Goal: Task Accomplishment & Management: Manage account settings

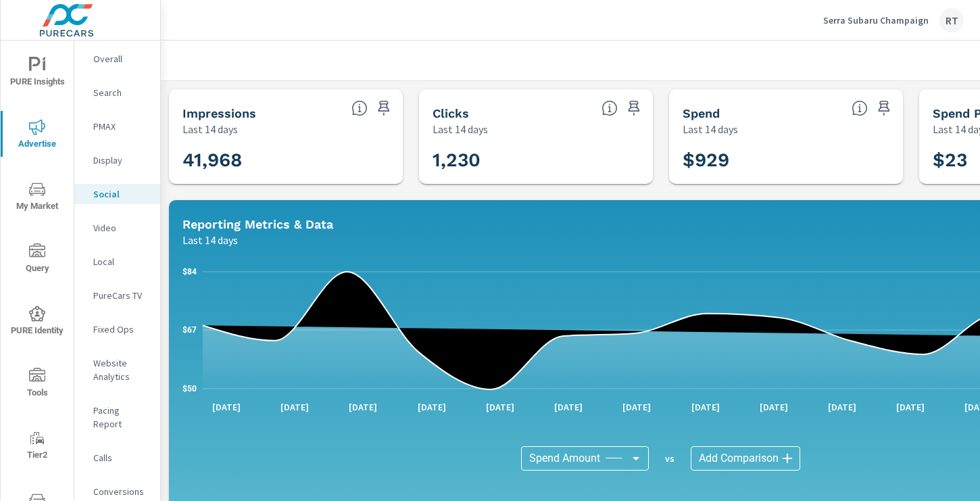
scroll to position [467, 15]
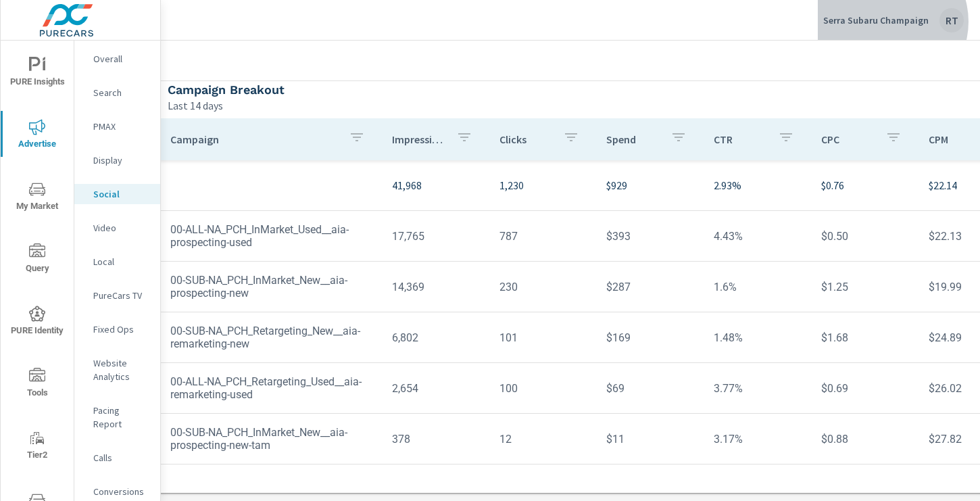
click at [889, 22] on p "Serra Subaru Champaign" at bounding box center [875, 20] width 105 height 12
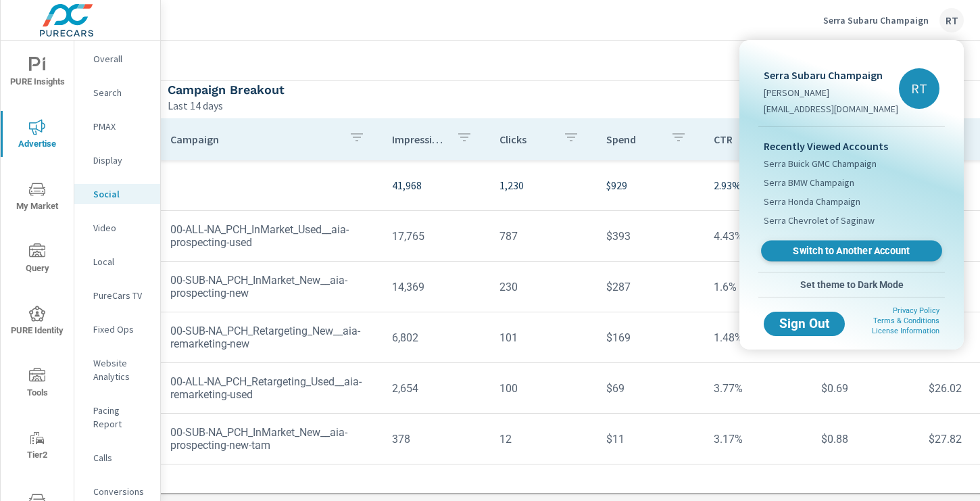
click at [811, 249] on span "Switch to Another Account" at bounding box center [851, 251] width 166 height 13
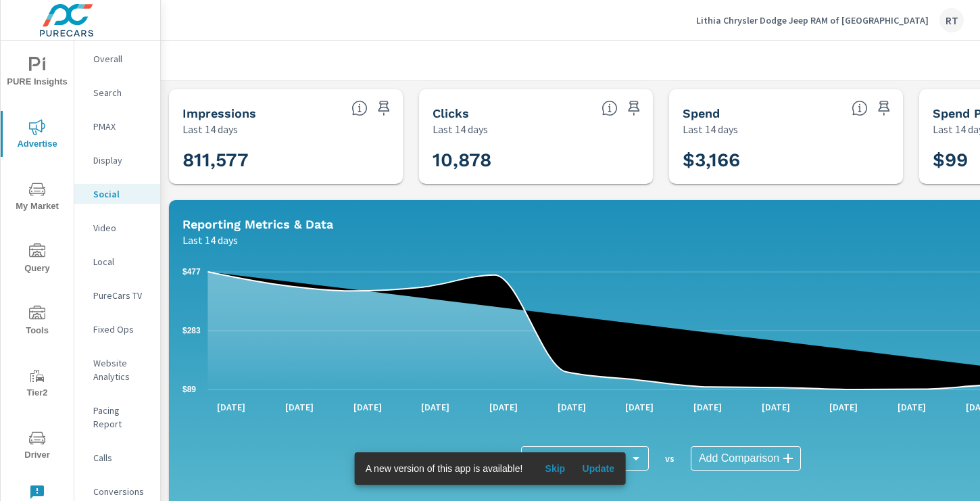
click at [556, 467] on span "Skip" at bounding box center [554, 468] width 32 height 12
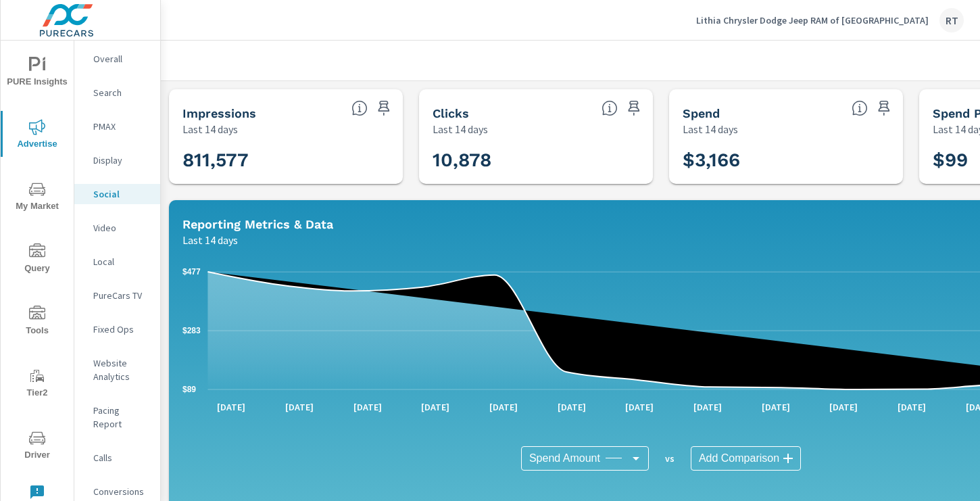
click at [41, 70] on icon "nav menu" at bounding box center [37, 65] width 16 height 16
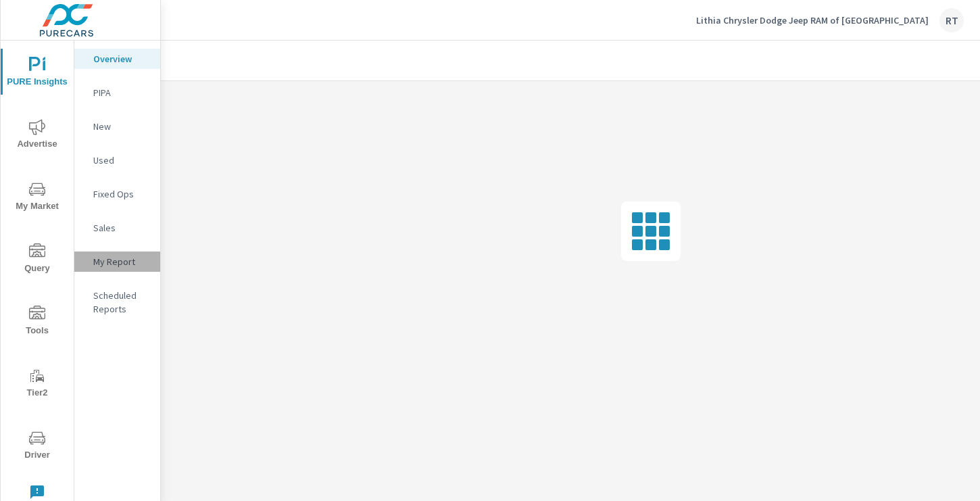
click at [120, 263] on p "My Report" at bounding box center [121, 262] width 56 height 14
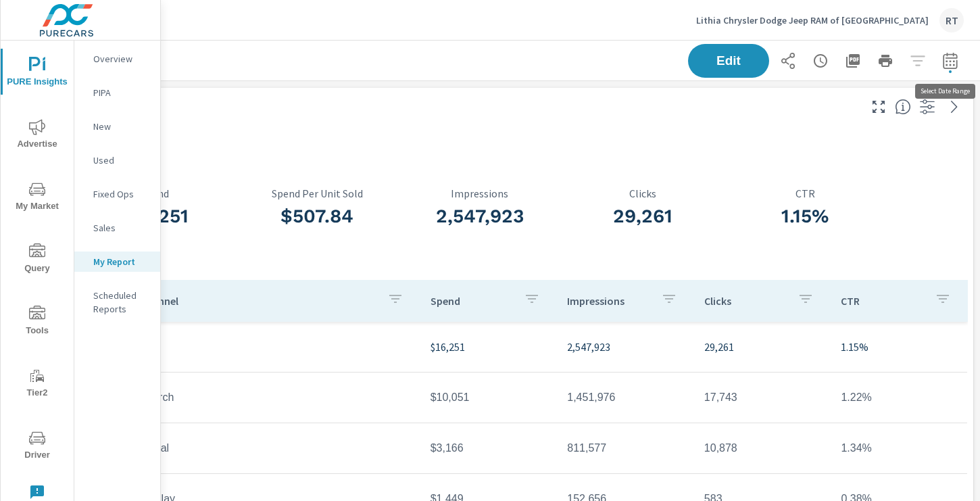
scroll to position [1, 0]
click at [949, 61] on icon "button" at bounding box center [950, 61] width 16 height 16
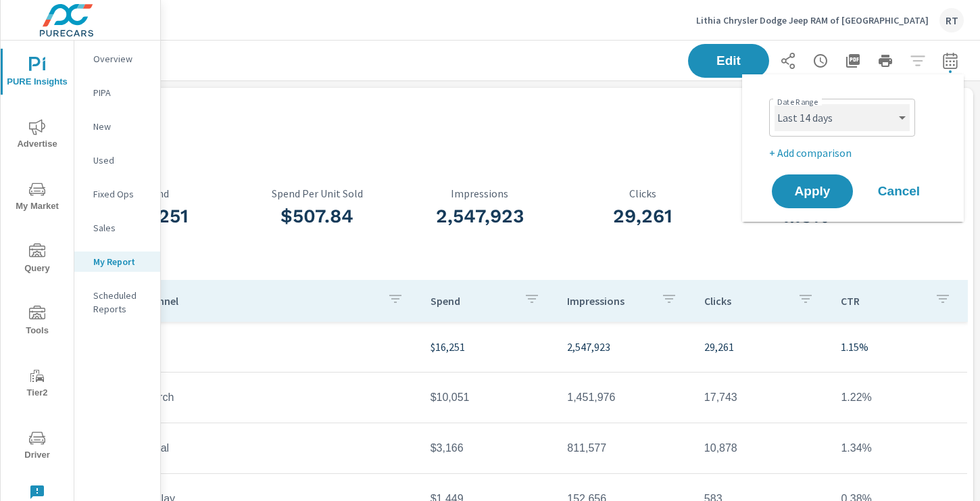
click at [864, 122] on select "Custom Yesterday Last week Last 7 days Last 14 days Last 30 days Last 45 days L…" at bounding box center [841, 117] width 135 height 27
click at [774, 104] on select "Custom Yesterday Last week Last 7 days Last 14 days Last 30 days Last 45 days L…" at bounding box center [841, 117] width 135 height 27
select select "Last 30 days"
click at [805, 153] on p "+ Add comparison" at bounding box center [855, 153] width 173 height 16
select select "Previous period"
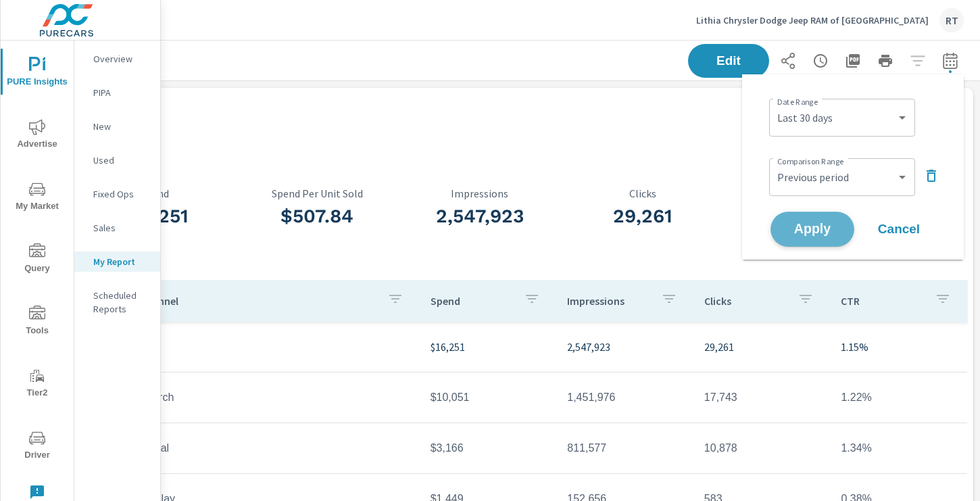
click at [809, 218] on button "Apply" at bounding box center [812, 228] width 84 height 35
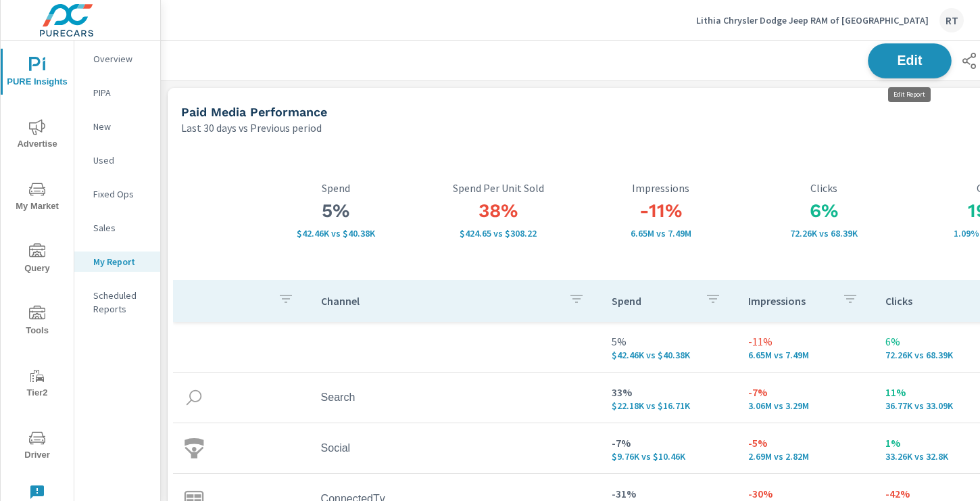
click at [903, 59] on span "Edit" at bounding box center [909, 60] width 55 height 13
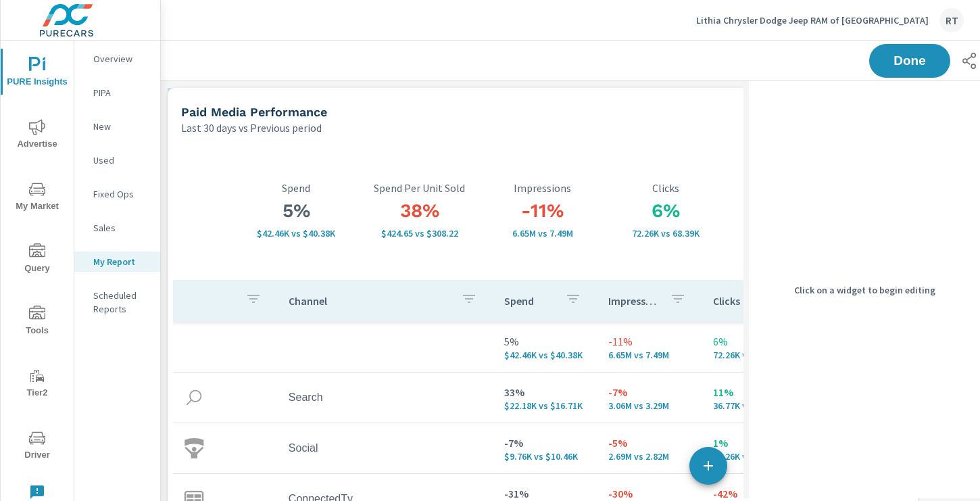
click at [639, 130] on div "Last 30 days vs Previous period" at bounding box center [491, 128] width 620 height 16
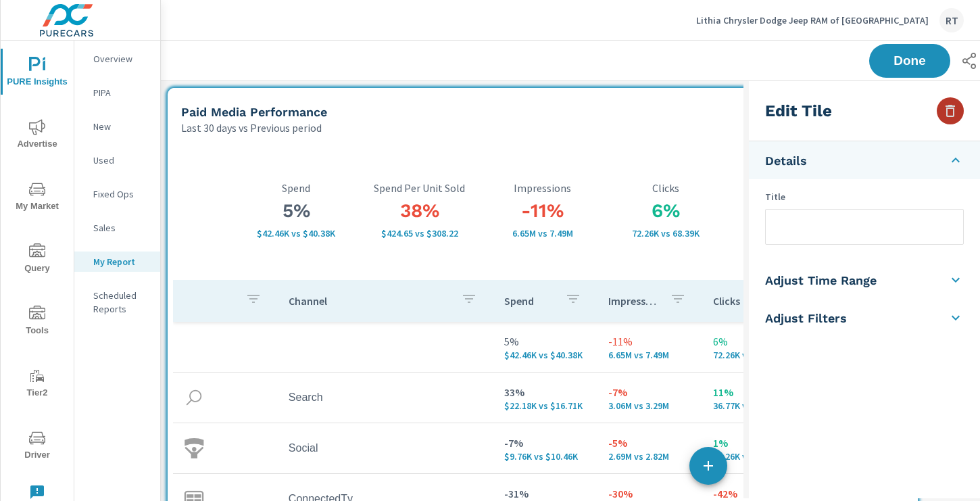
click at [952, 110] on icon "button" at bounding box center [950, 111] width 16 height 16
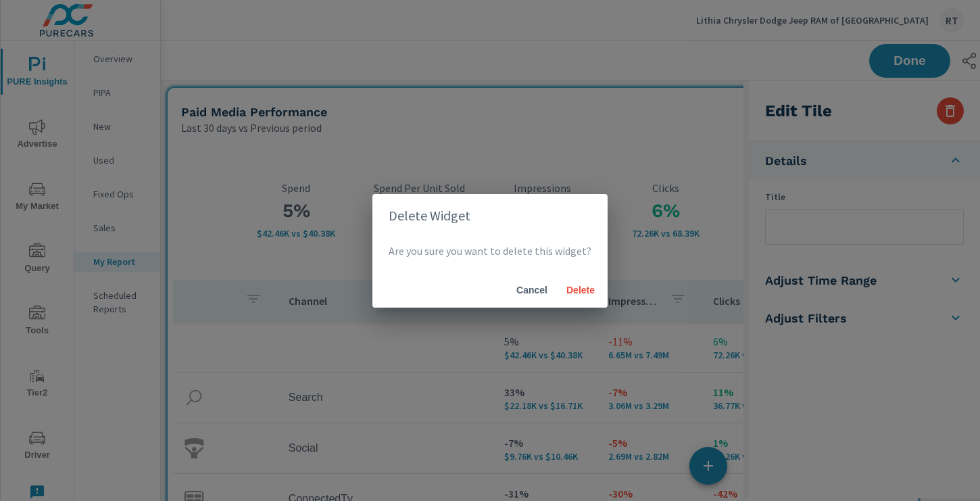
click at [650, 143] on div "Delete Widget Are you sure you want to delete this widget? Cancel Delete" at bounding box center [490, 250] width 980 height 501
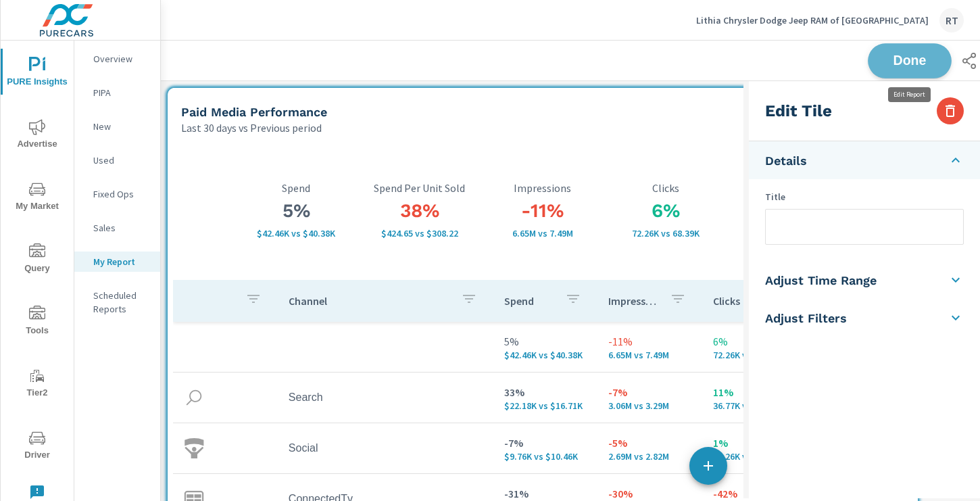
click at [886, 63] on span "Done" at bounding box center [909, 60] width 55 height 13
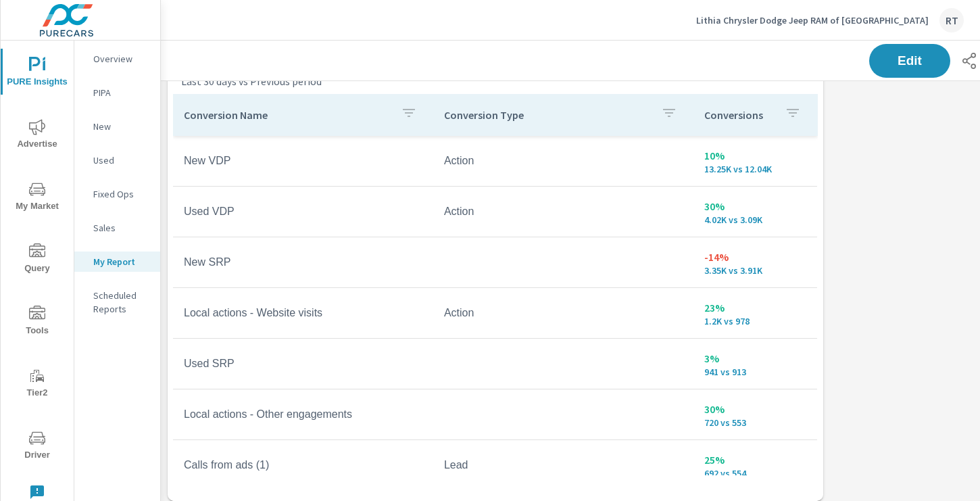
scroll to position [980, 0]
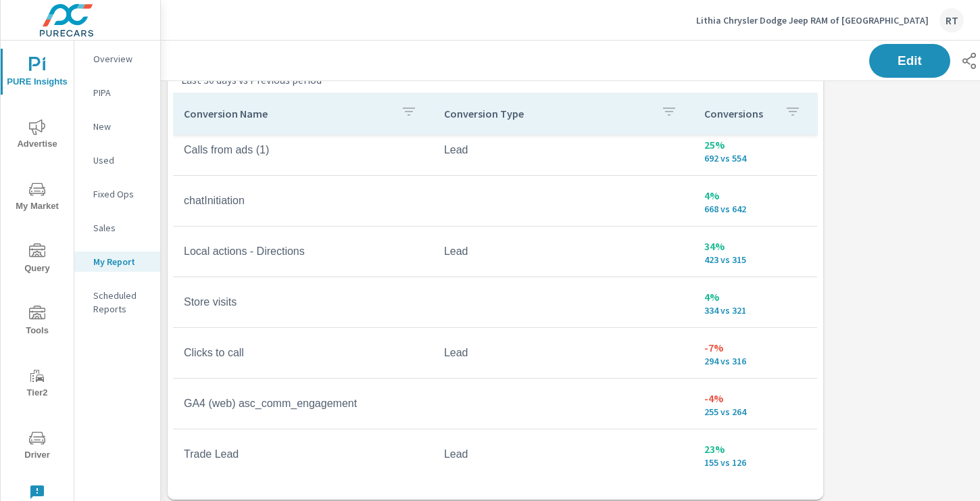
scroll to position [326, 0]
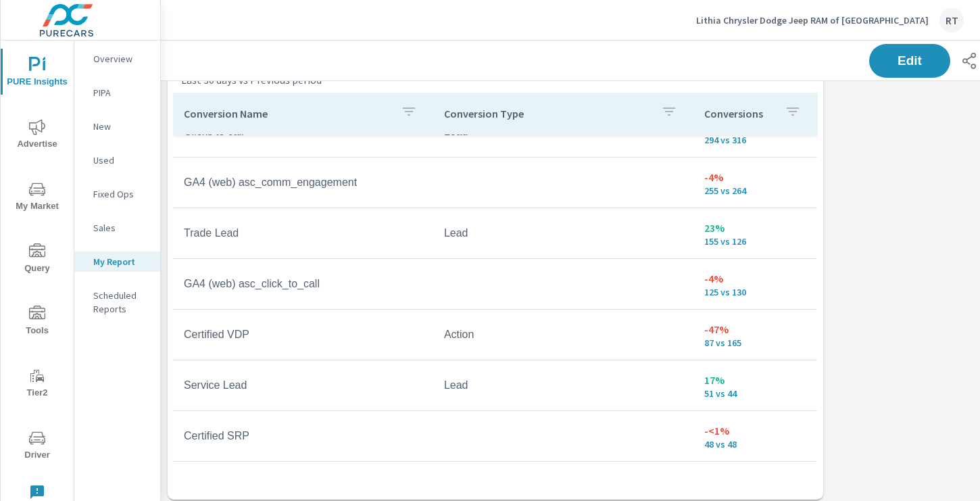
scroll to position [198, 0]
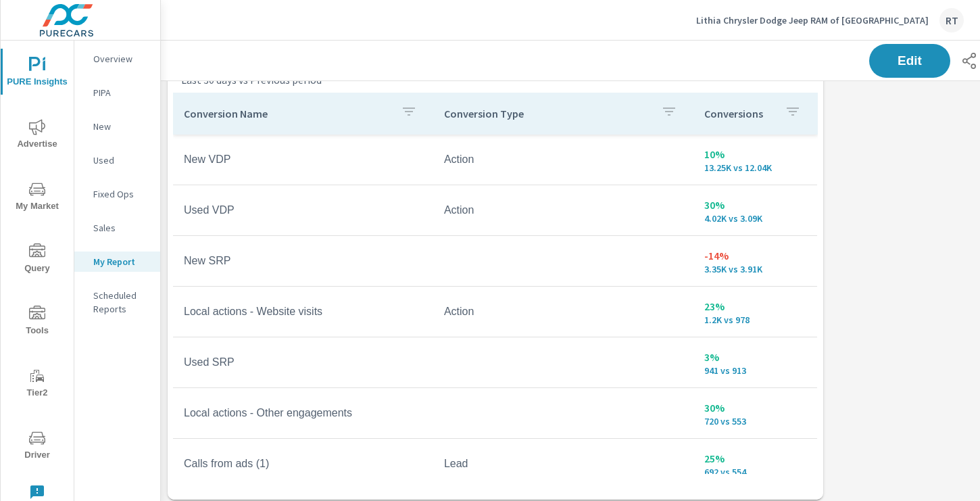
click at [772, 115] on p "Conversions" at bounding box center [739, 114] width 70 height 14
click at [801, 101] on div "Conversions" at bounding box center [755, 113] width 102 height 31
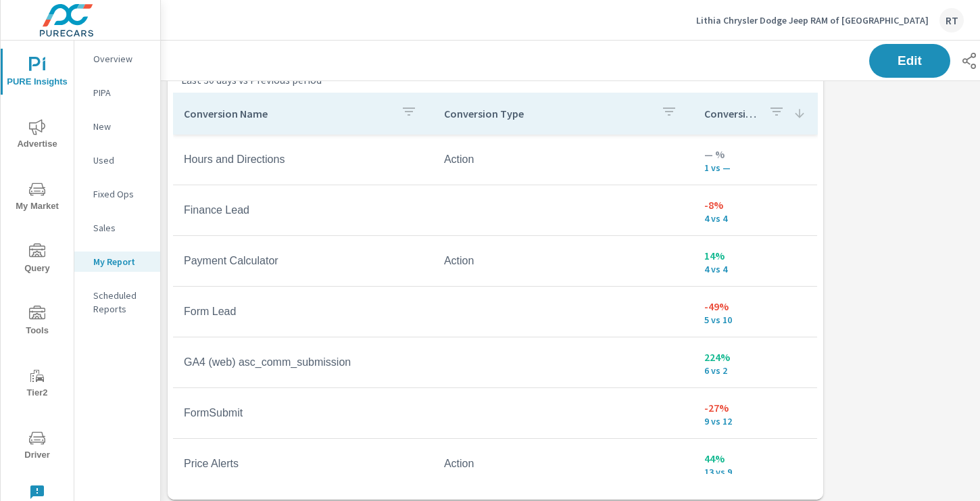
click at [799, 114] on icon at bounding box center [799, 113] width 9 height 9
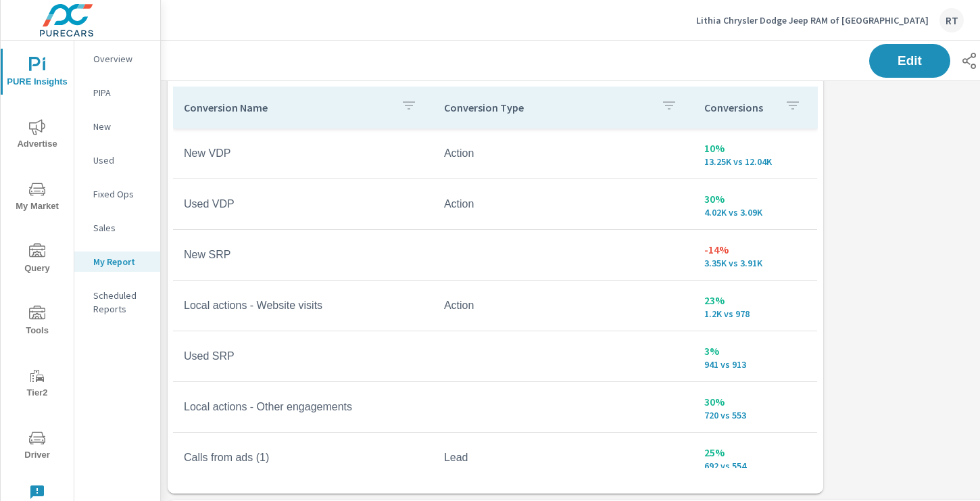
scroll to position [992, 0]
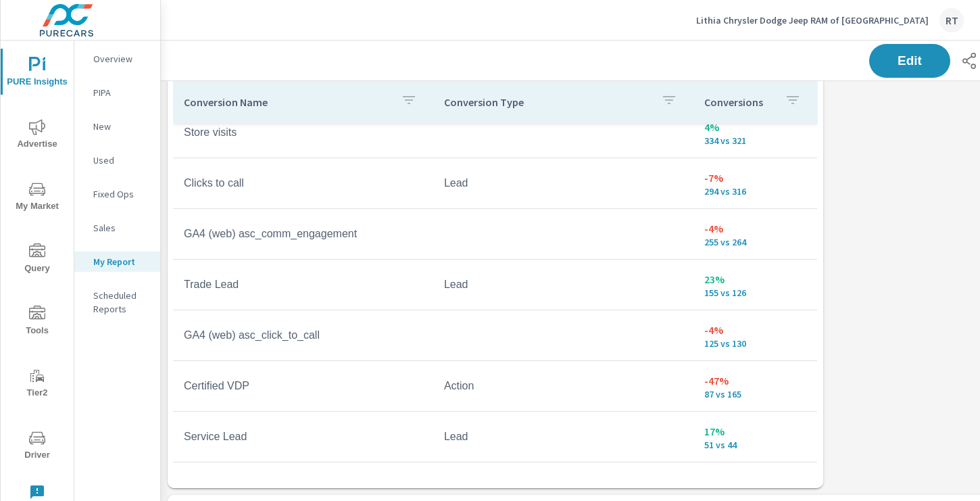
scroll to position [309, 0]
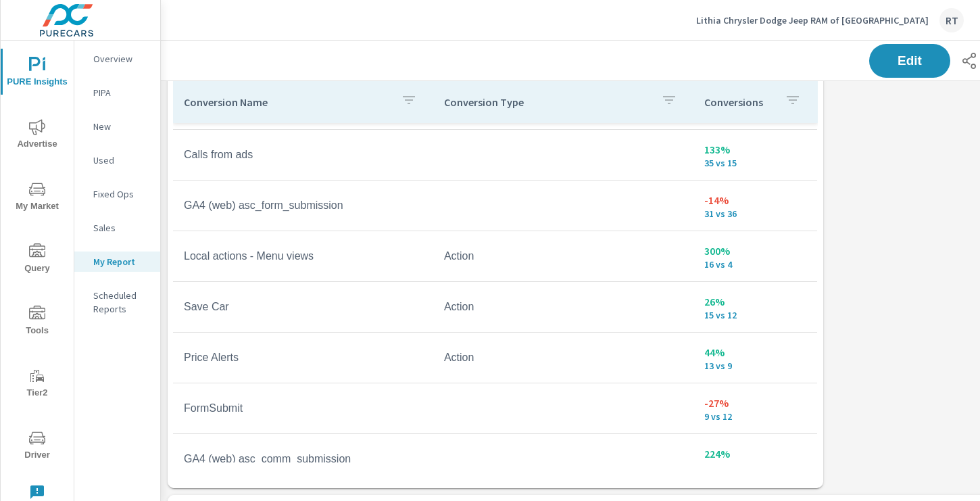
scroll to position [1080, 0]
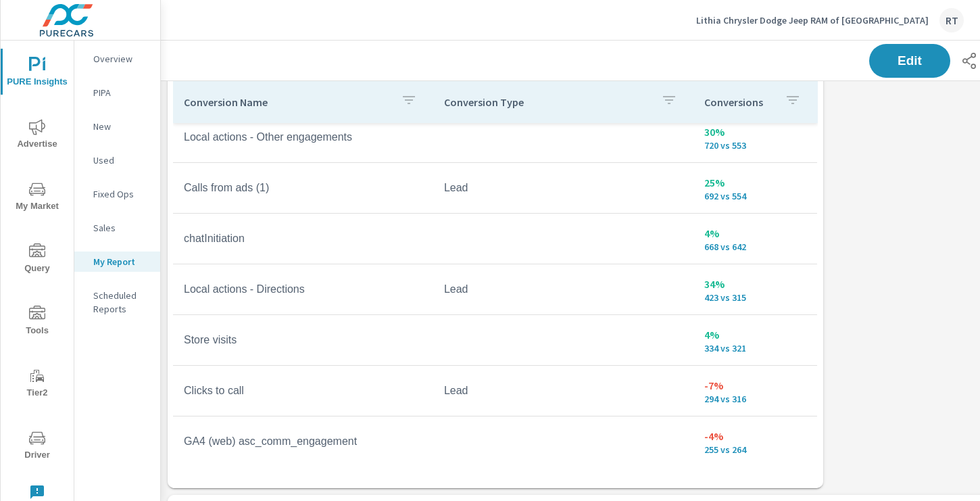
scroll to position [386, 0]
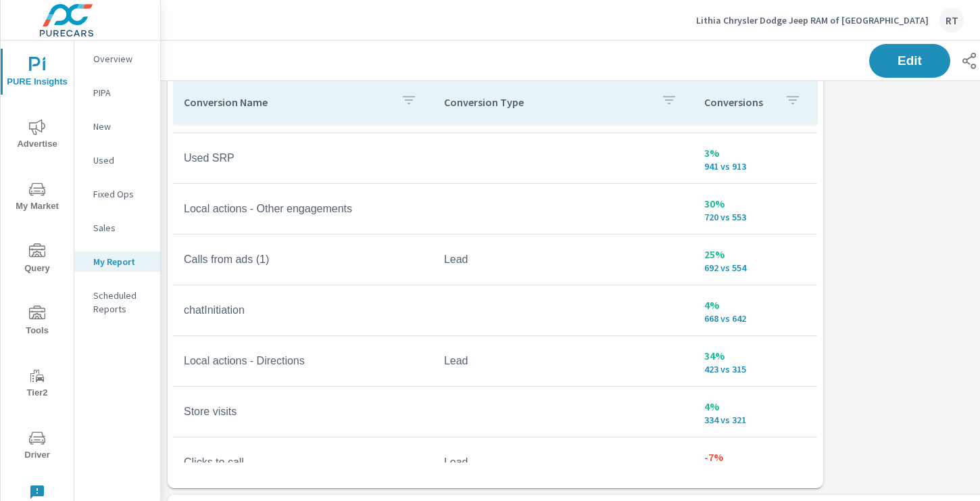
scroll to position [138, 0]
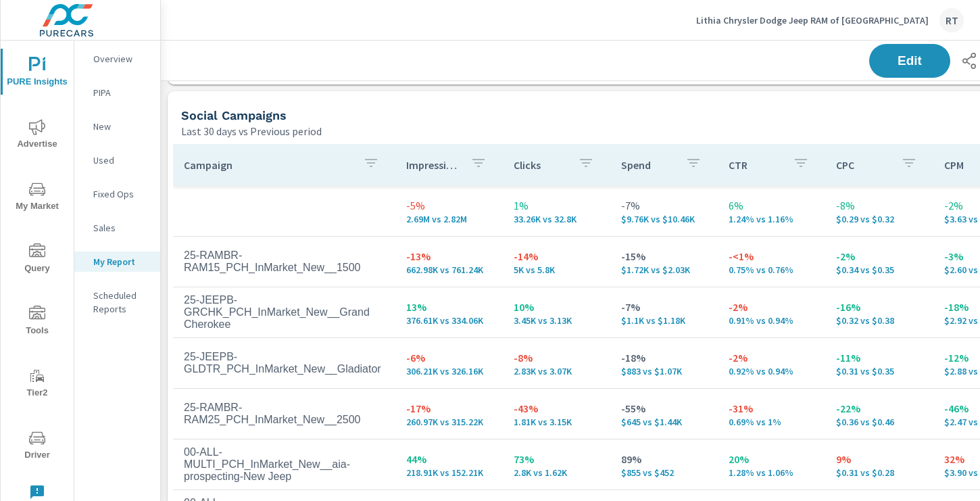
scroll to position [2023, 0]
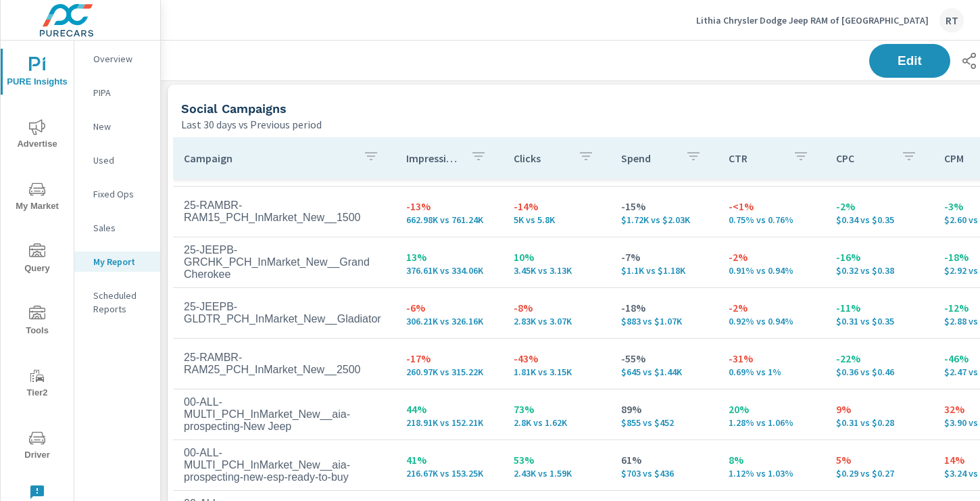
scroll to position [57, 0]
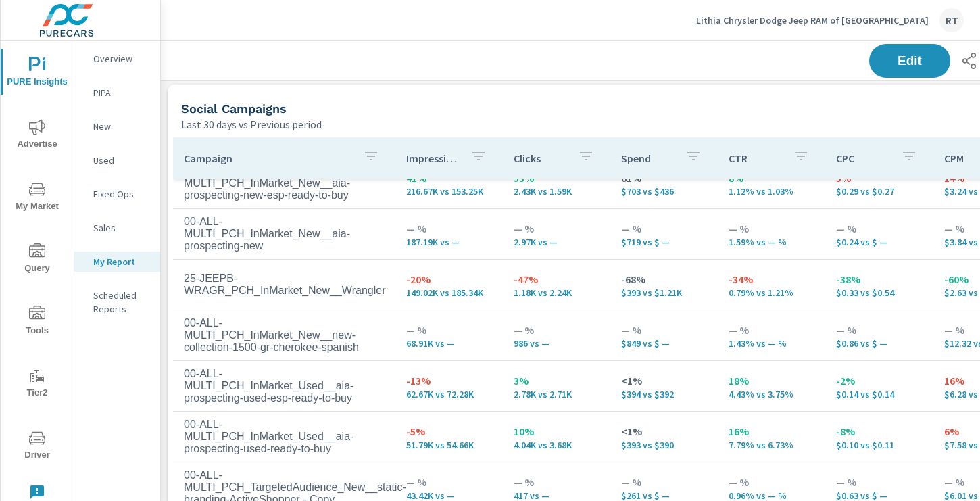
scroll to position [422, 0]
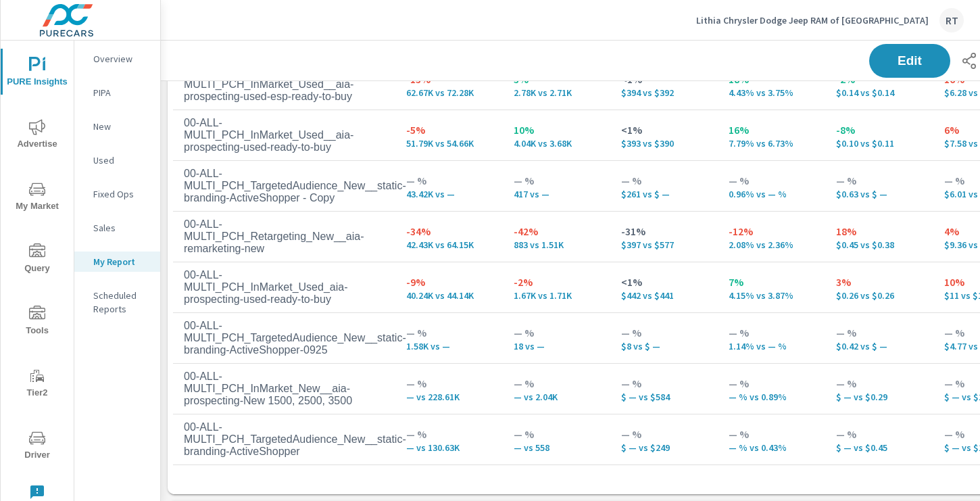
scroll to position [322, 0]
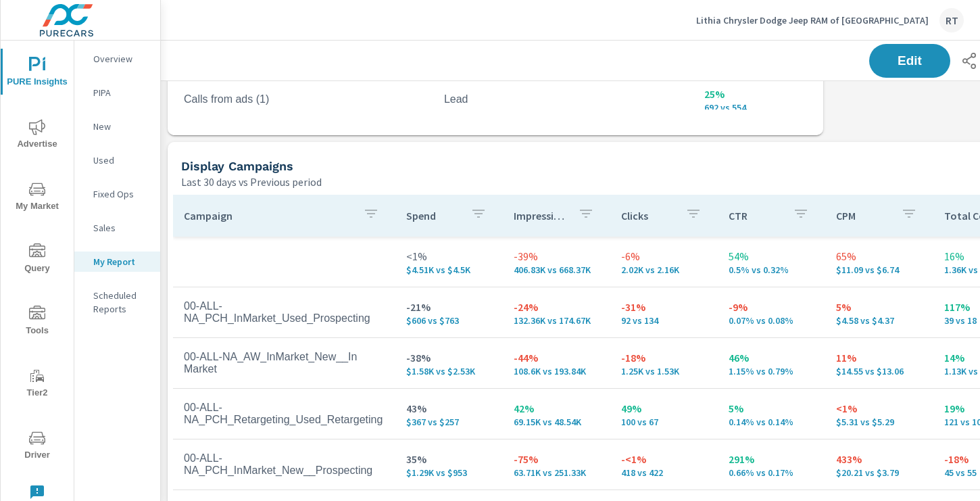
scroll to position [1342, 0]
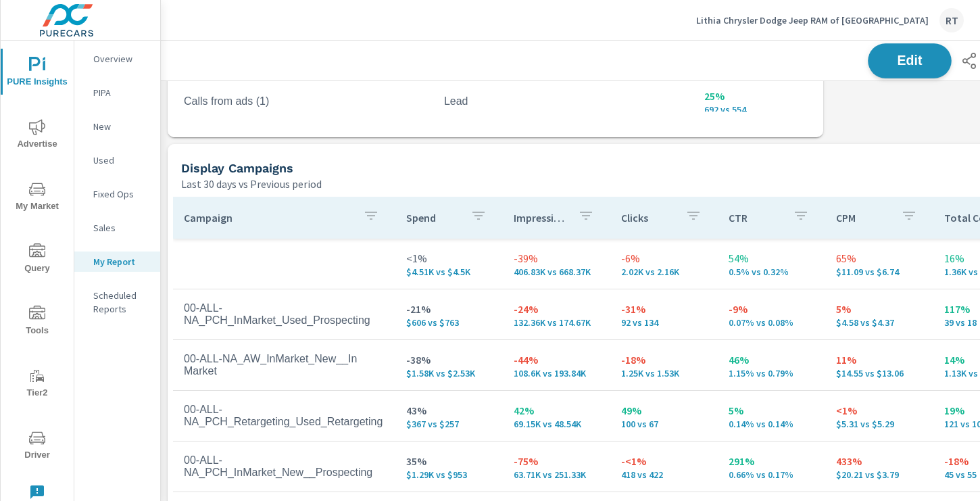
click at [899, 64] on span "Edit" at bounding box center [909, 60] width 55 height 13
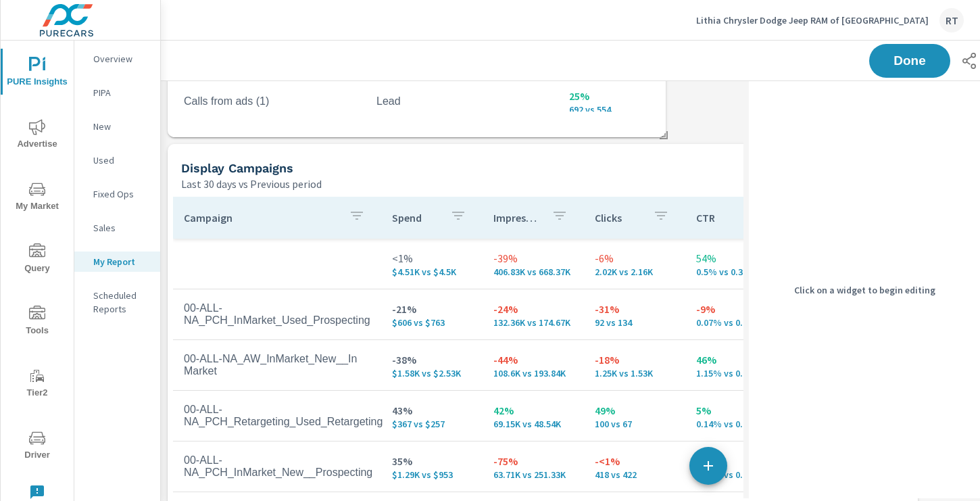
click at [628, 180] on div "Last 30 days vs Previous period" at bounding box center [491, 184] width 620 height 16
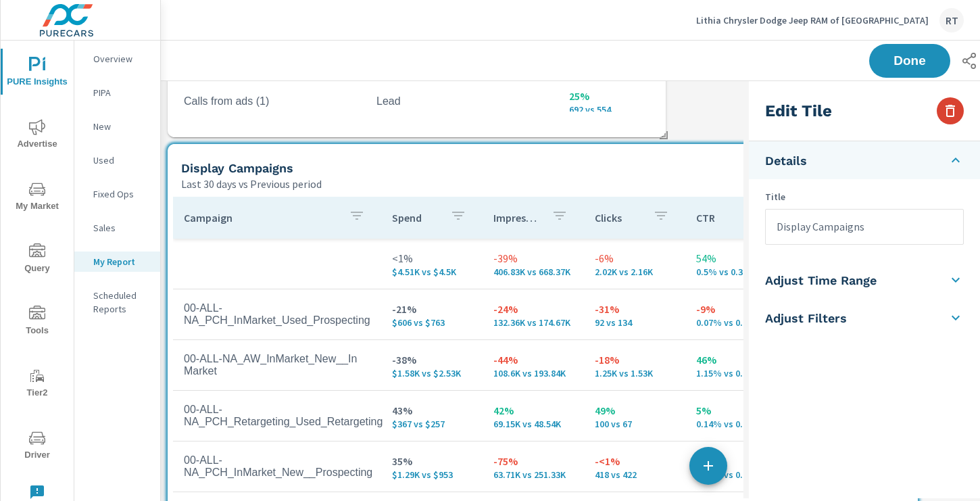
click at [948, 109] on icon "button" at bounding box center [950, 111] width 16 height 16
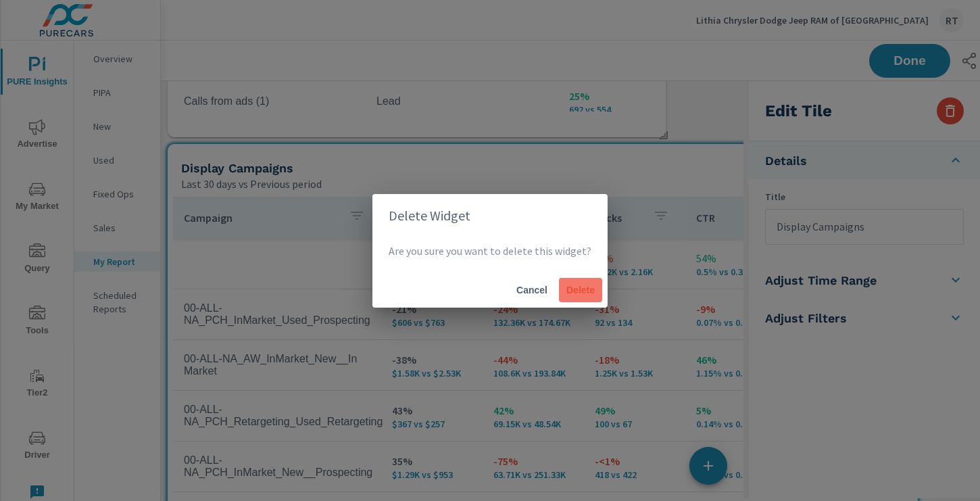
click at [584, 284] on span "Delete" at bounding box center [580, 290] width 32 height 12
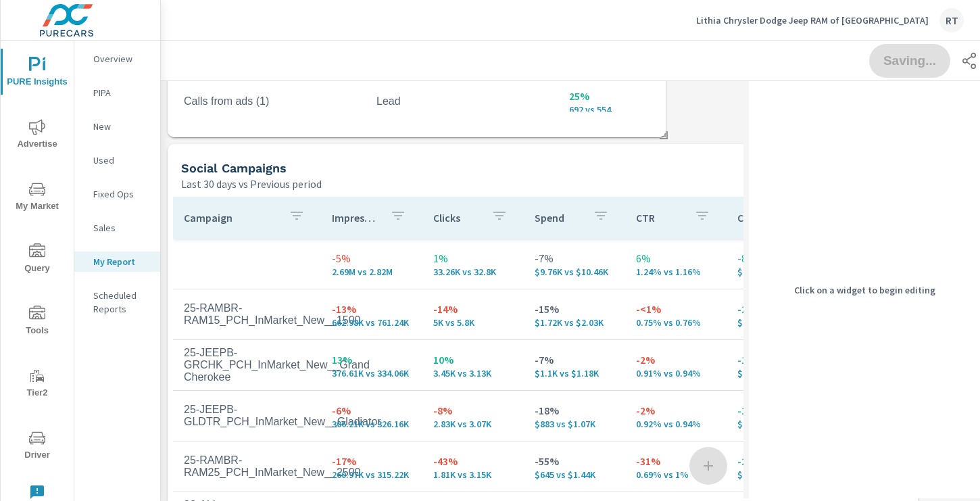
scroll to position [7, 7]
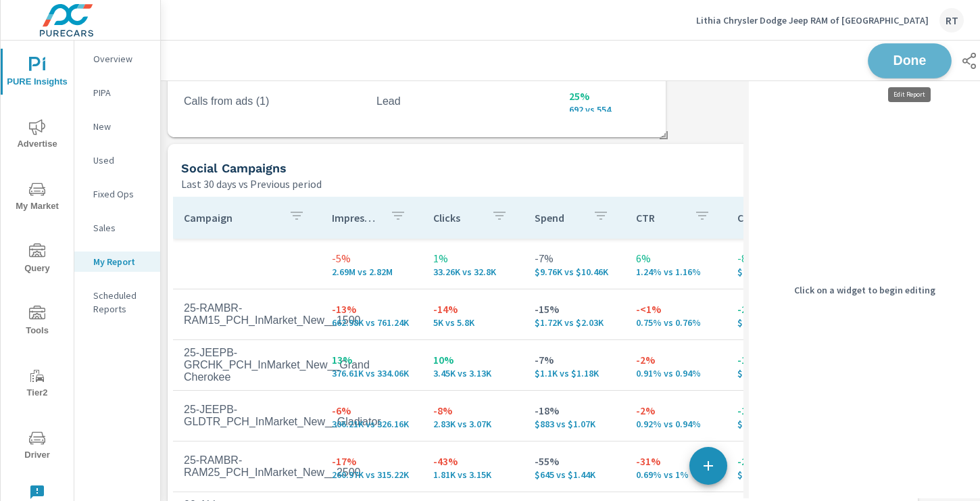
click at [901, 61] on span "Done" at bounding box center [909, 60] width 55 height 13
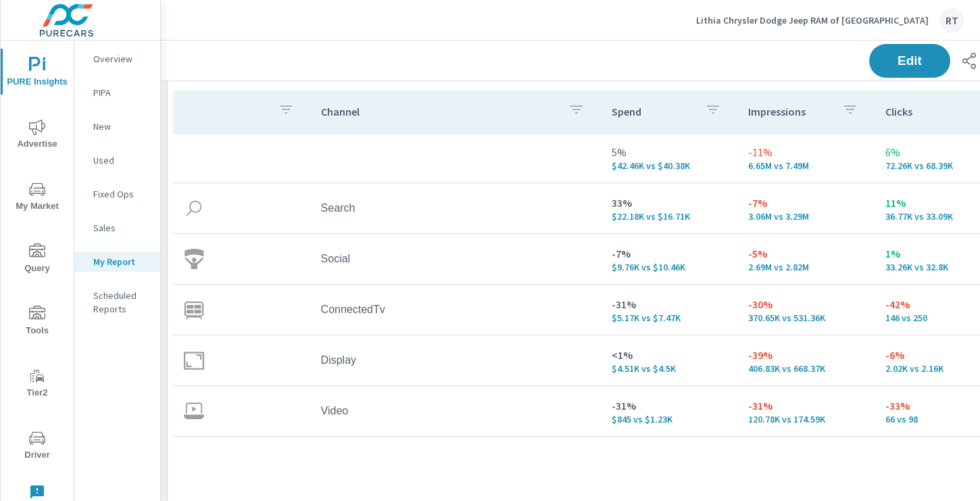
scroll to position [0, 0]
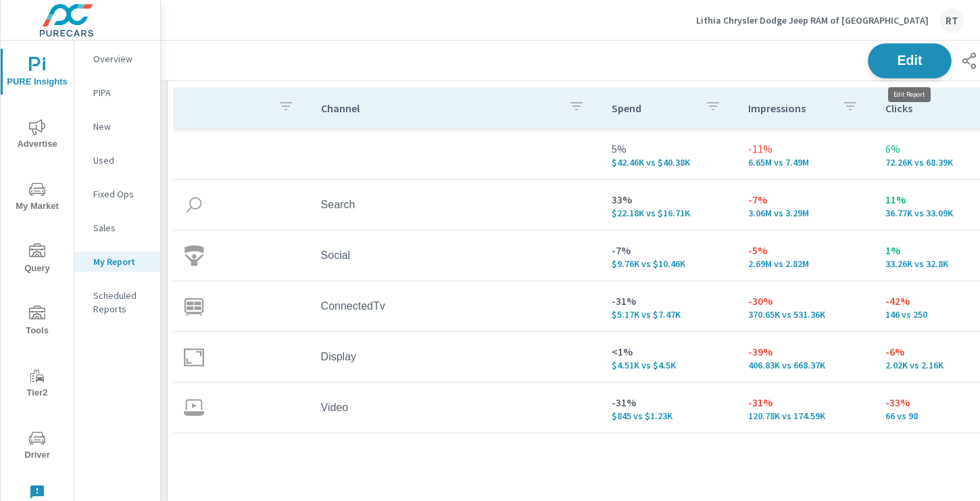
click at [880, 58] on button "Edit" at bounding box center [910, 60] width 84 height 35
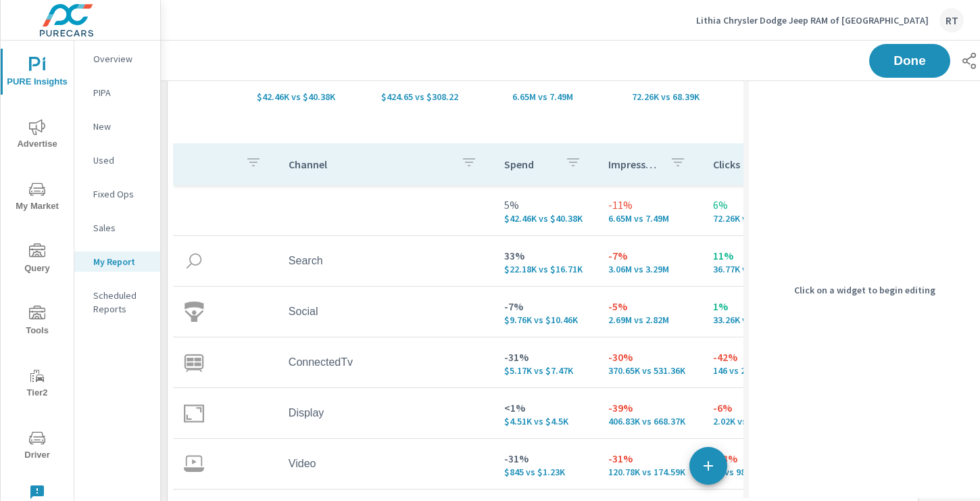
scroll to position [139, 0]
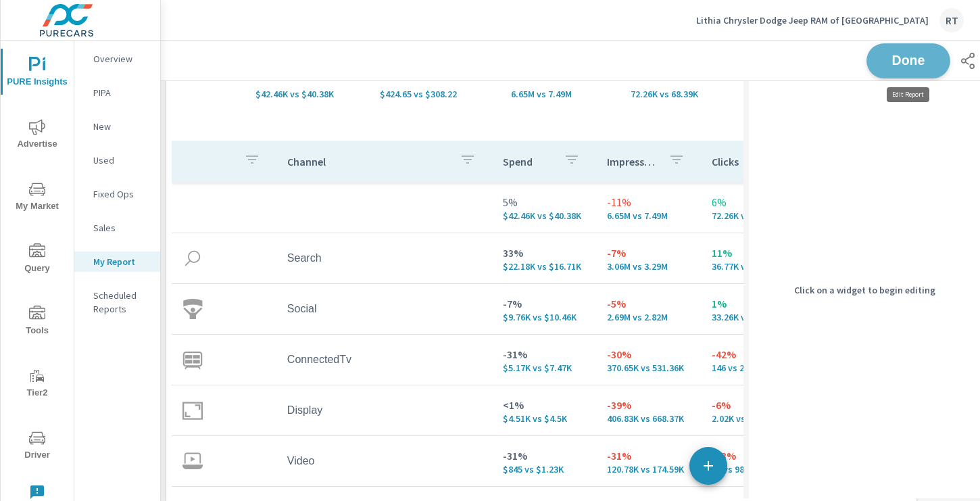
click at [896, 63] on span "Done" at bounding box center [907, 60] width 55 height 13
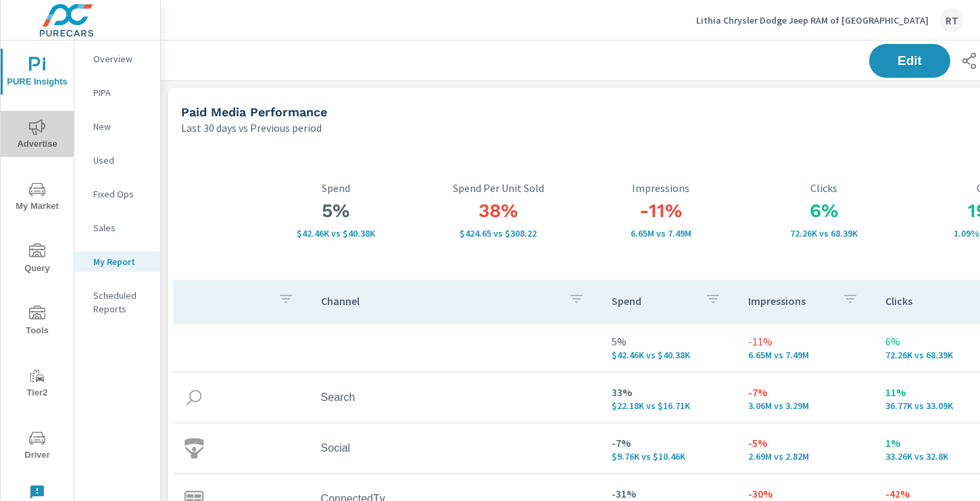
click at [39, 128] on icon "nav menu" at bounding box center [37, 127] width 16 height 16
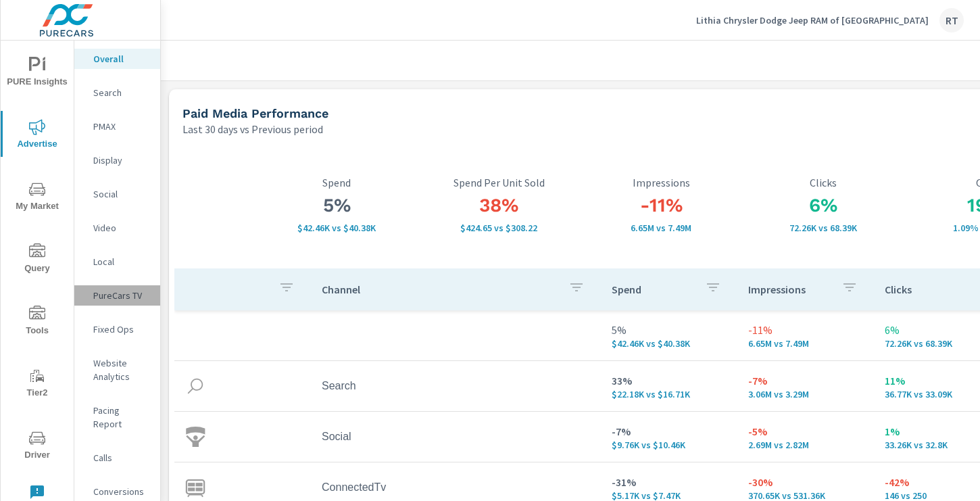
click at [116, 295] on p "PureCars TV" at bounding box center [121, 295] width 56 height 14
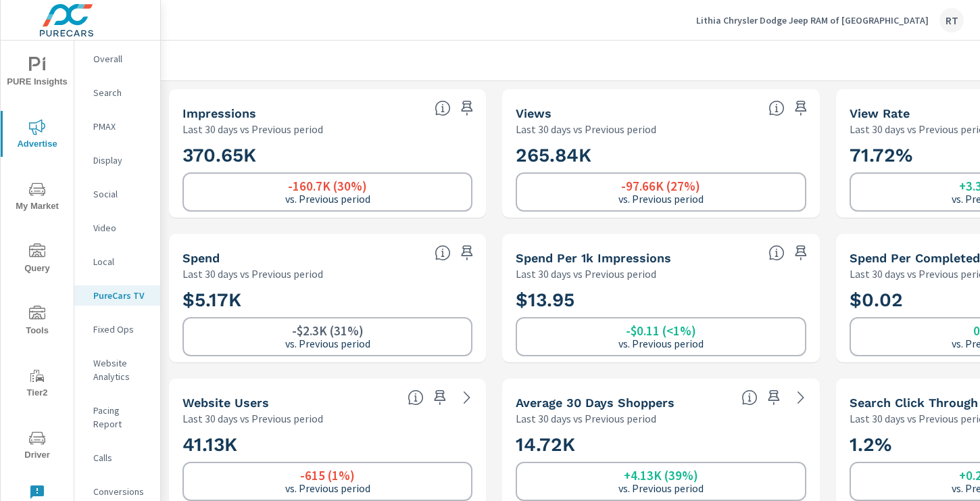
click at [802, 250] on icon "button" at bounding box center [801, 253] width 16 height 16
click at [470, 253] on icon "button" at bounding box center [466, 252] width 11 height 15
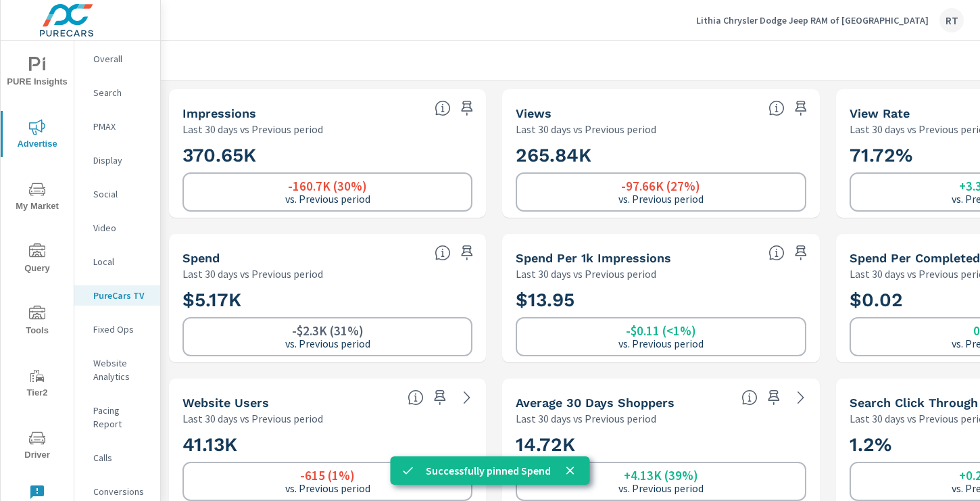
click at [101, 126] on p "PMAX" at bounding box center [121, 127] width 56 height 14
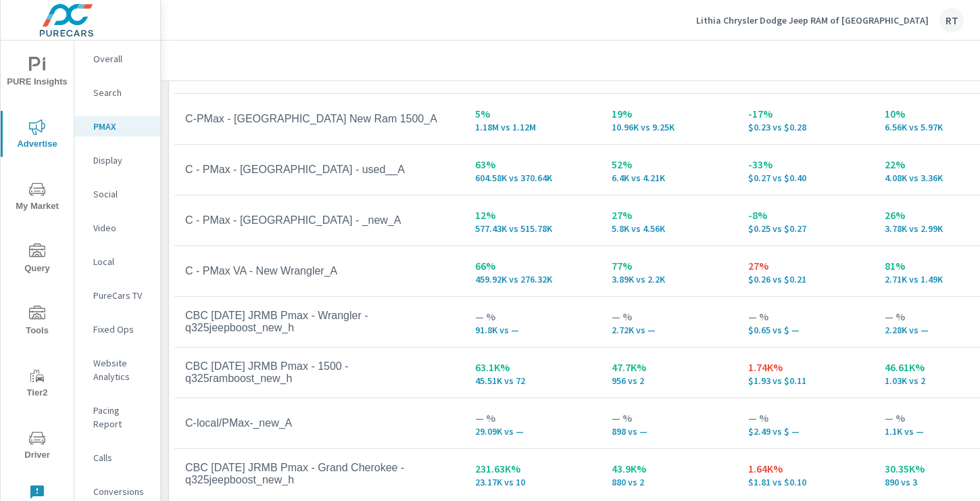
scroll to position [287, 0]
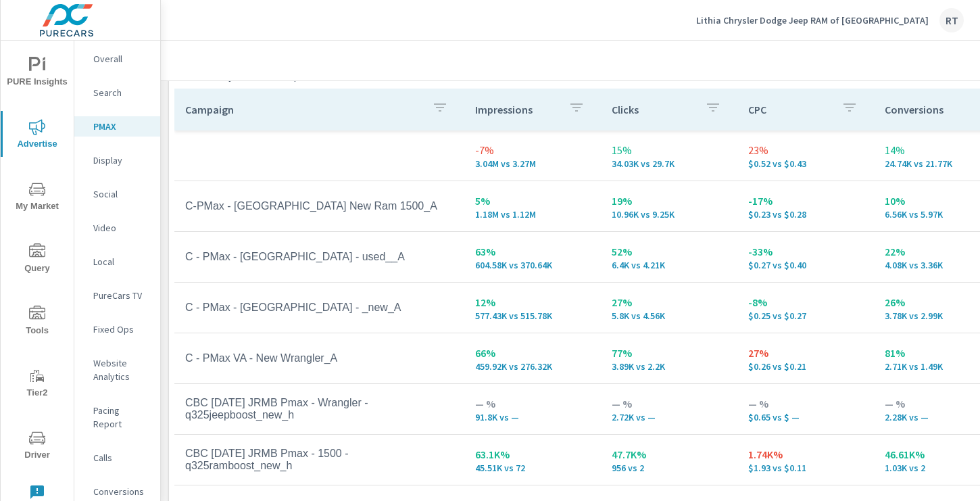
scroll to position [195, 0]
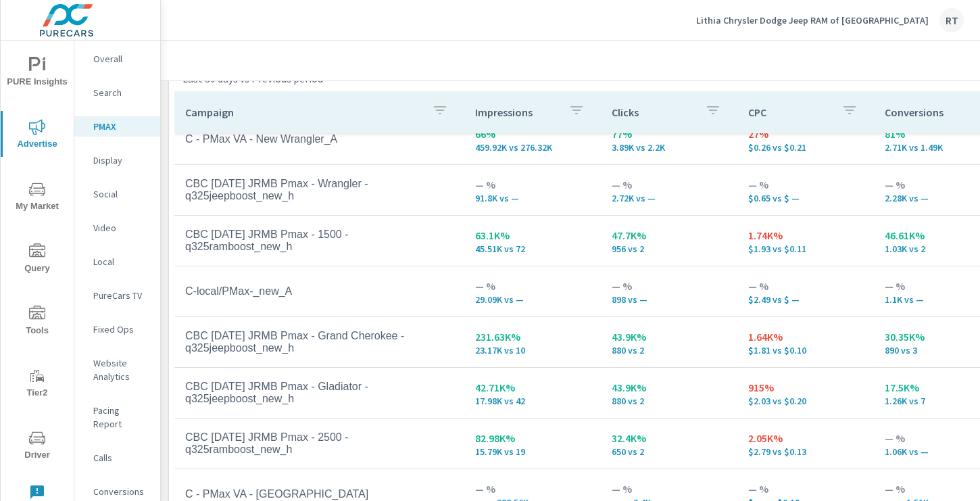
scroll to position [225, 0]
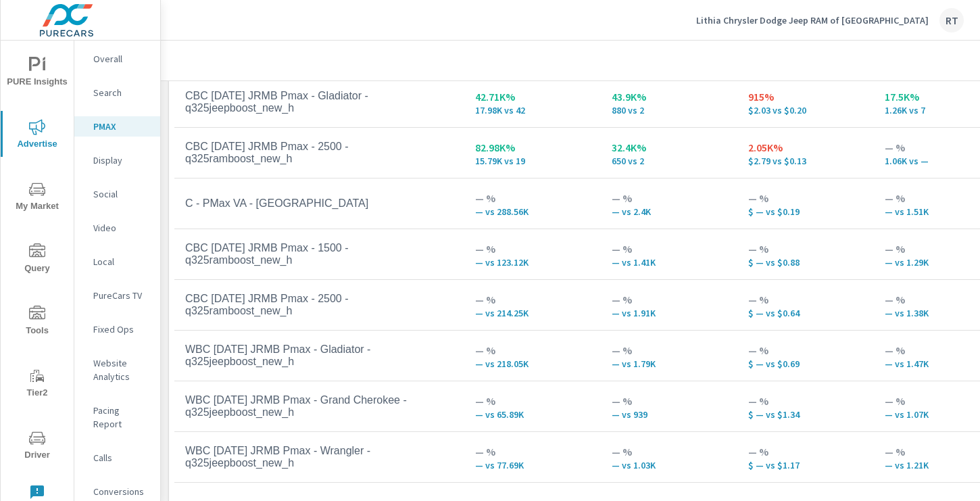
scroll to position [303, 0]
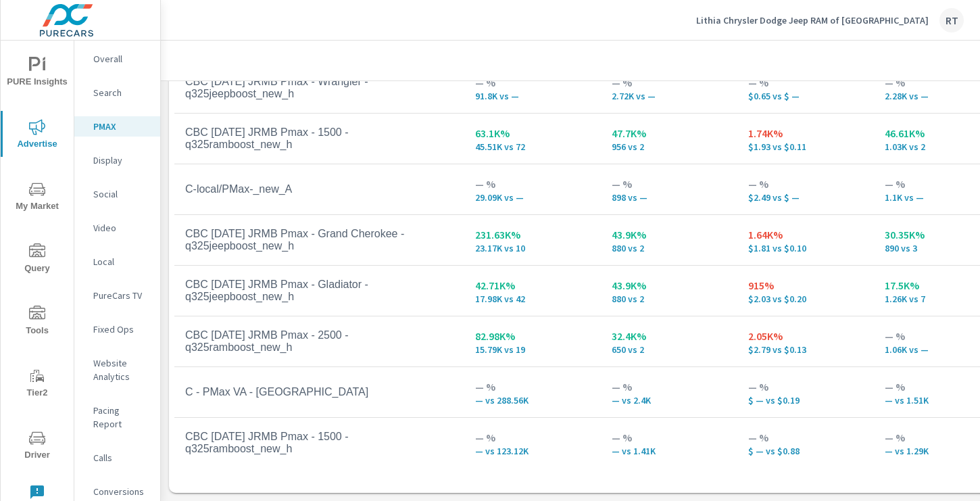
scroll to position [177, 0]
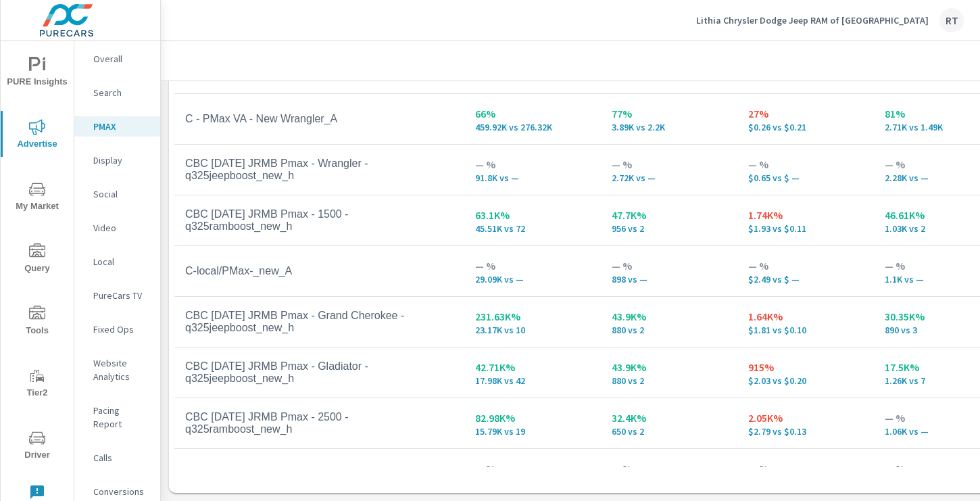
scroll to position [128, 0]
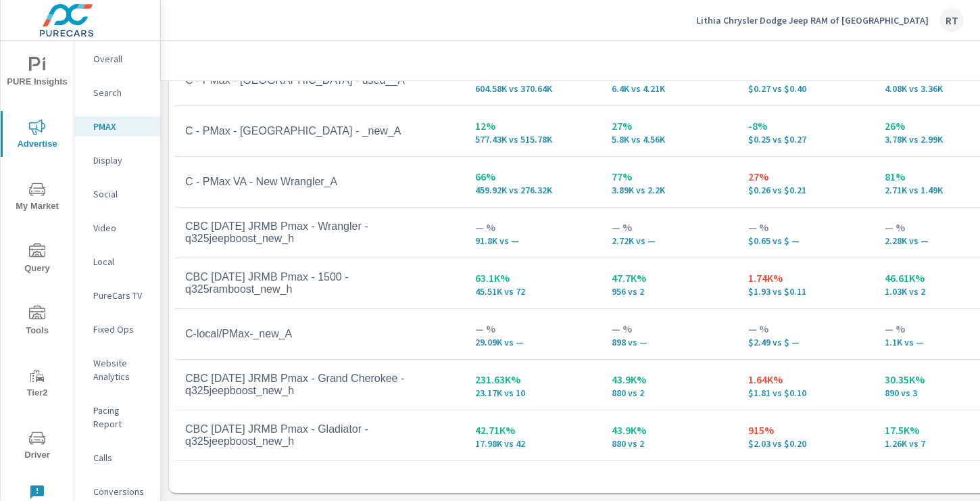
scroll to position [68, 0]
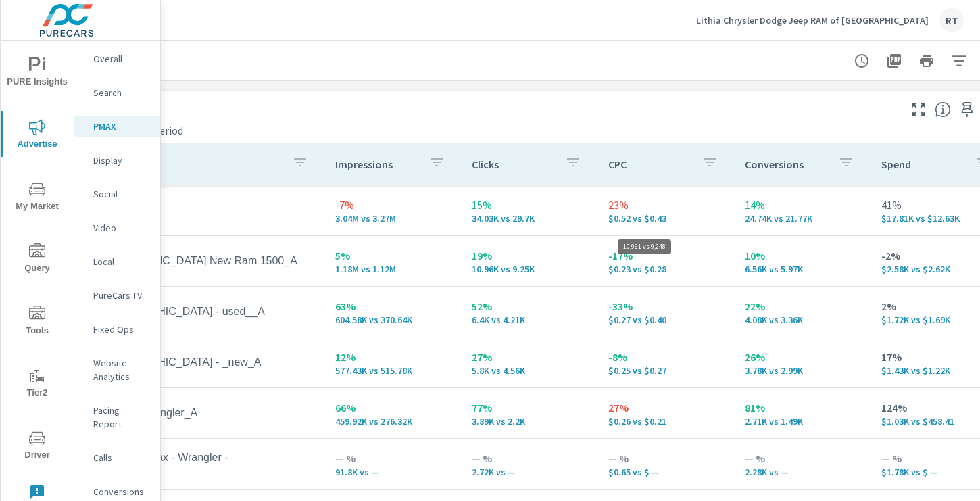
scroll to position [143, 181]
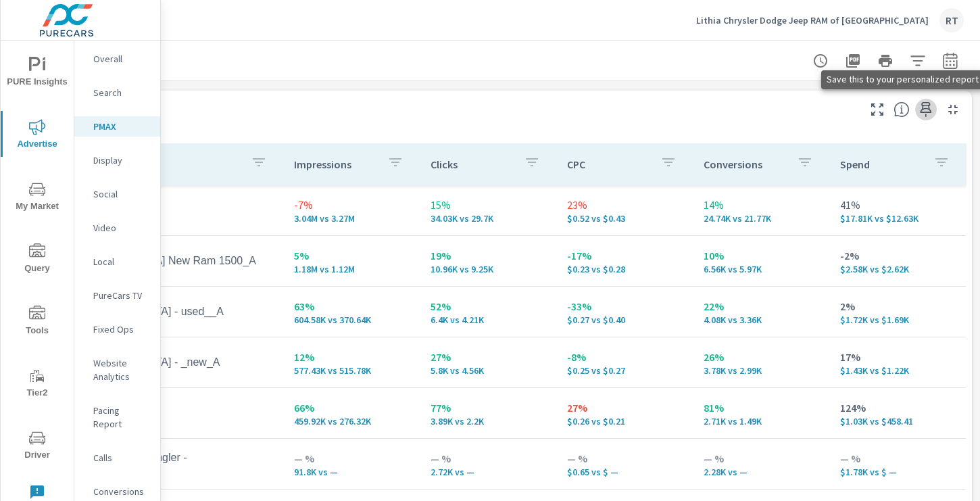
click at [924, 110] on icon "button" at bounding box center [925, 109] width 16 height 16
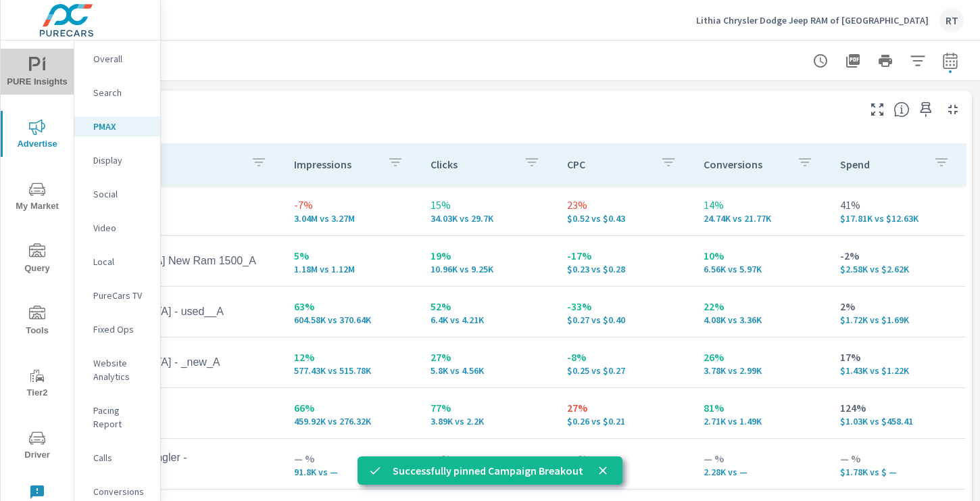
click at [48, 78] on span "PURE Insights" at bounding box center [37, 73] width 65 height 33
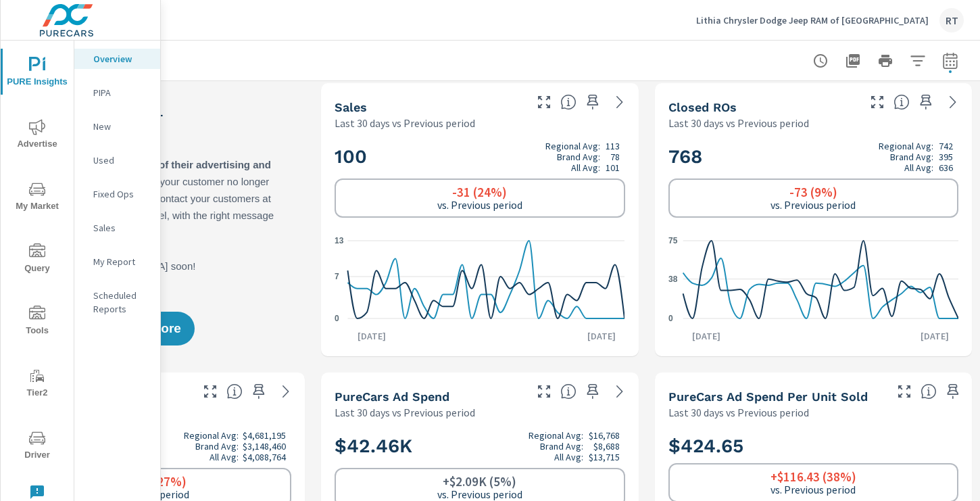
scroll to position [5, 181]
click at [596, 100] on icon "button" at bounding box center [592, 103] width 16 height 16
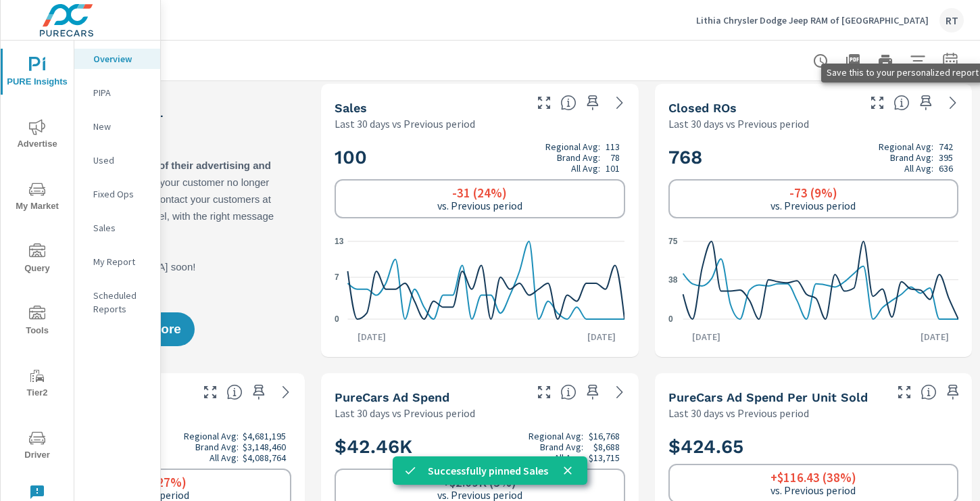
click at [928, 99] on icon "button" at bounding box center [925, 102] width 11 height 15
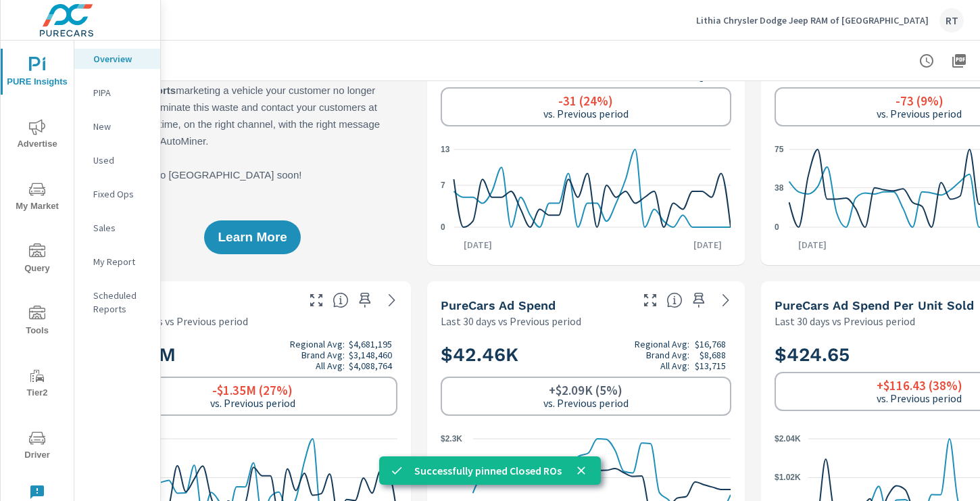
scroll to position [97, 0]
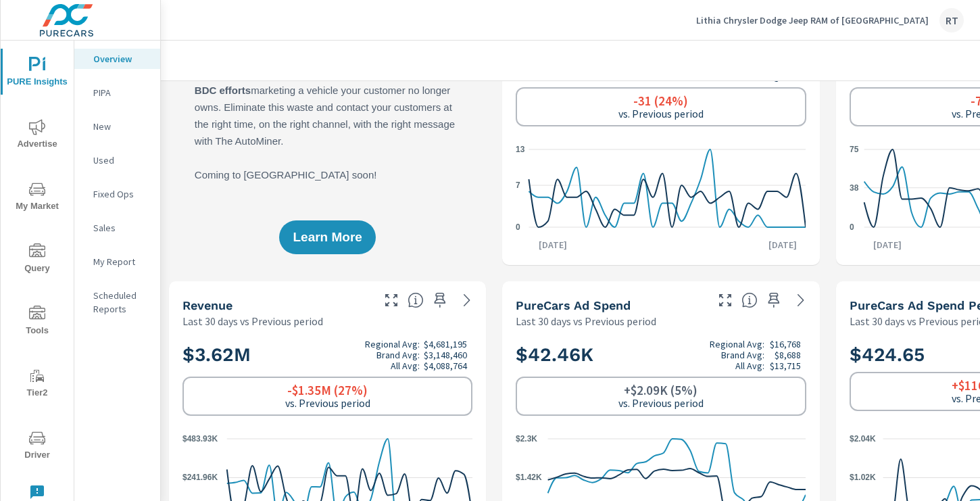
click at [108, 257] on p "My Report" at bounding box center [121, 262] width 56 height 14
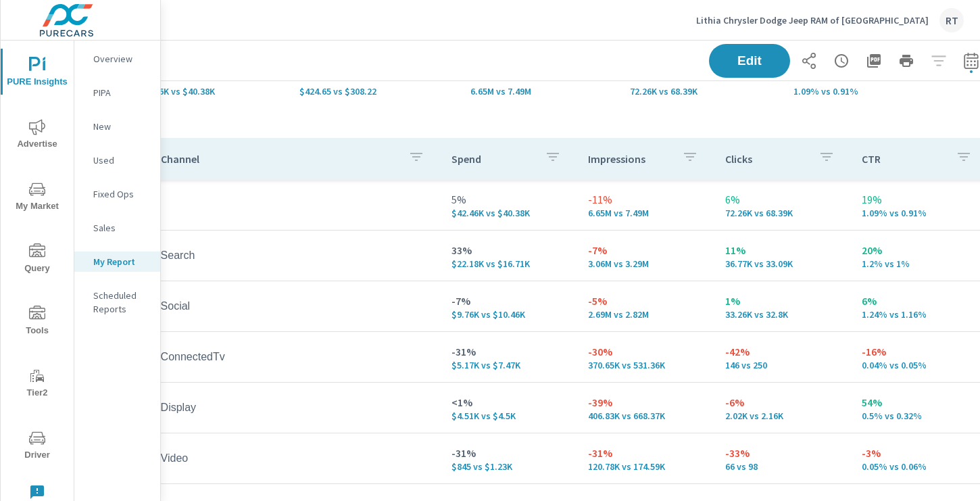
scroll to position [142, 163]
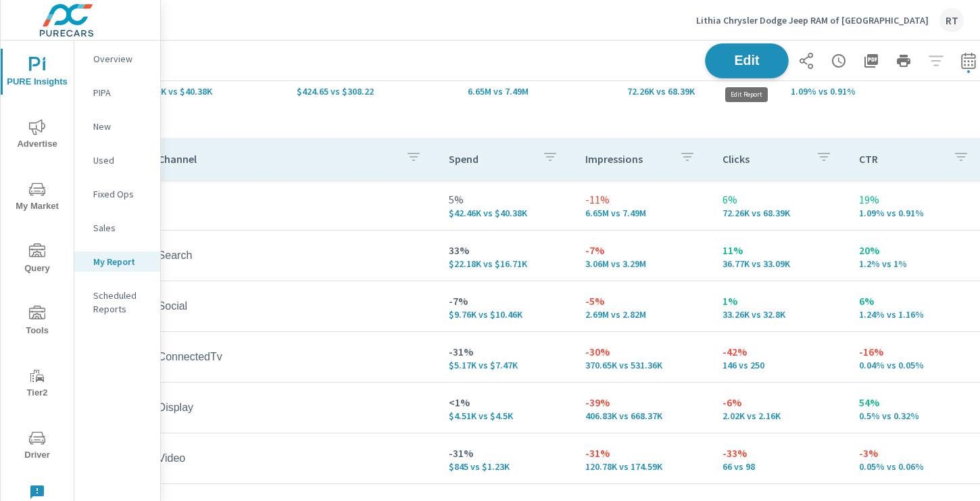
click at [740, 51] on button "Edit" at bounding box center [747, 60] width 84 height 35
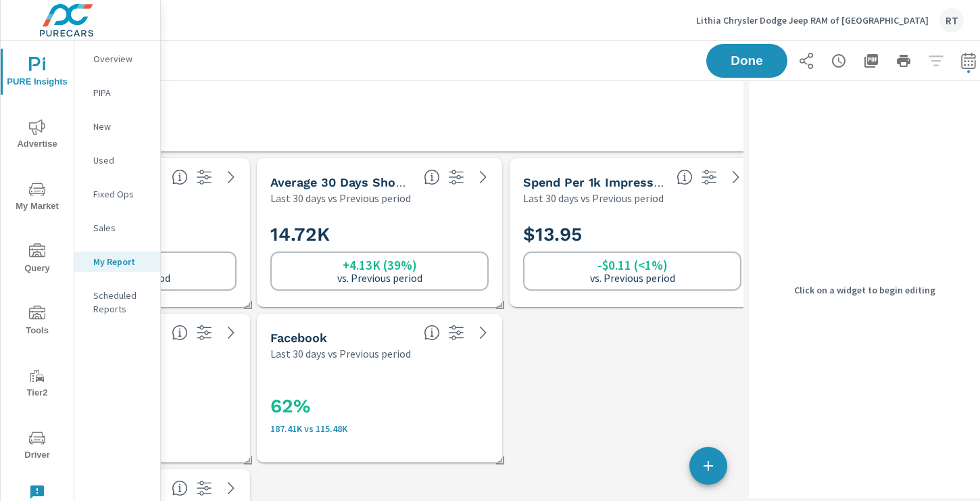
scroll to position [582, 163]
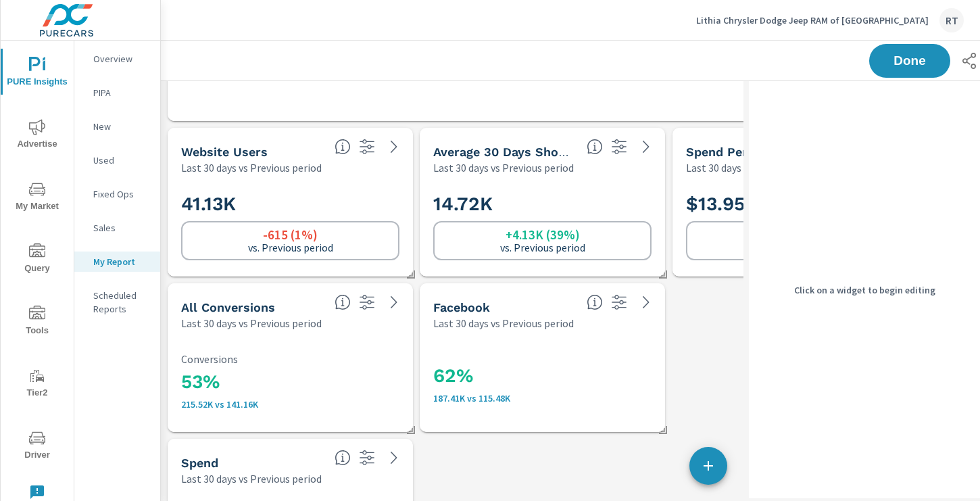
click at [306, 159] on div "Website Users" at bounding box center [252, 152] width 143 height 16
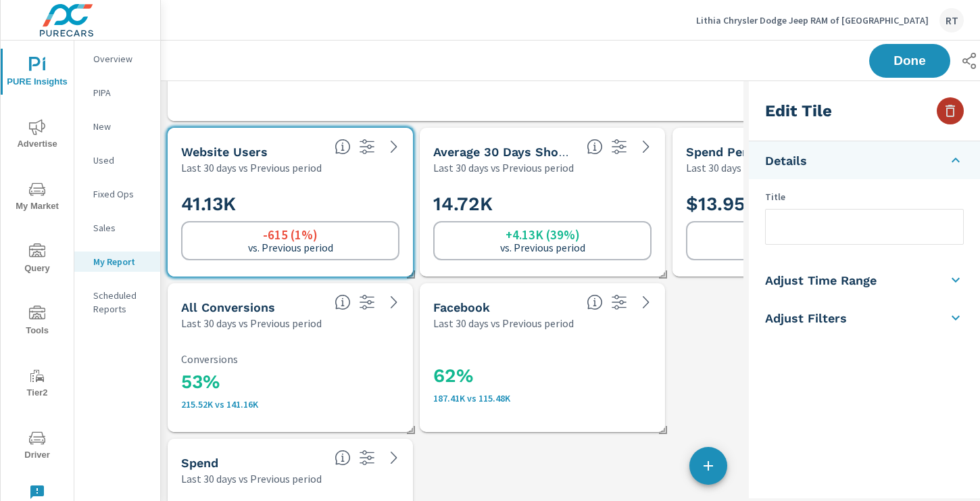
click at [949, 112] on icon "button" at bounding box center [950, 111] width 16 height 16
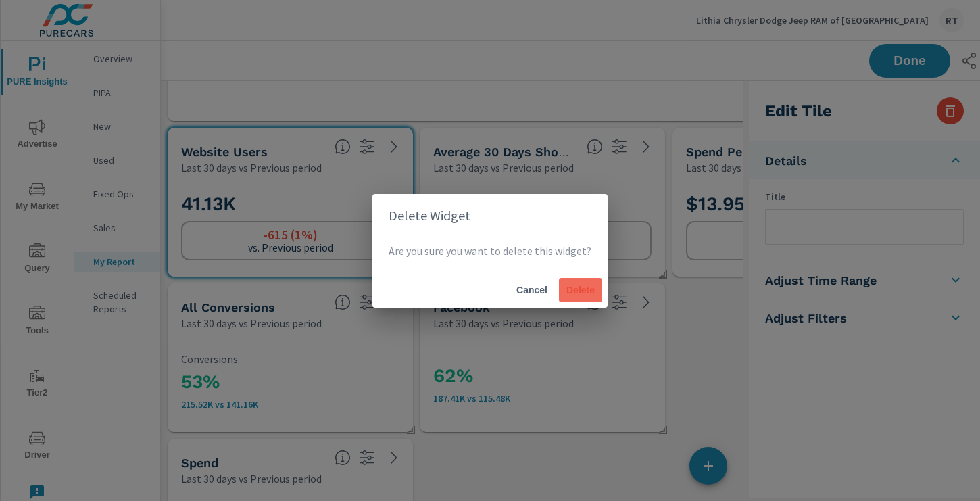
click at [574, 288] on span "Delete" at bounding box center [580, 290] width 32 height 12
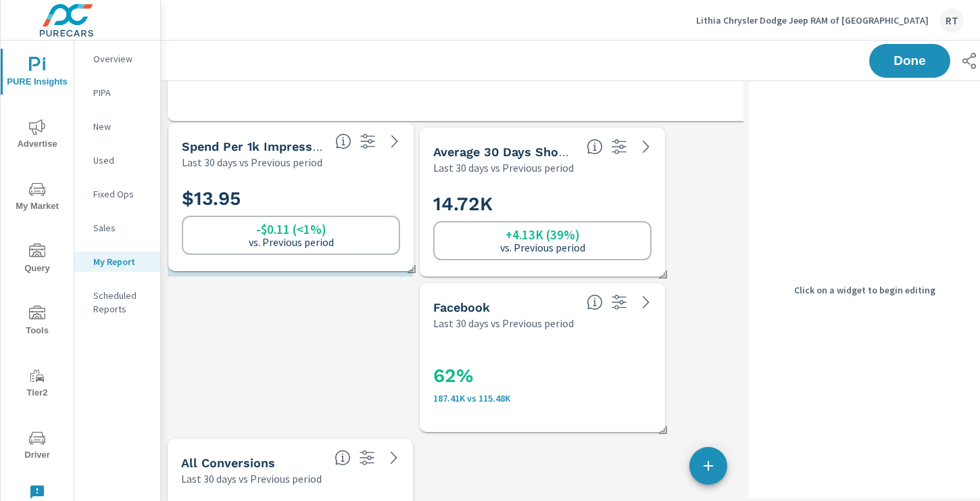
drag, startPoint x: 716, startPoint y: 139, endPoint x: 219, endPoint y: 135, distance: 497.3
click at [218, 134] on div "Spend Per 1k Impressions Last 30 days vs Previous period" at bounding box center [248, 146] width 161 height 48
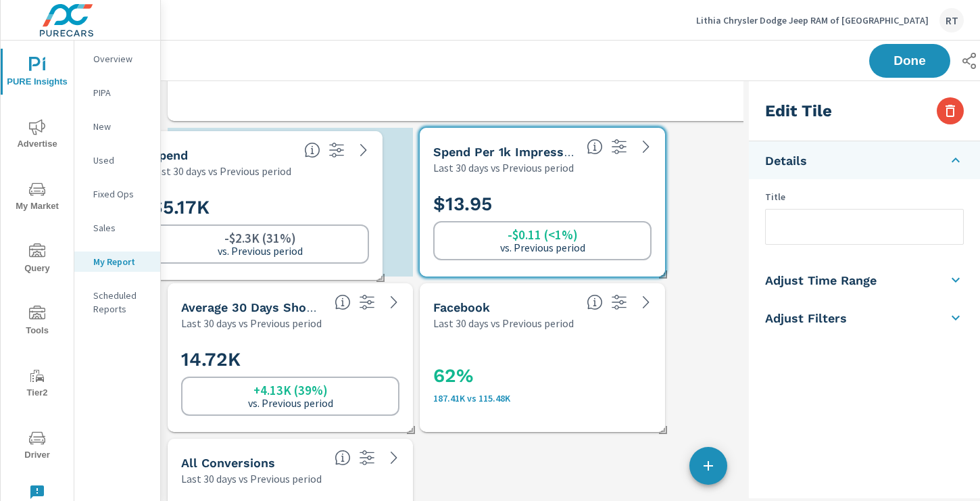
drag, startPoint x: 723, startPoint y: 146, endPoint x: 214, endPoint y: 153, distance: 508.8
click at [188, 153] on h5 "Spend" at bounding box center [169, 155] width 37 height 14
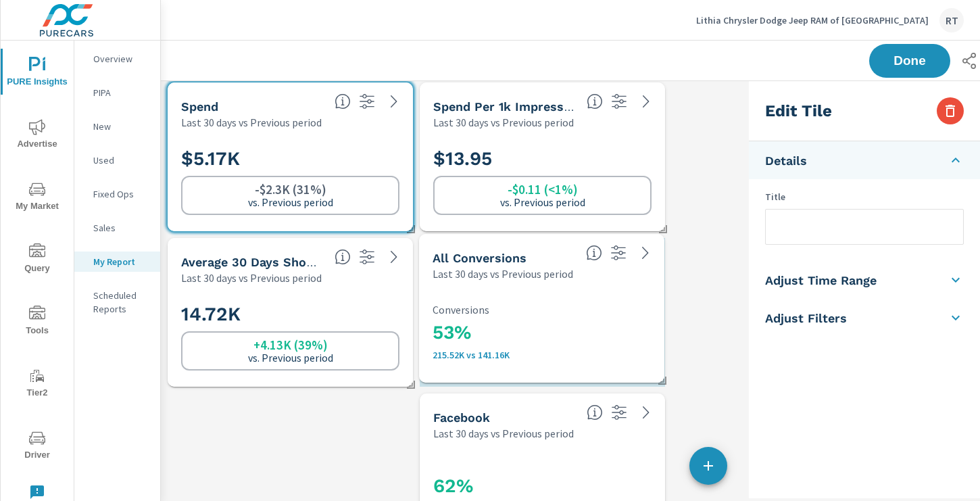
drag, startPoint x: 331, startPoint y: 457, endPoint x: 582, endPoint y: 298, distance: 297.6
click at [582, 298] on div "53% 215.52K vs 141.16K Conversions" at bounding box center [541, 332] width 218 height 74
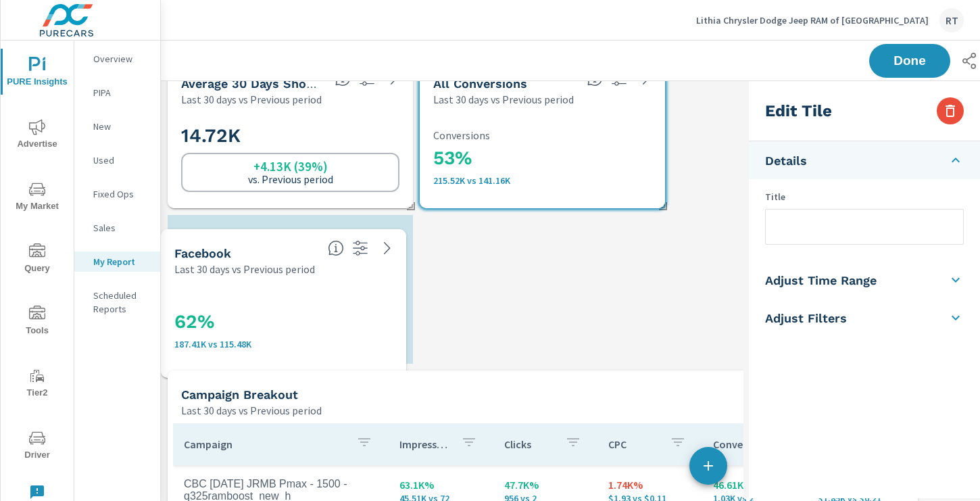
drag, startPoint x: 538, startPoint y: 302, endPoint x: 294, endPoint y: 318, distance: 245.1
click at [293, 318] on h3 "62%" at bounding box center [283, 321] width 218 height 23
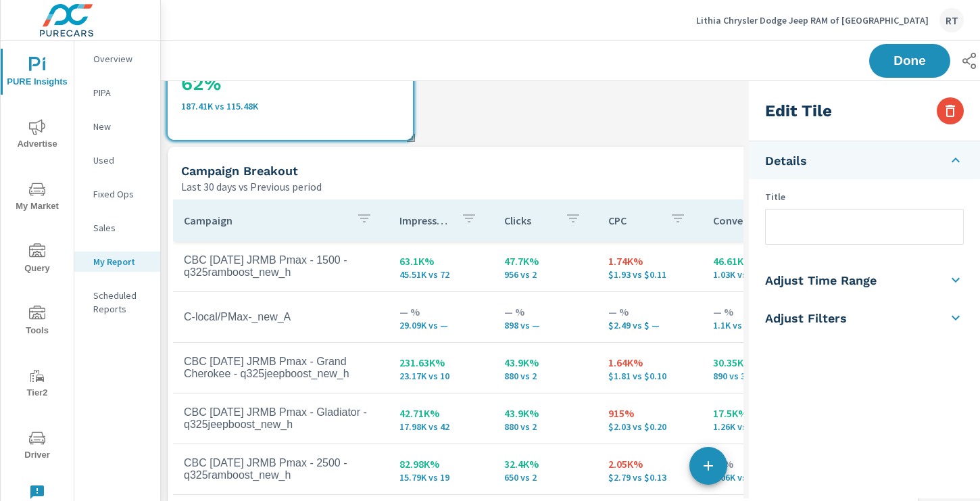
click at [505, 157] on div "Campaign Breakout Last 30 days vs Previous period" at bounding box center [487, 171] width 639 height 48
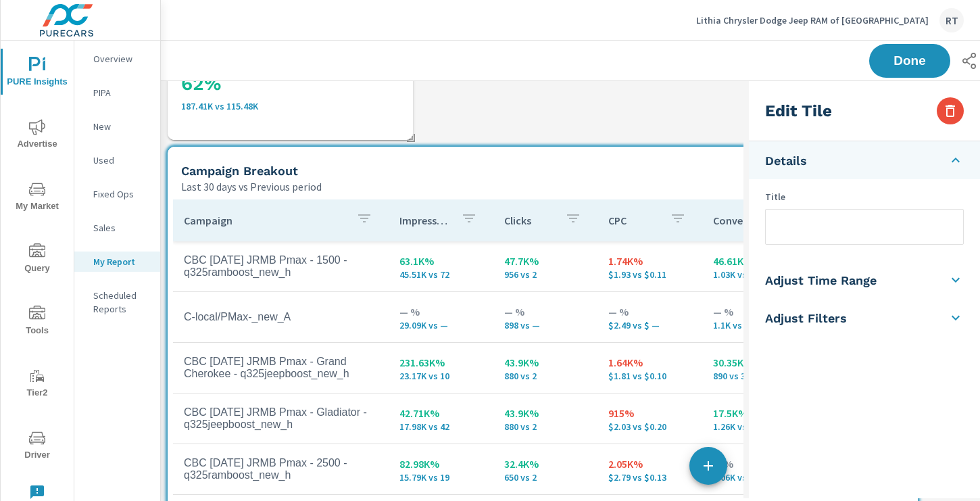
click at [798, 223] on input "text" at bounding box center [863, 226] width 197 height 34
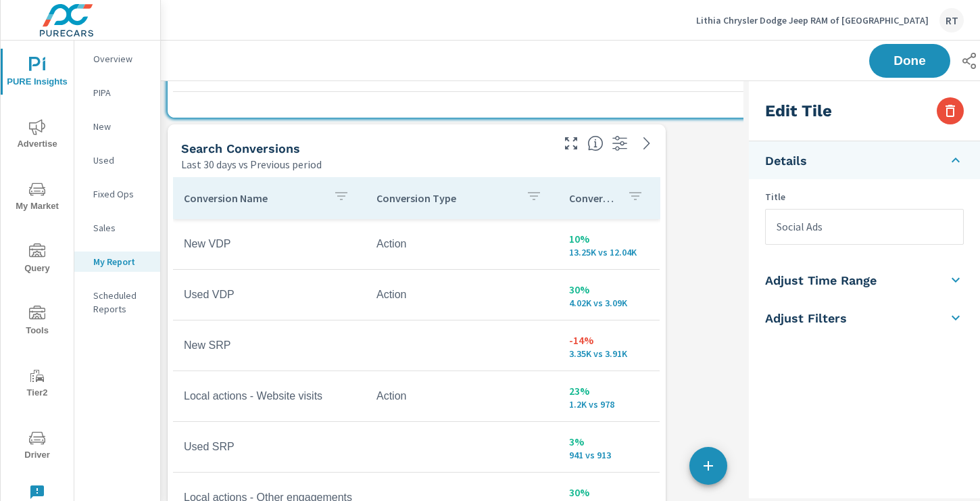
type input "Social Ads"
click at [701, 161] on div "Social Campaigns Last 30 days vs Previous period Campaign Impressions Clicks Sp…" at bounding box center [542, 431] width 763 height 4047
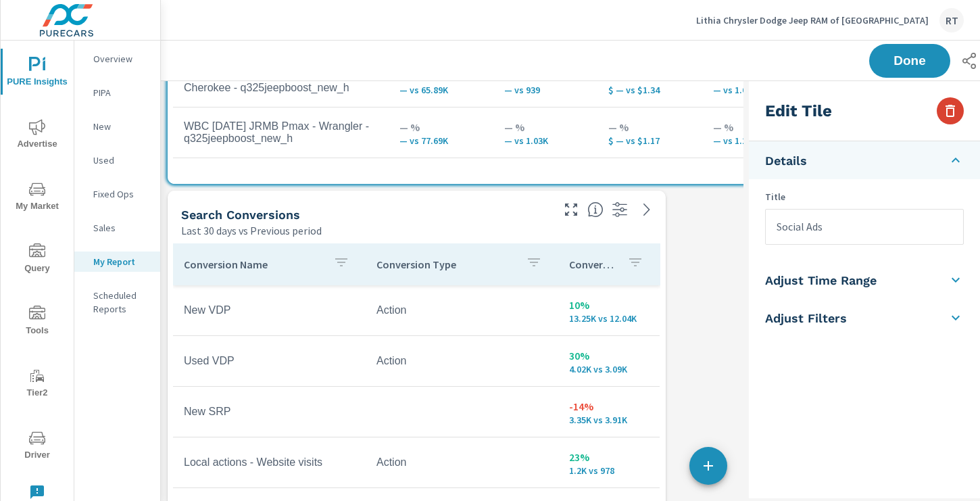
click at [947, 111] on icon "button" at bounding box center [950, 111] width 16 height 16
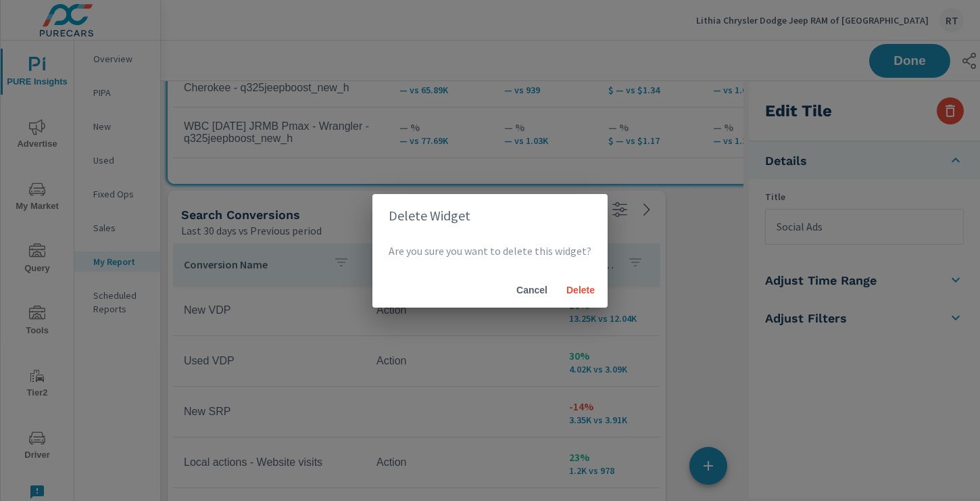
click at [709, 249] on div "Delete Widget Are you sure you want to delete this widget? Cancel Delete" at bounding box center [490, 250] width 980 height 501
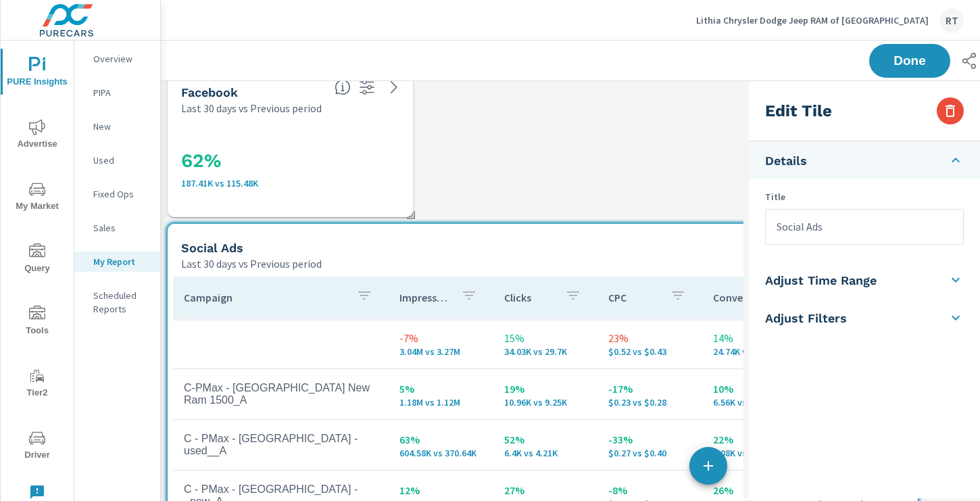
click at [559, 251] on div "Social Ads" at bounding box center [491, 248] width 620 height 16
drag, startPoint x: 834, startPoint y: 226, endPoint x: 736, endPoint y: 227, distance: 98.0
type input "PMax / VA"
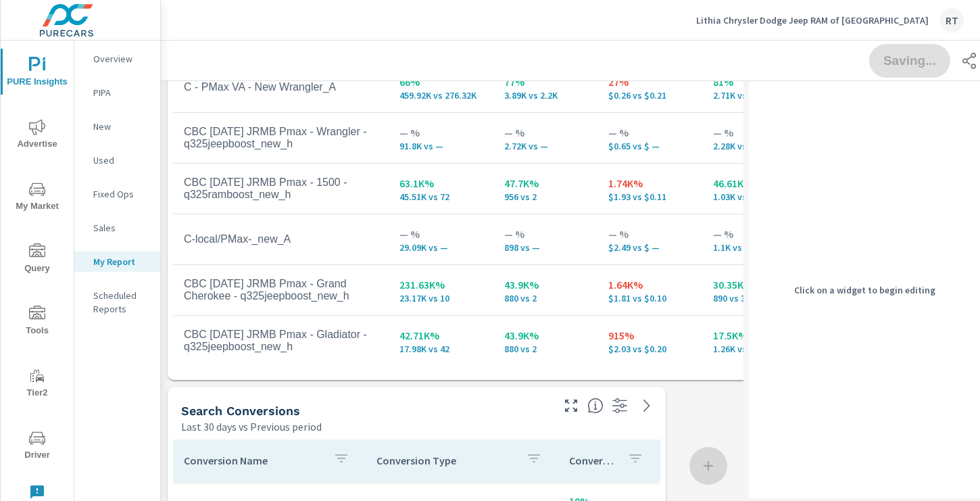
scroll to position [1413, 0]
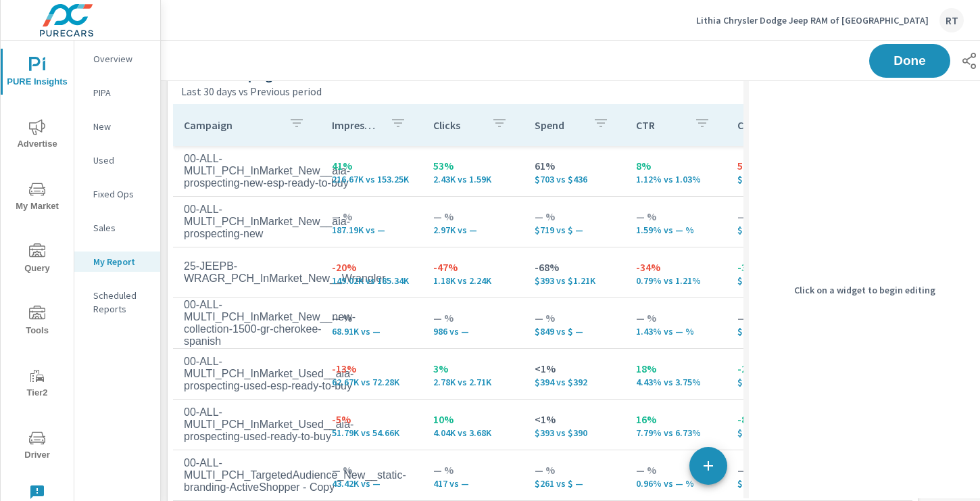
scroll to position [2523, 0]
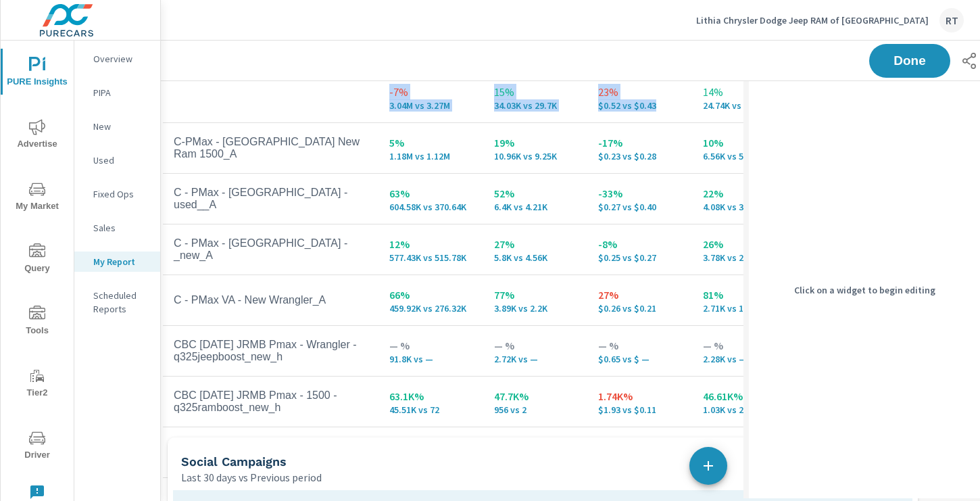
scroll to position [2256, 0]
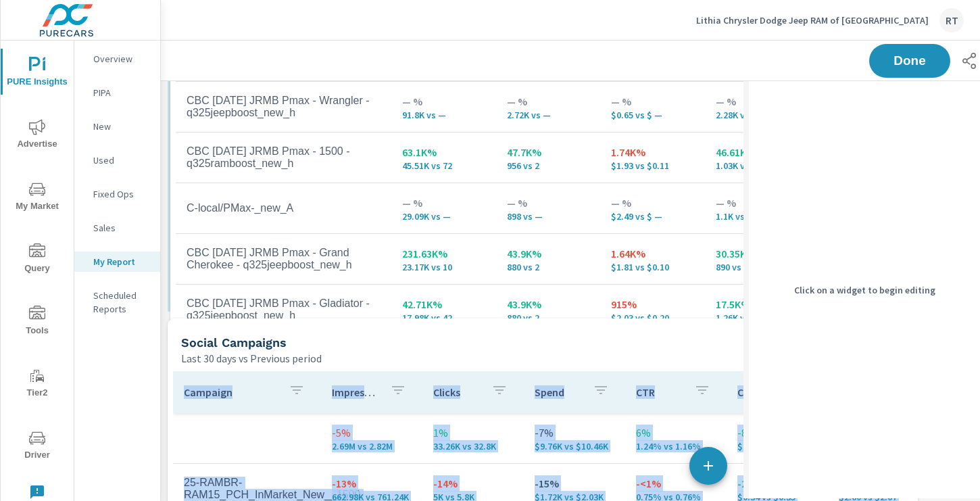
drag, startPoint x: 678, startPoint y: 156, endPoint x: 681, endPoint y: 328, distance: 172.3
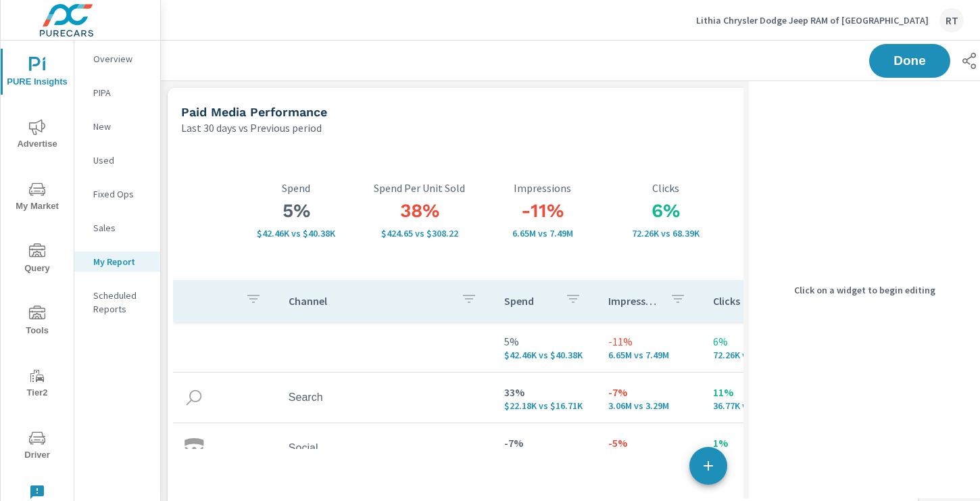
scroll to position [1, 0]
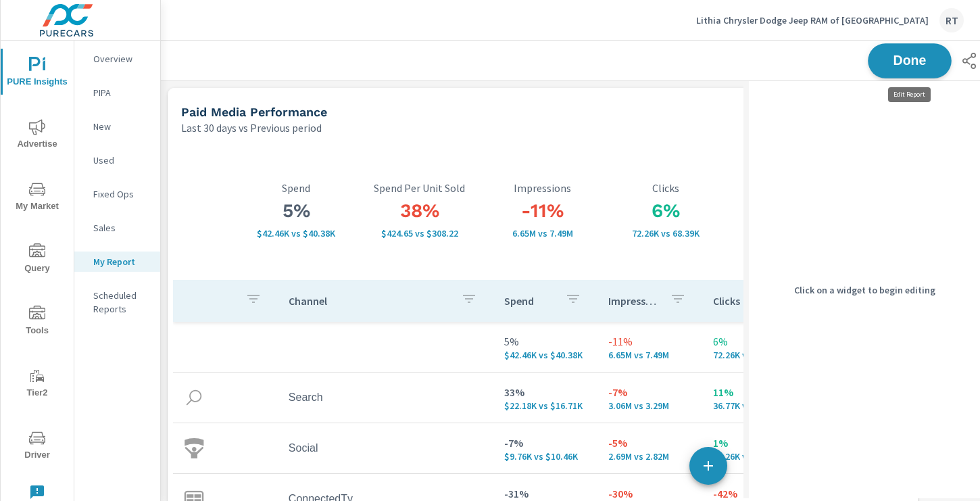
click at [890, 47] on button "Done" at bounding box center [910, 60] width 84 height 35
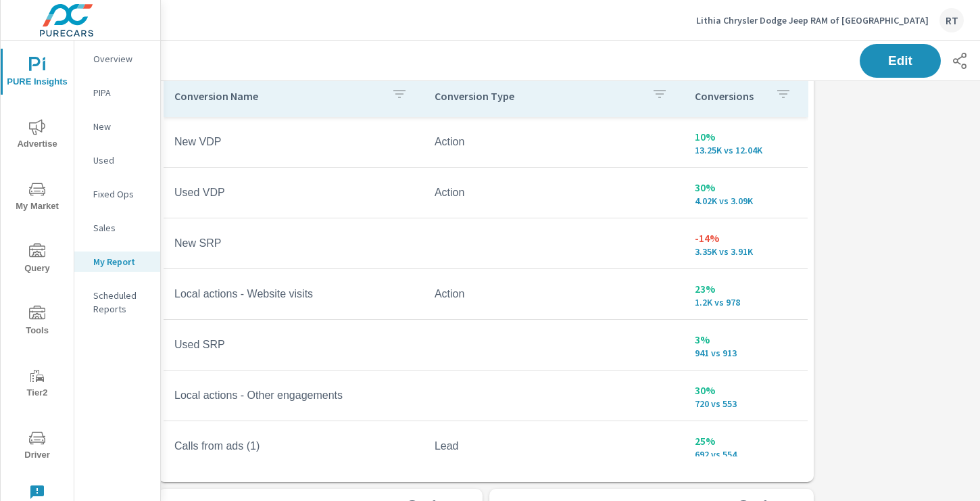
scroll to position [1151, 9]
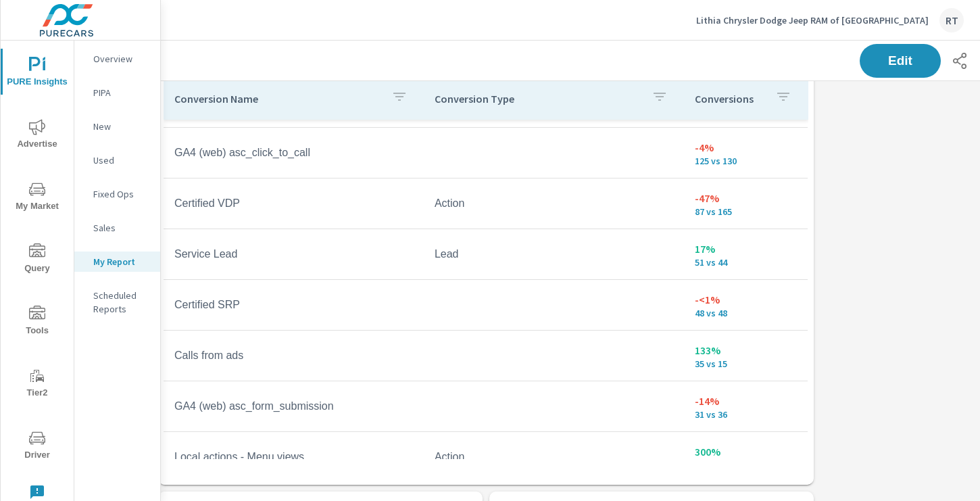
scroll to position [683, 0]
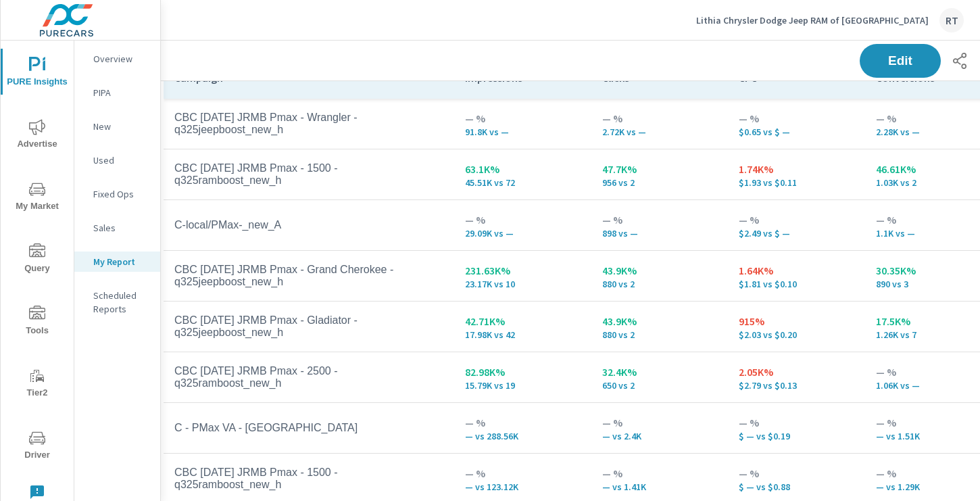
scroll to position [1956, 9]
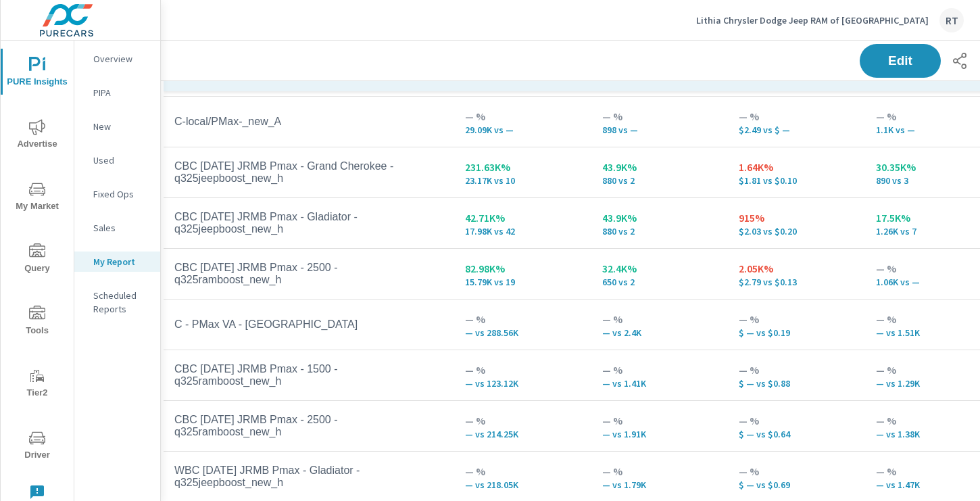
scroll to position [351, 0]
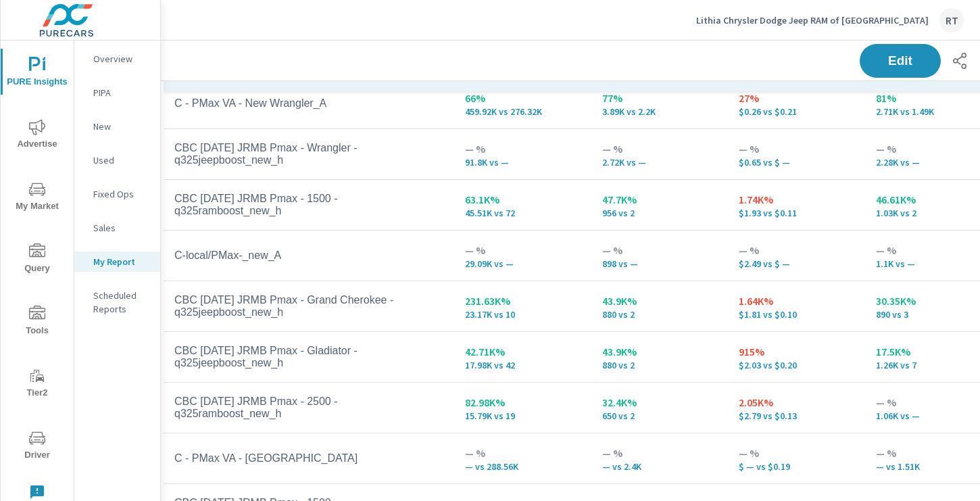
scroll to position [174, 0]
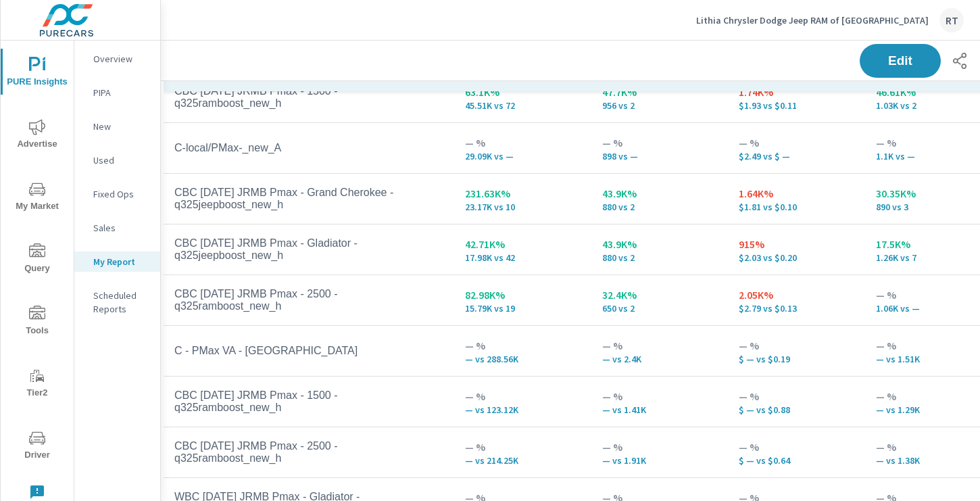
scroll to position [367, 0]
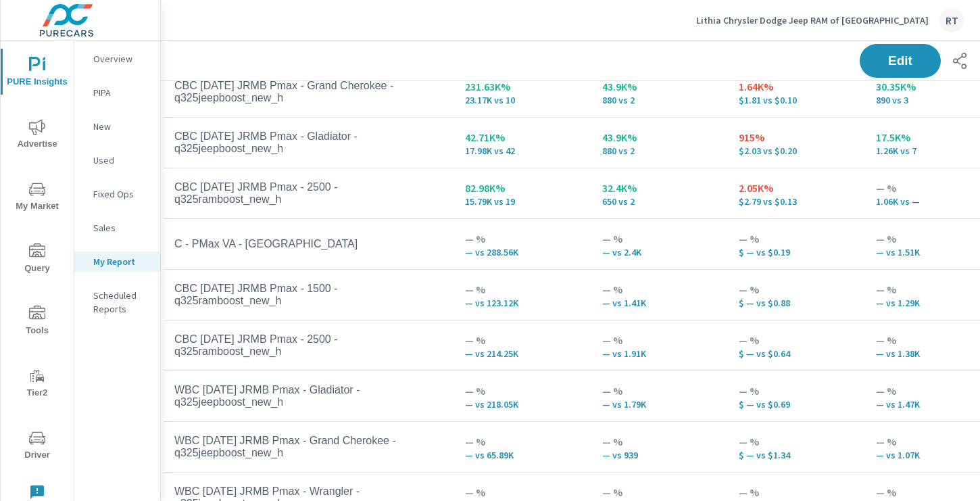
scroll to position [1975, 9]
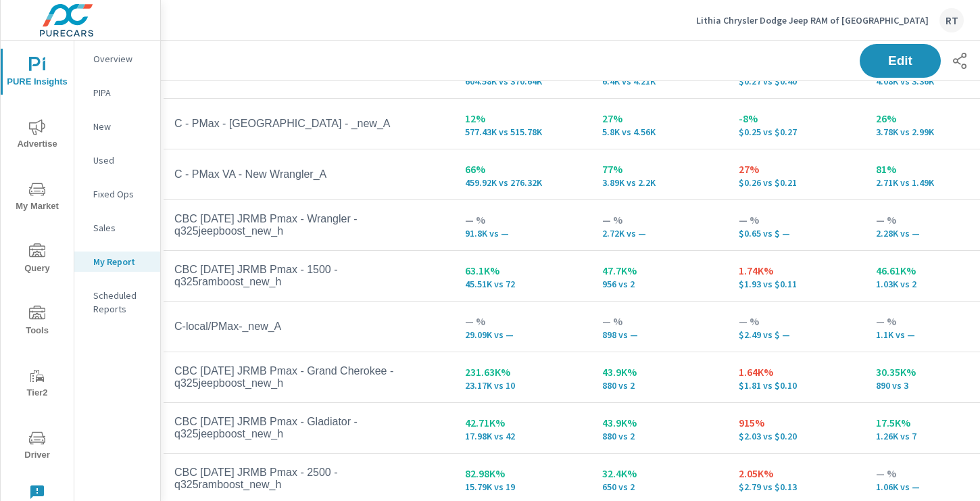
scroll to position [116, 0]
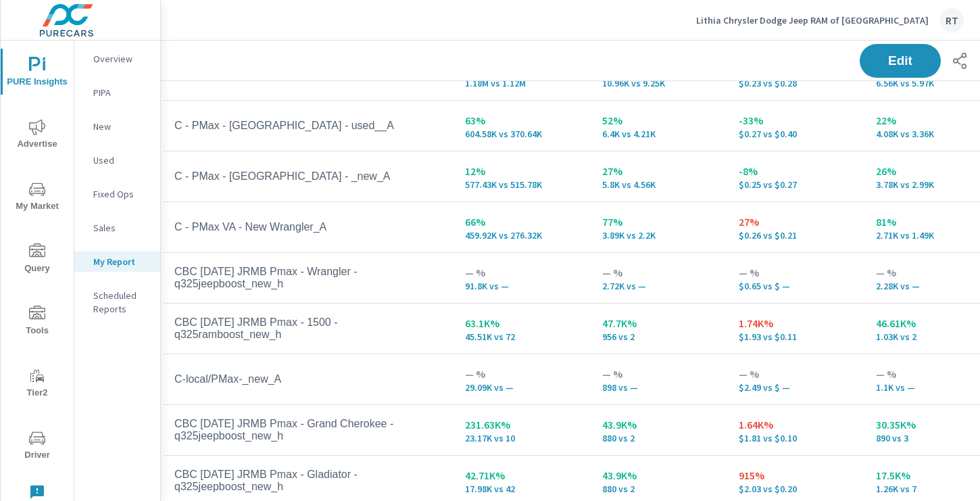
scroll to position [5, 0]
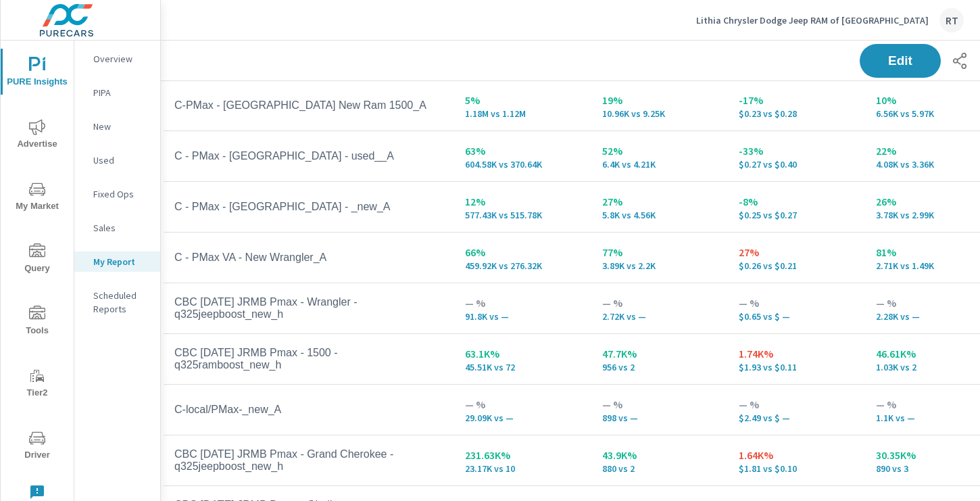
scroll to position [184, 0]
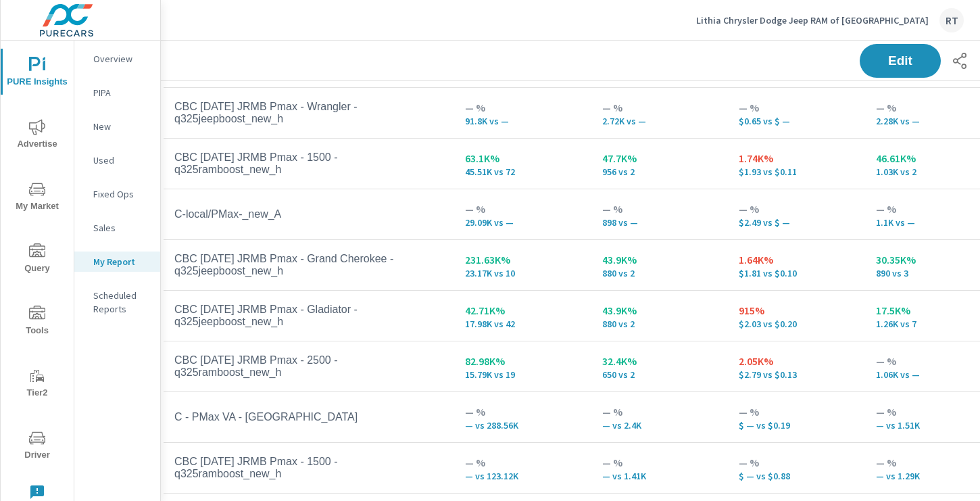
scroll to position [307, 0]
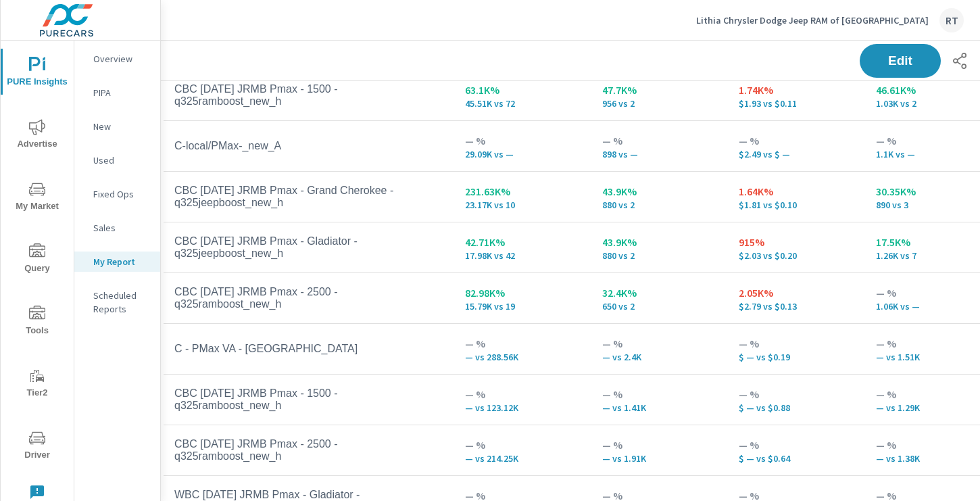
scroll to position [291, 0]
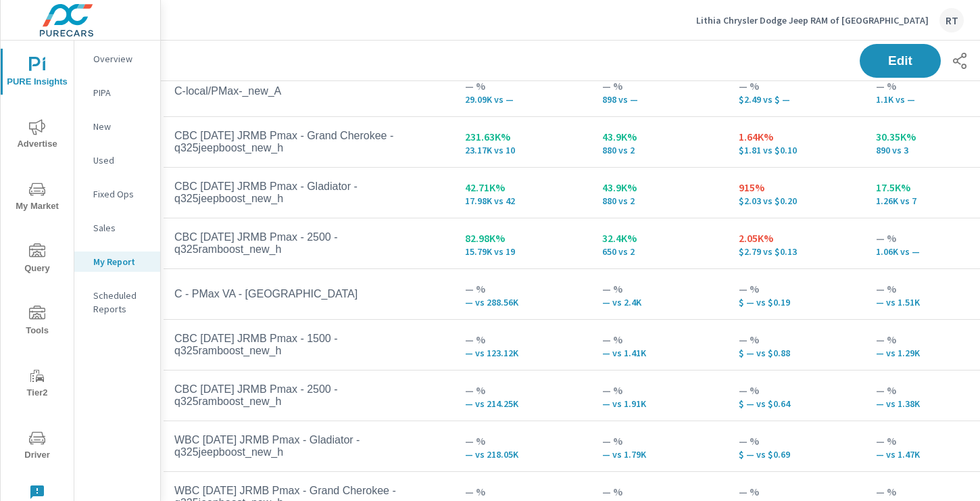
scroll to position [358, 0]
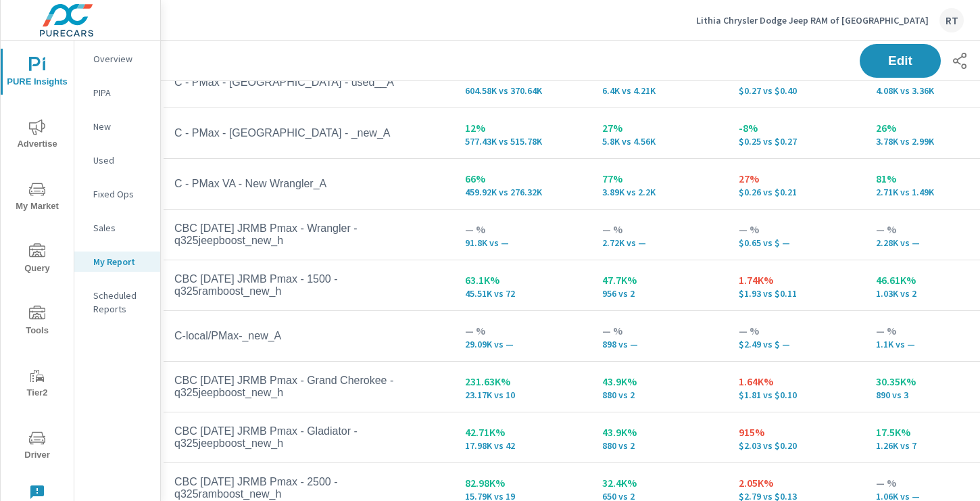
scroll to position [120, 0]
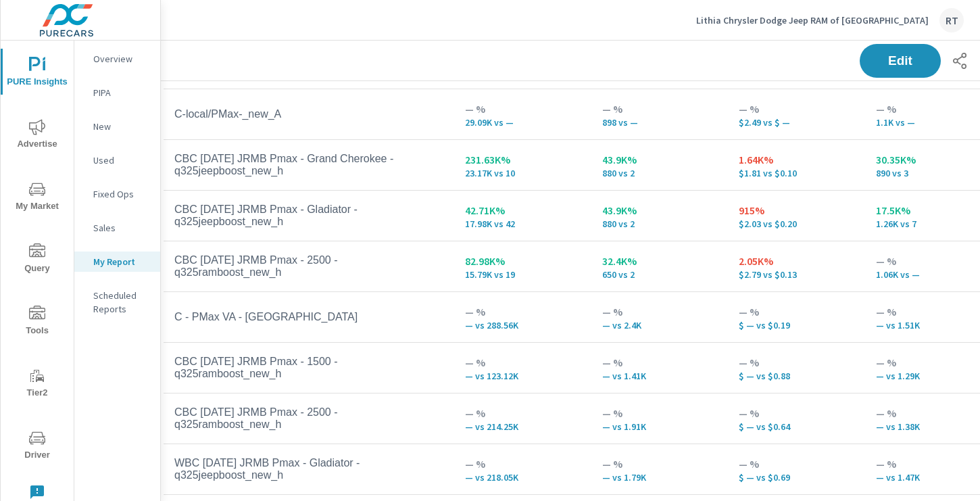
scroll to position [355, 0]
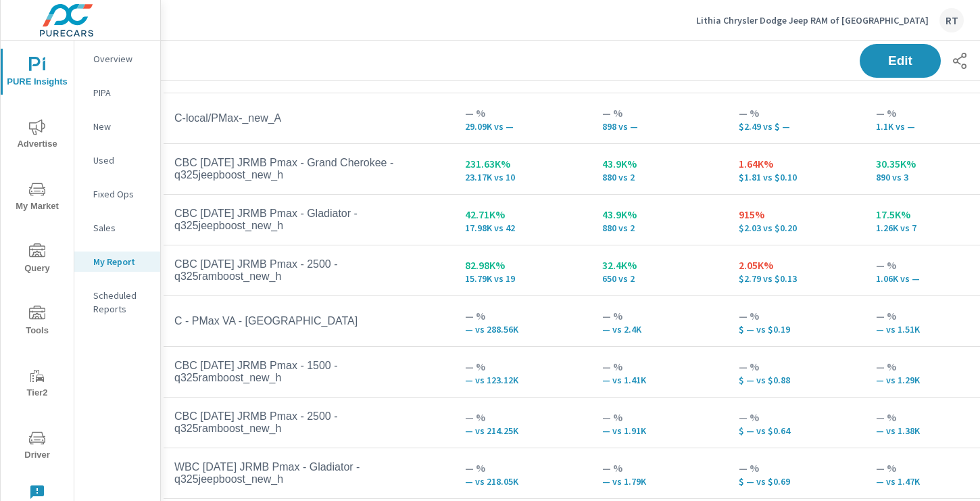
scroll to position [367, 0]
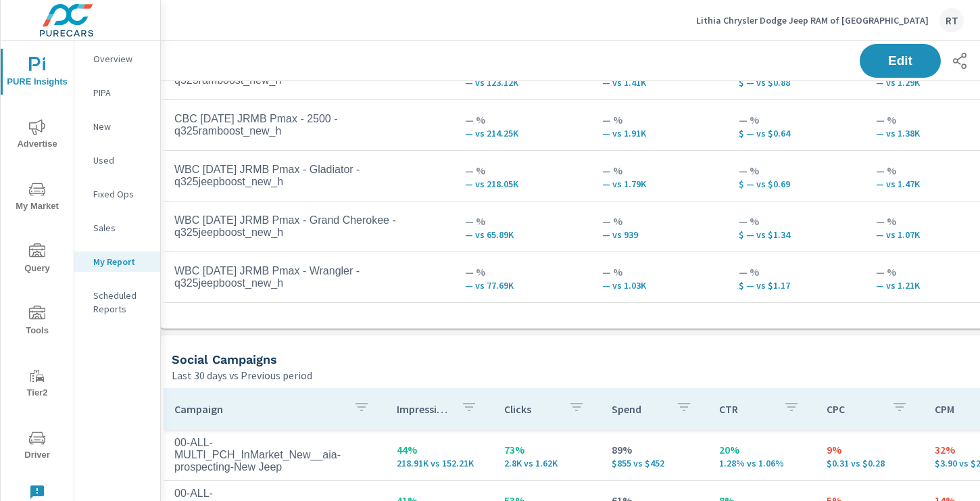
scroll to position [2259, 9]
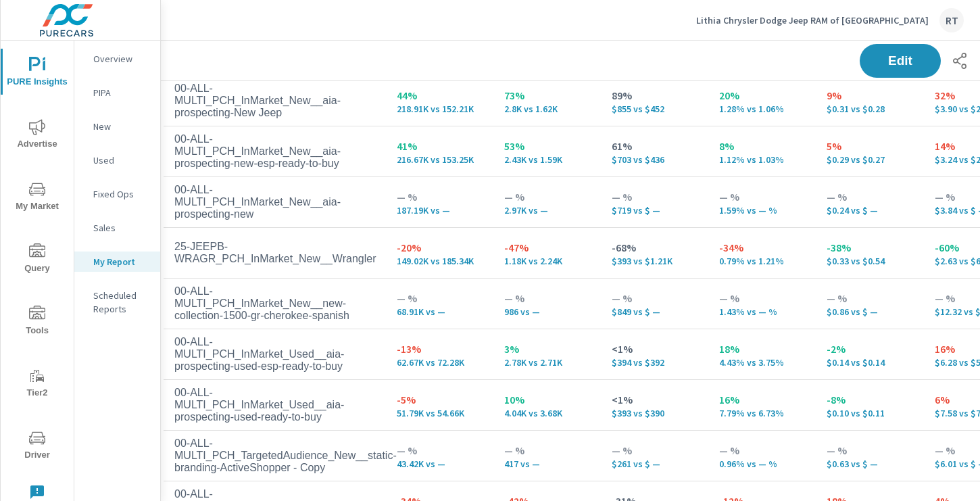
scroll to position [2626, 9]
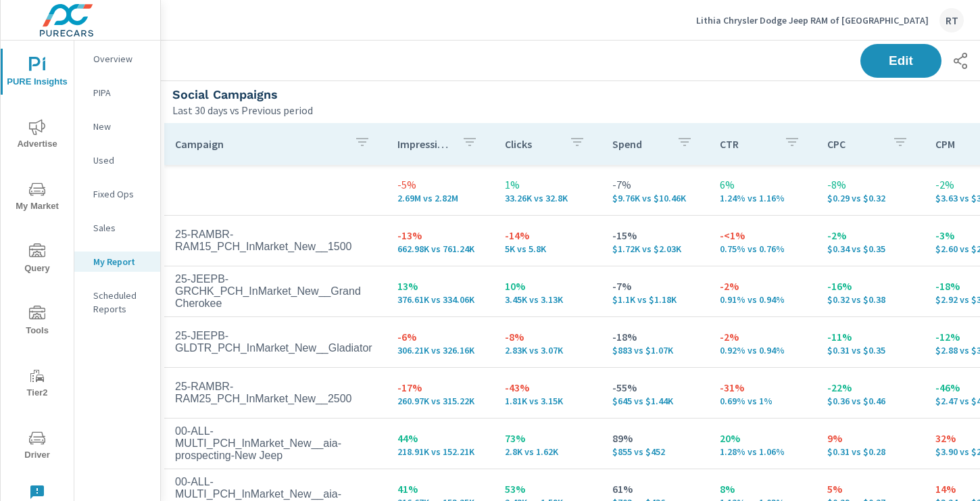
scroll to position [2503, 9]
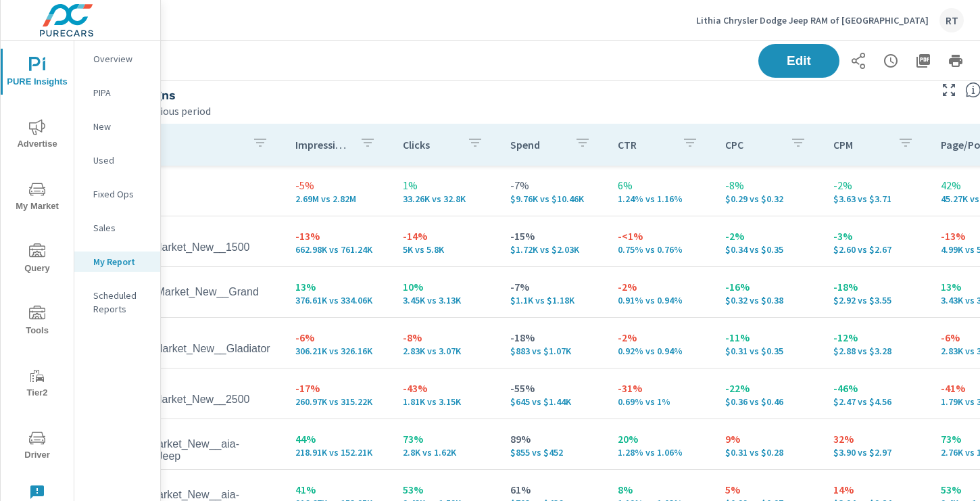
scroll to position [2503, 181]
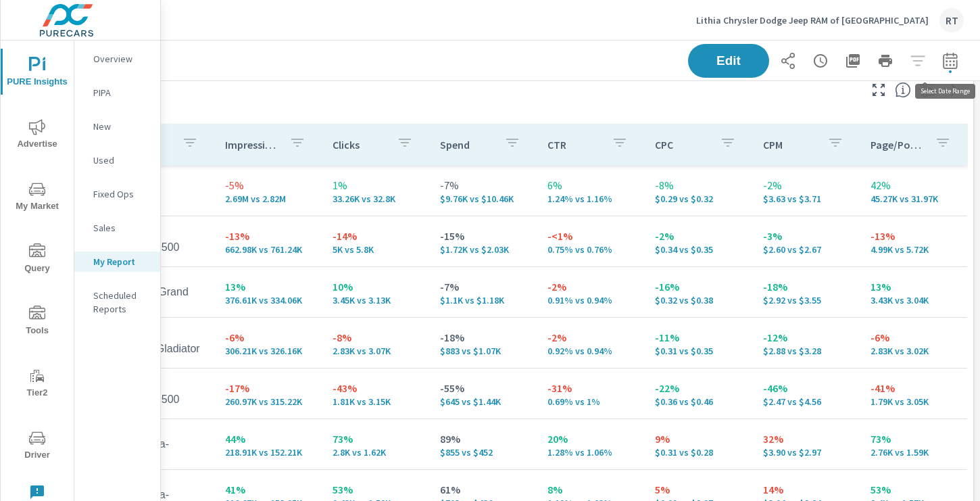
click at [959, 59] on button "button" at bounding box center [949, 60] width 27 height 27
select select "Last 30 days"
select select "Previous period"
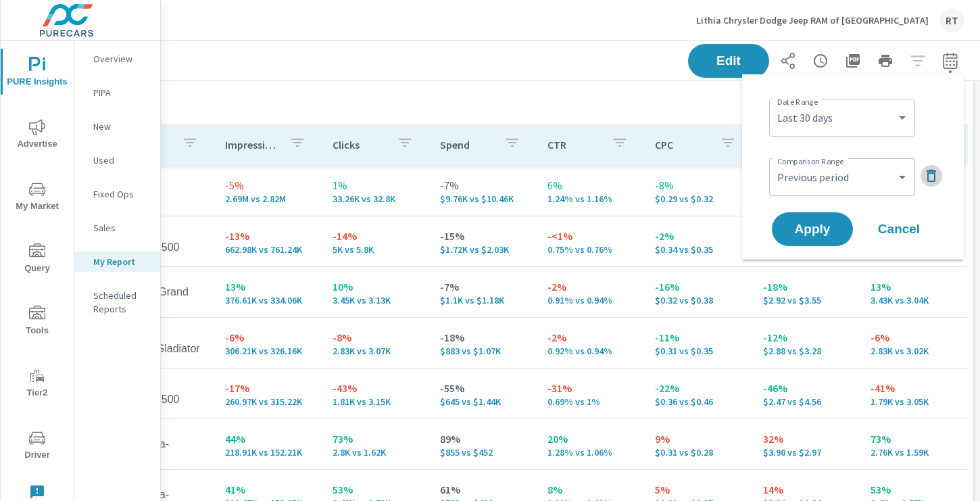
click at [926, 176] on icon "button" at bounding box center [931, 176] width 16 height 16
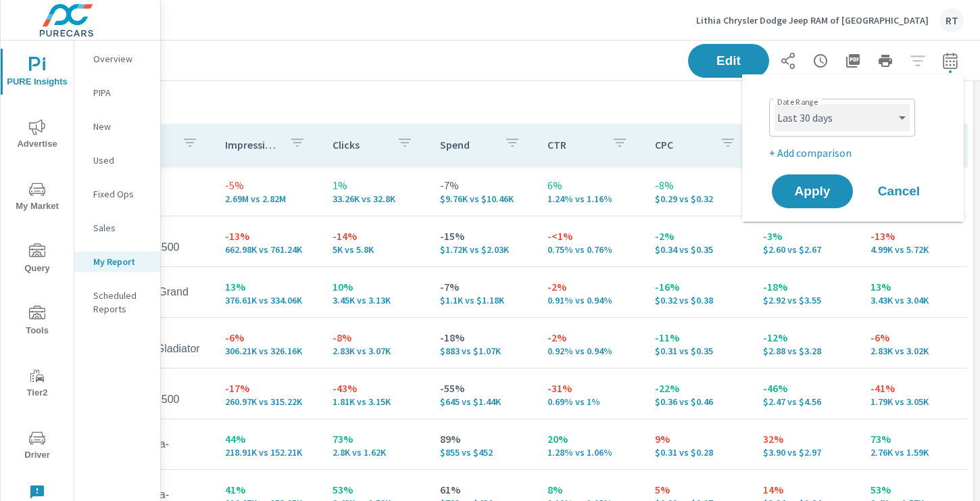
click at [903, 118] on select "Custom Yesterday Last week Last 7 days Last 14 days Last 30 days Last 45 days L…" at bounding box center [841, 117] width 135 height 27
click at [774, 104] on select "Custom Yesterday Last week Last 7 days Last 14 days Last 30 days Last 45 days L…" at bounding box center [841, 117] width 135 height 27
select select "Month to date"
click at [811, 193] on span "Apply" at bounding box center [811, 191] width 55 height 13
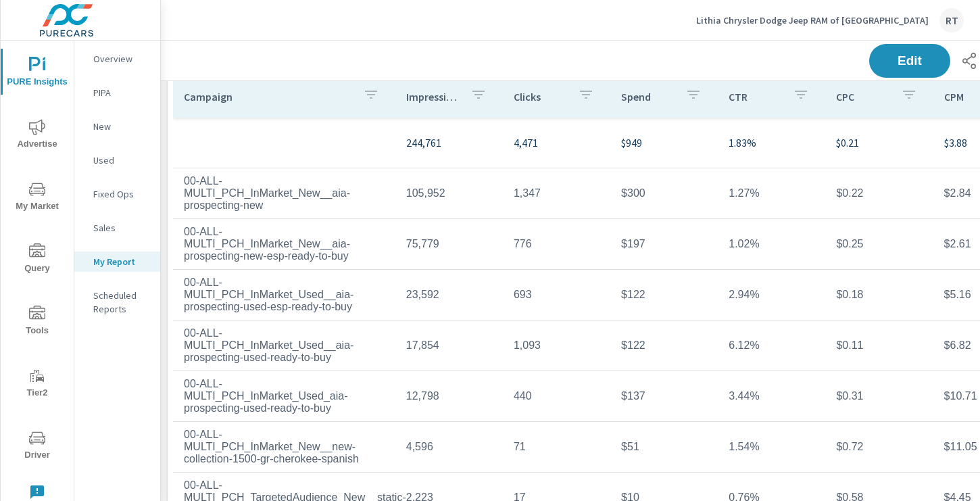
scroll to position [3, 0]
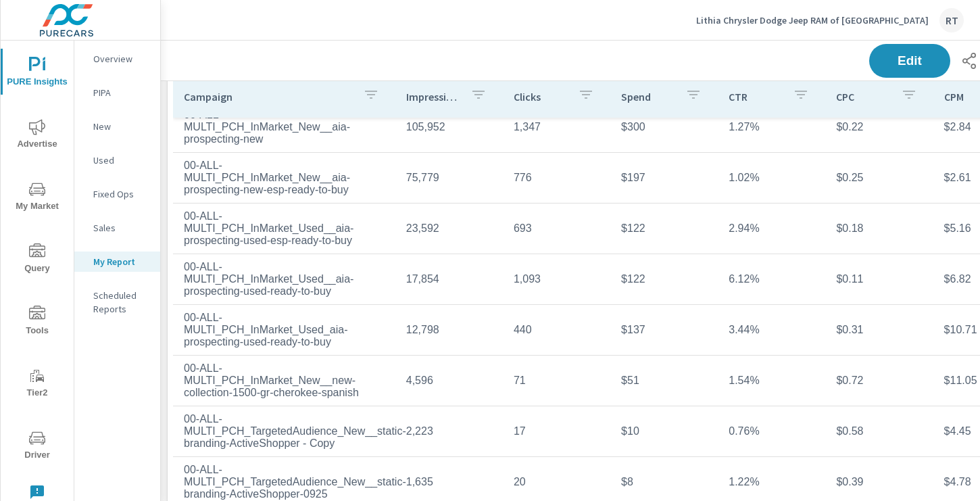
scroll to position [83, 0]
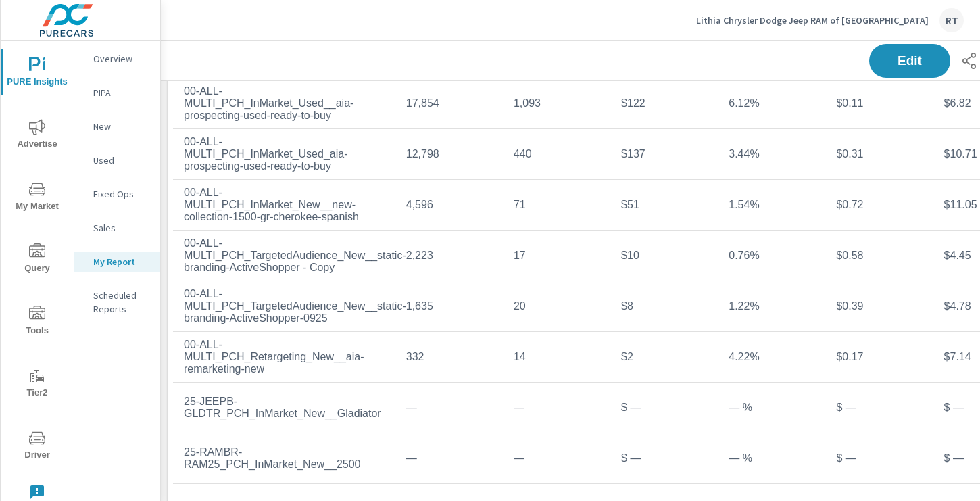
scroll to position [2679, 0]
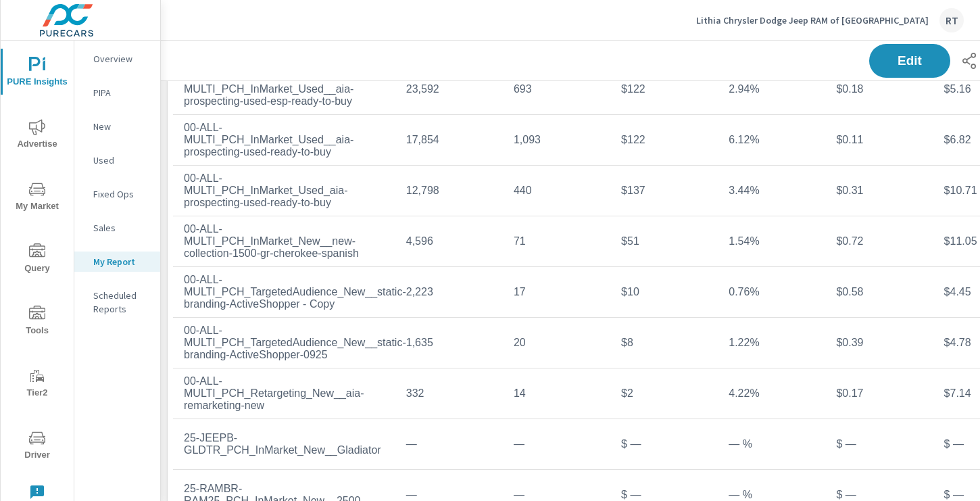
scroll to position [2643, 181]
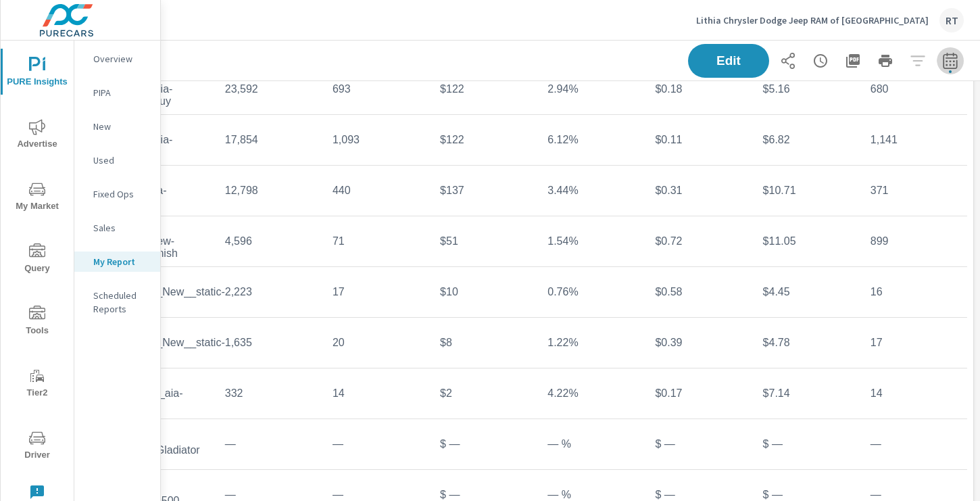
click at [945, 61] on icon "button" at bounding box center [950, 61] width 16 height 16
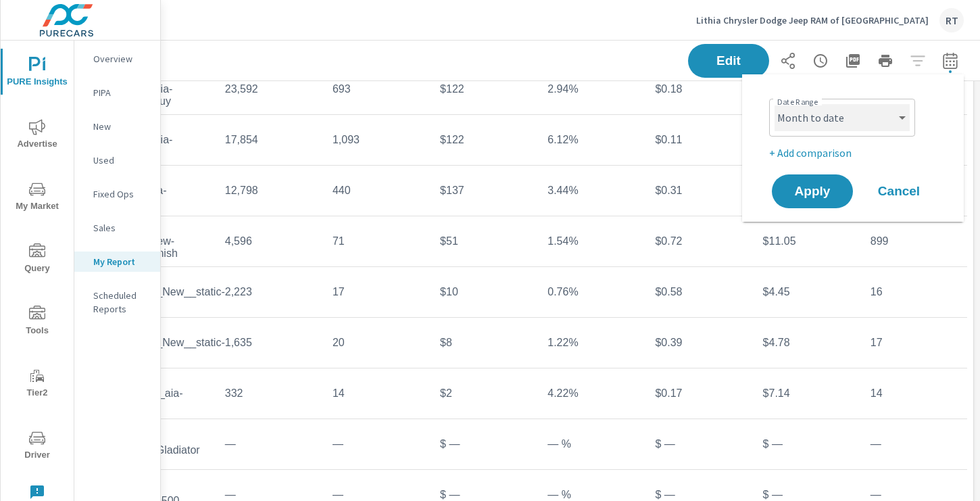
click at [896, 120] on select "Custom Yesterday Last week Last 7 days Last 14 days Last 30 days Last 45 days L…" at bounding box center [841, 117] width 135 height 27
click at [774, 104] on select "Custom Yesterday Last week Last 7 days Last 14 days Last 30 days Last 45 days L…" at bounding box center [841, 117] width 135 height 27
select select "Last 30 days"
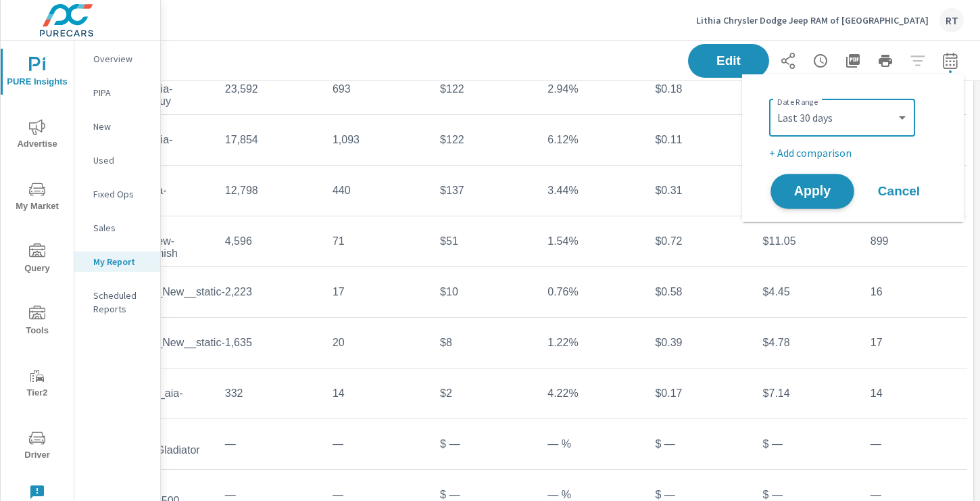
click at [815, 186] on span "Apply" at bounding box center [811, 191] width 55 height 13
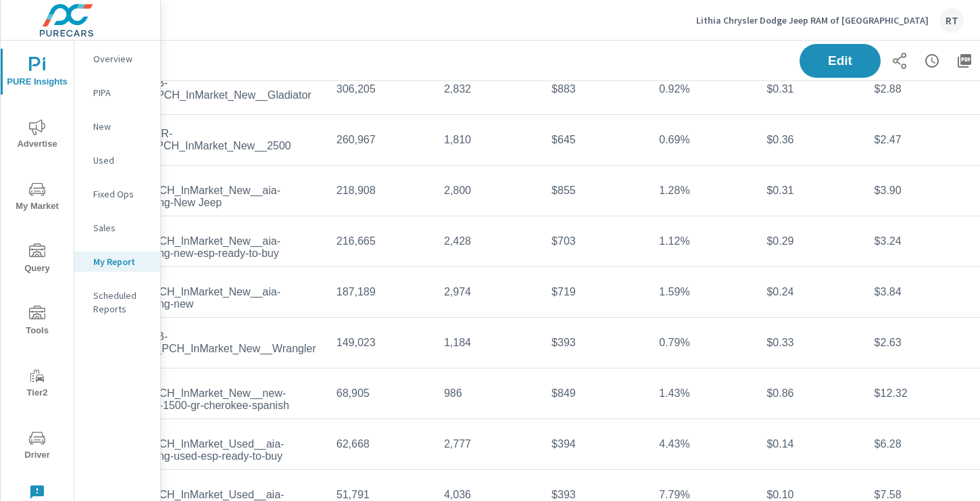
scroll to position [2643, 0]
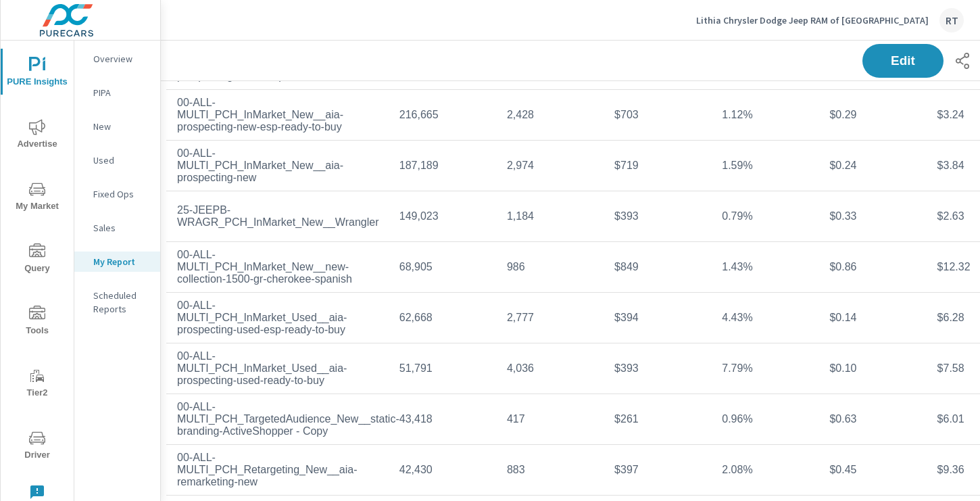
scroll to position [2643, 0]
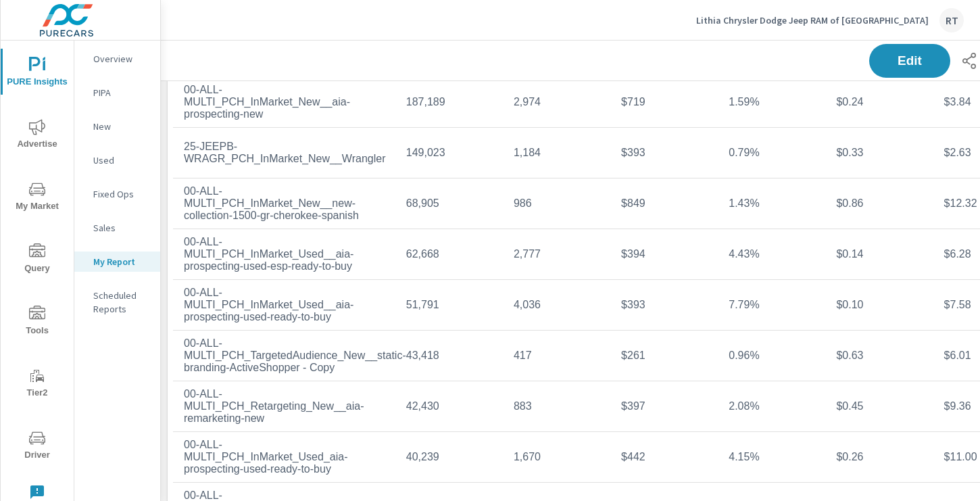
scroll to position [266, 0]
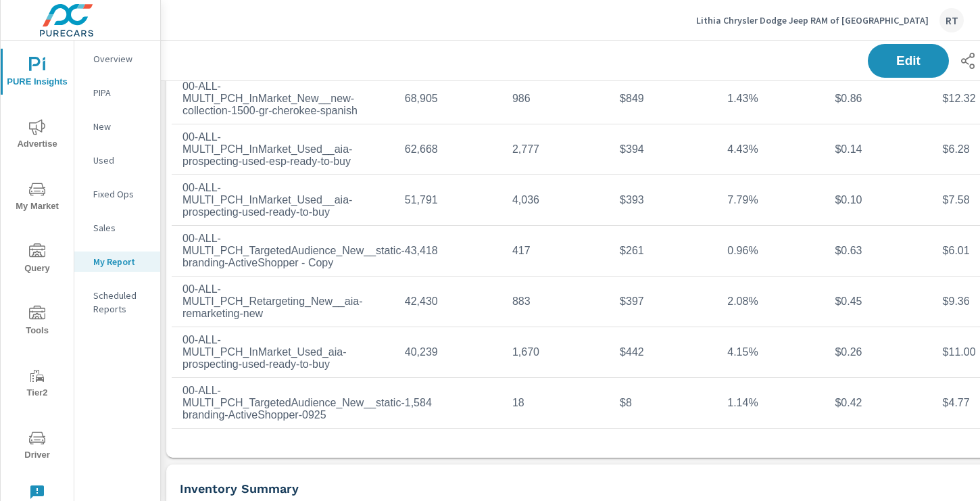
scroll to position [2733, 1]
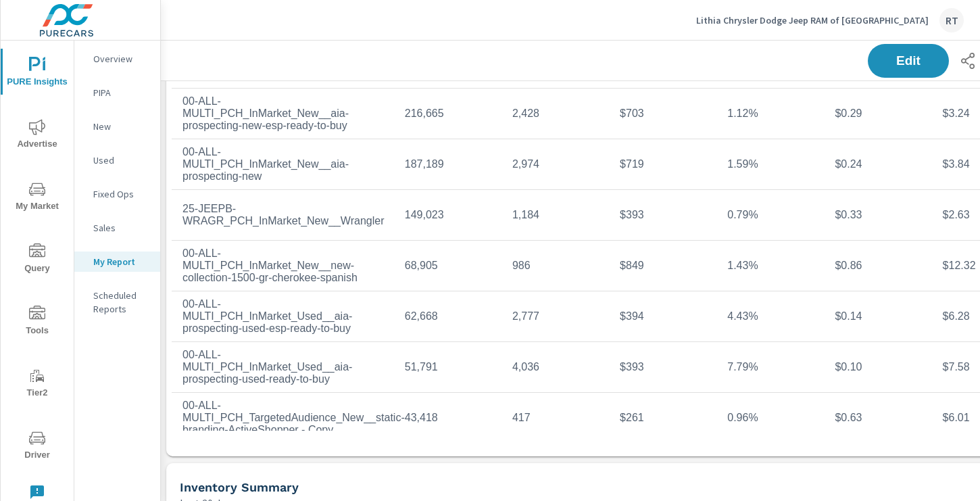
scroll to position [178, 0]
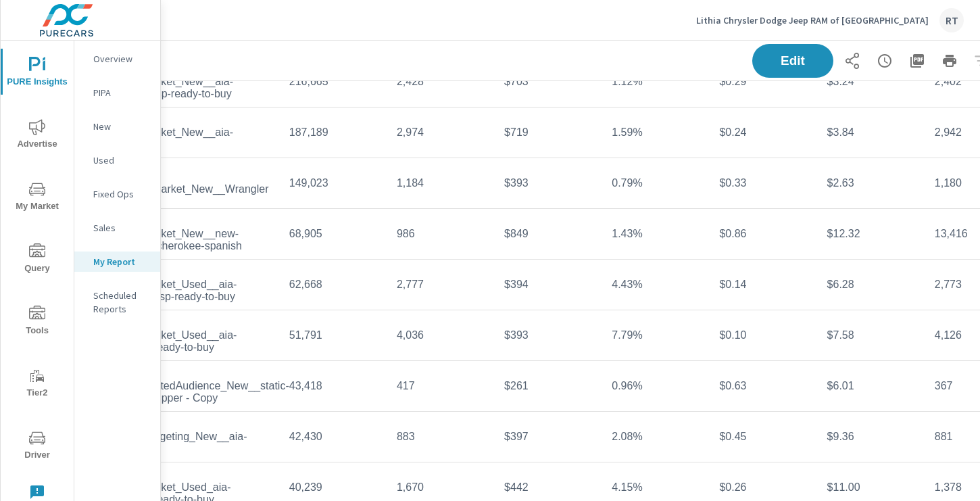
scroll to position [2596, 181]
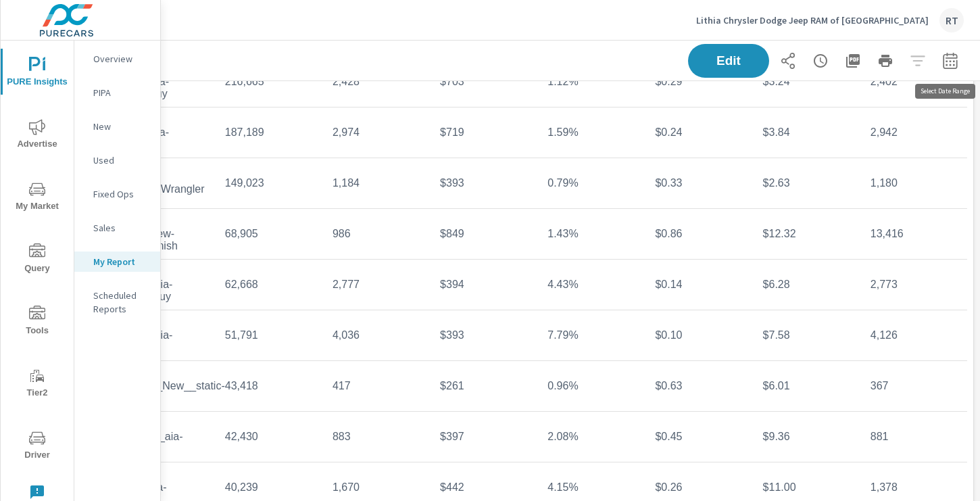
click at [952, 64] on icon "button" at bounding box center [950, 61] width 16 height 16
select select "Last 30 days"
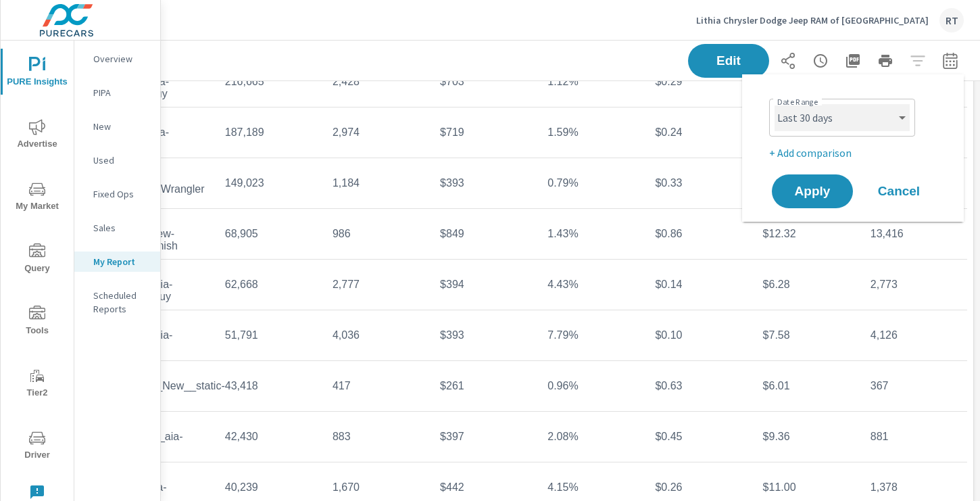
click at [897, 121] on select "Custom Yesterday Last week Last 7 days Last 14 days Last 30 days Last 45 days L…" at bounding box center [841, 117] width 135 height 27
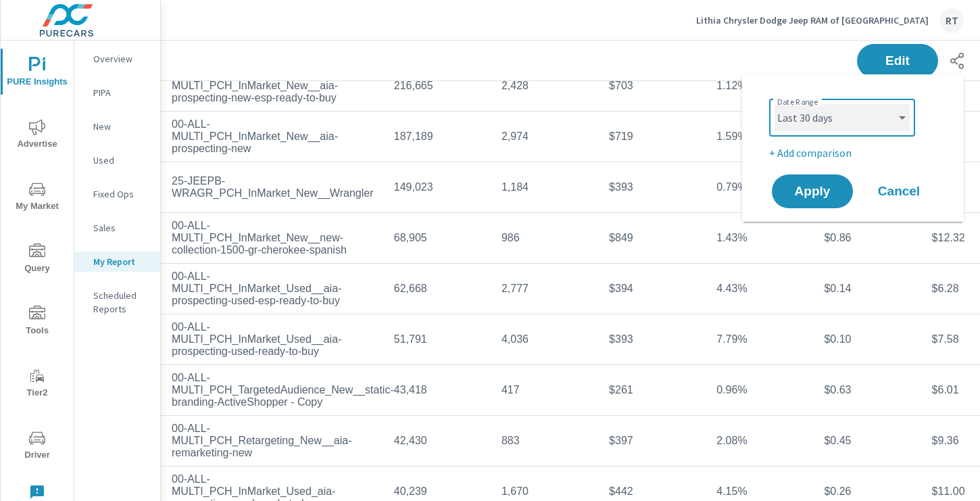
scroll to position [2592, 0]
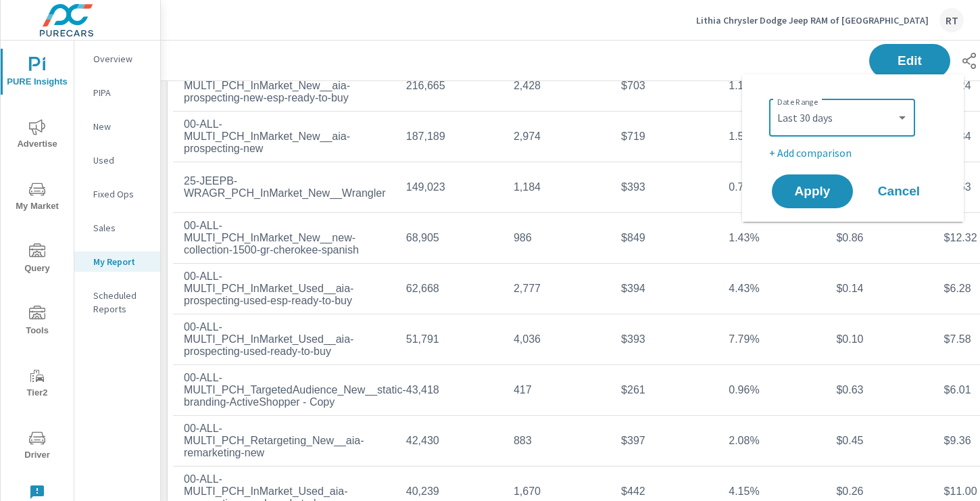
click at [894, 188] on span "Cancel" at bounding box center [899, 191] width 54 height 12
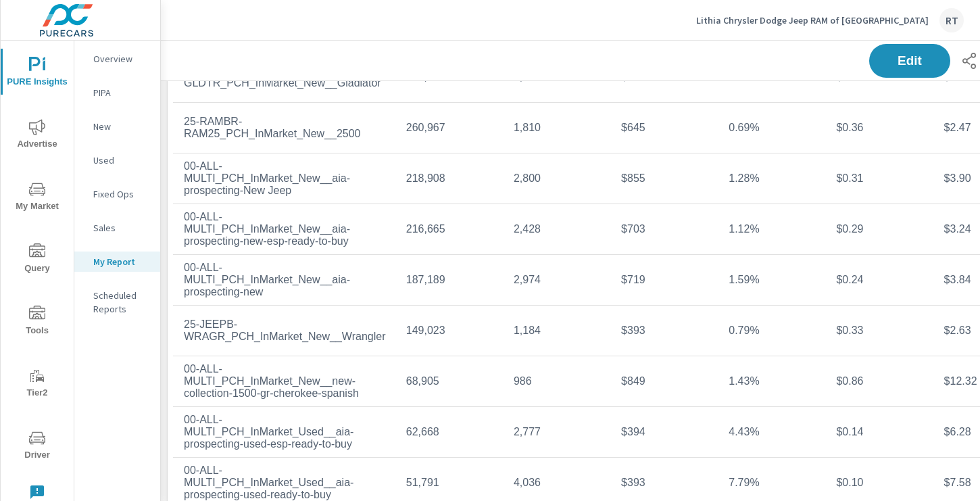
scroll to position [177, 0]
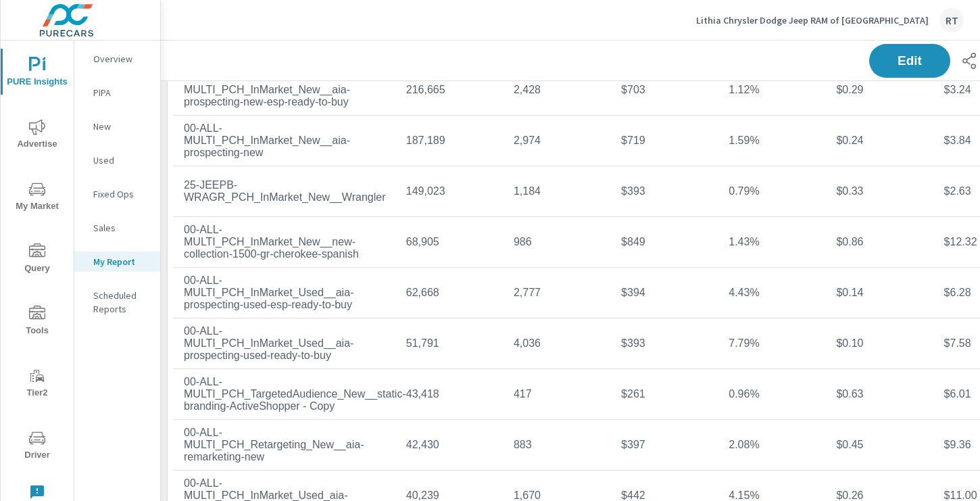
scroll to position [320, 0]
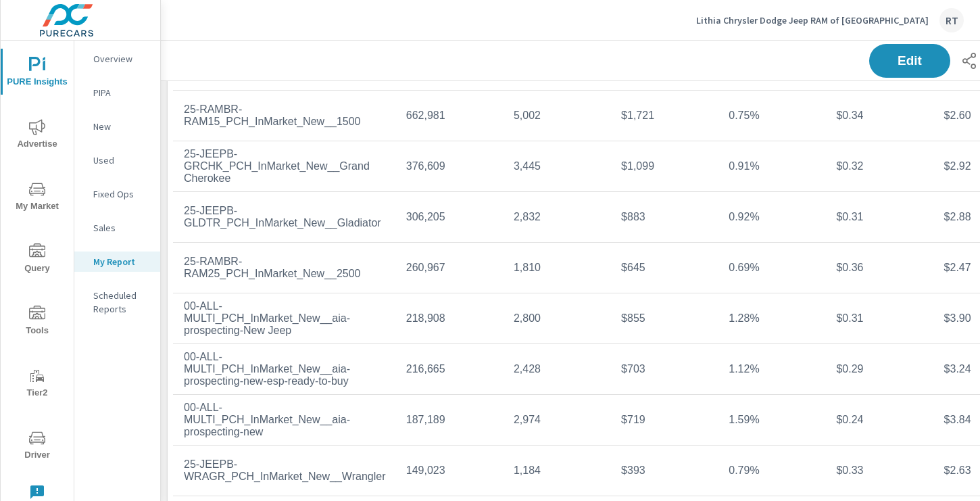
scroll to position [2592, 181]
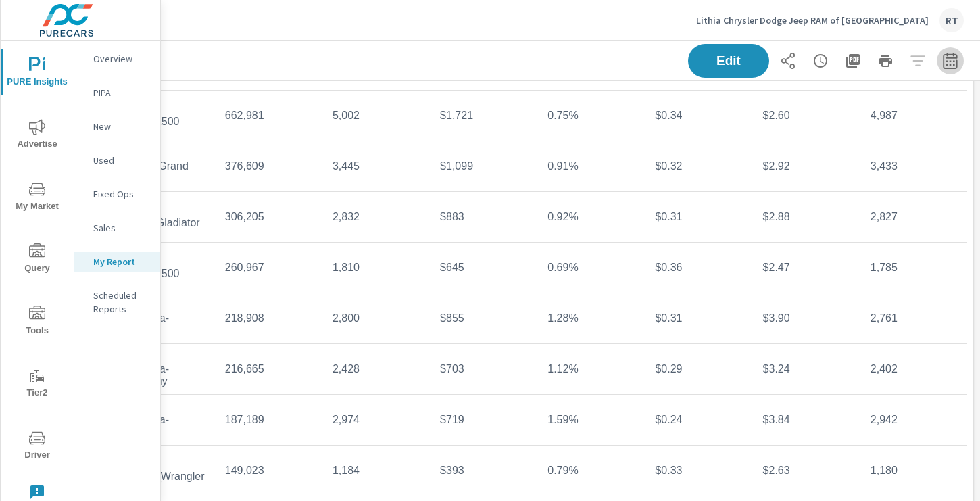
click at [942, 59] on icon "button" at bounding box center [949, 60] width 14 height 16
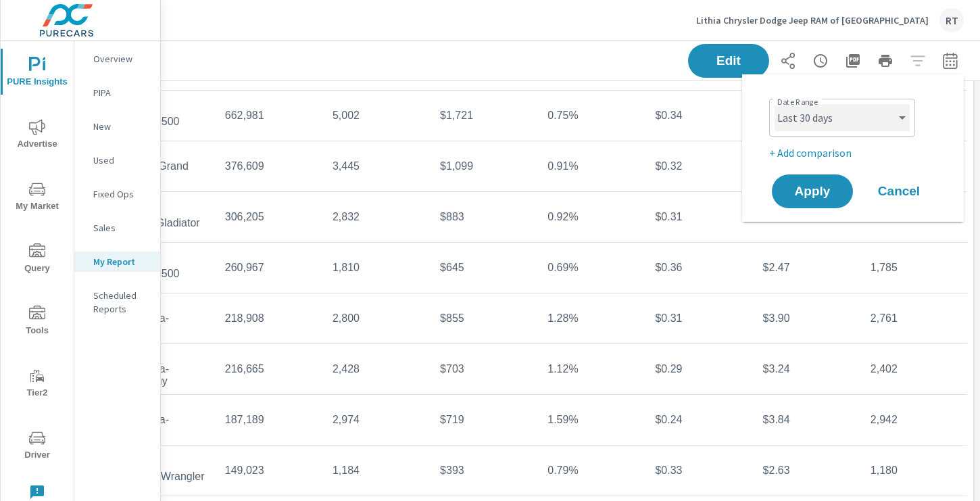
click at [873, 114] on select "Custom Yesterday Last week Last 7 days Last 14 days Last 30 days Last 45 days L…" at bounding box center [841, 117] width 135 height 27
click at [774, 104] on select "Custom Yesterday Last week Last 7 days Last 14 days Last 30 days Last 45 days L…" at bounding box center [841, 117] width 135 height 27
select select "Month to date"
click at [815, 191] on span "Apply" at bounding box center [811, 191] width 55 height 13
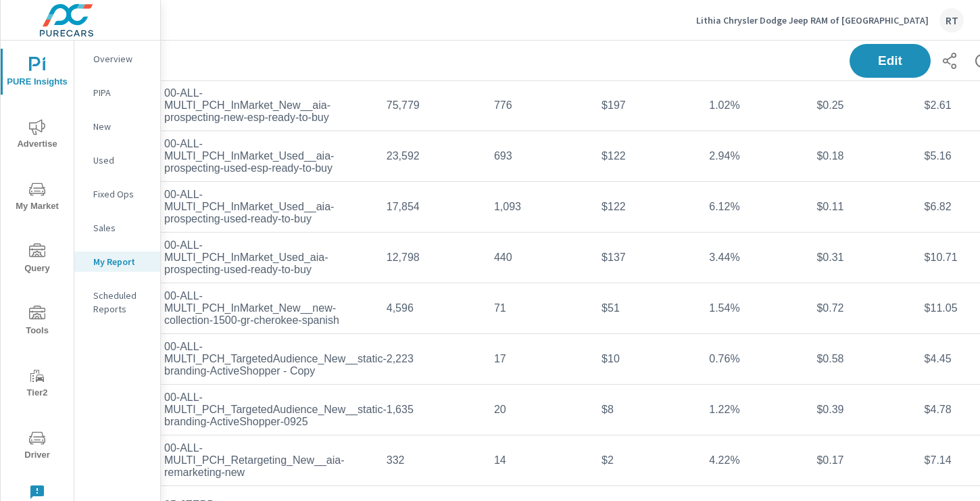
scroll to position [2592, 0]
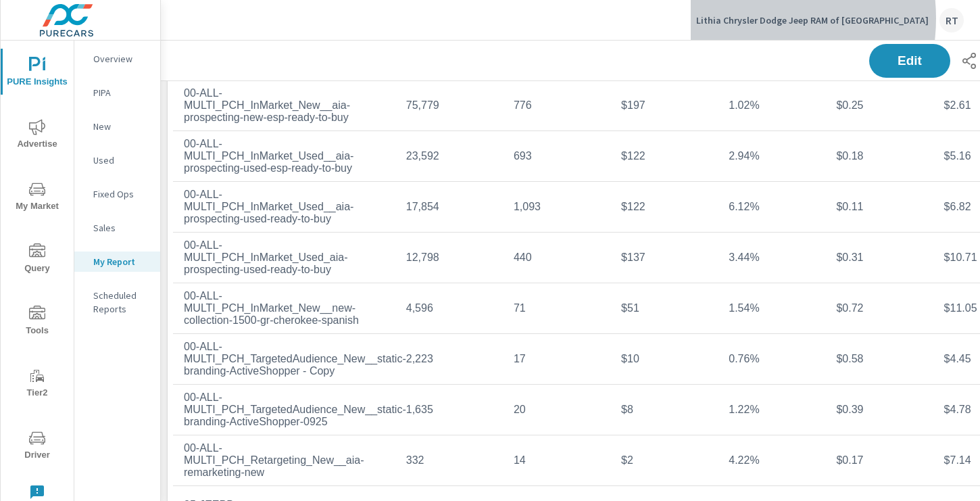
click at [780, 18] on p "Lithia Chrysler Dodge Jeep RAM of Corpus Christi" at bounding box center [812, 20] width 232 height 12
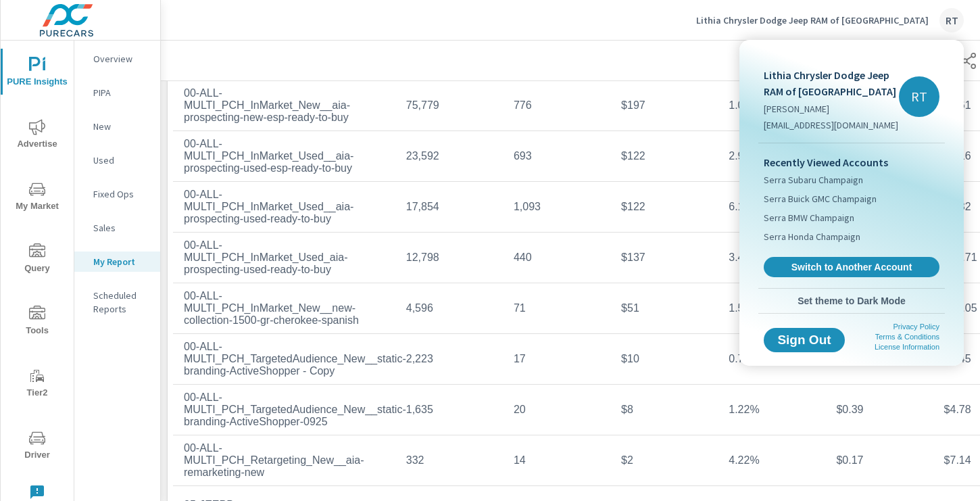
click at [587, 40] on div at bounding box center [490, 250] width 980 height 501
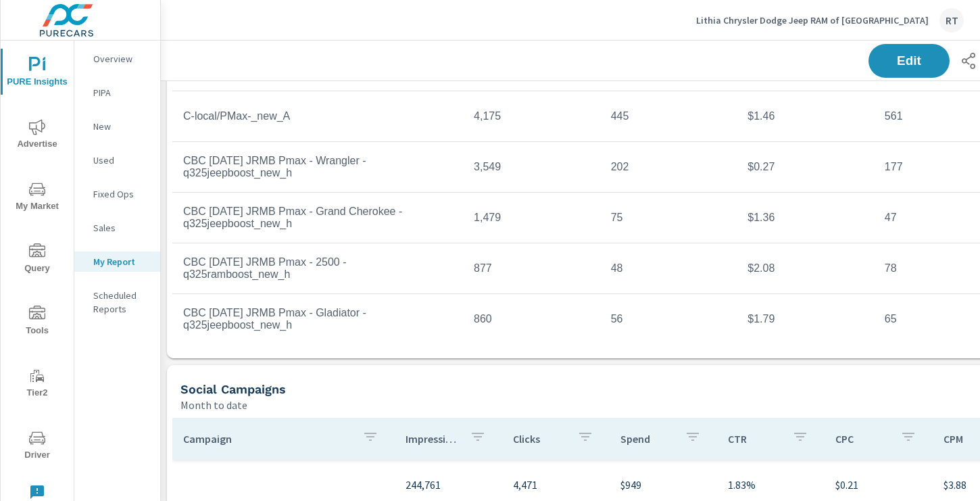
scroll to position [2209, 1]
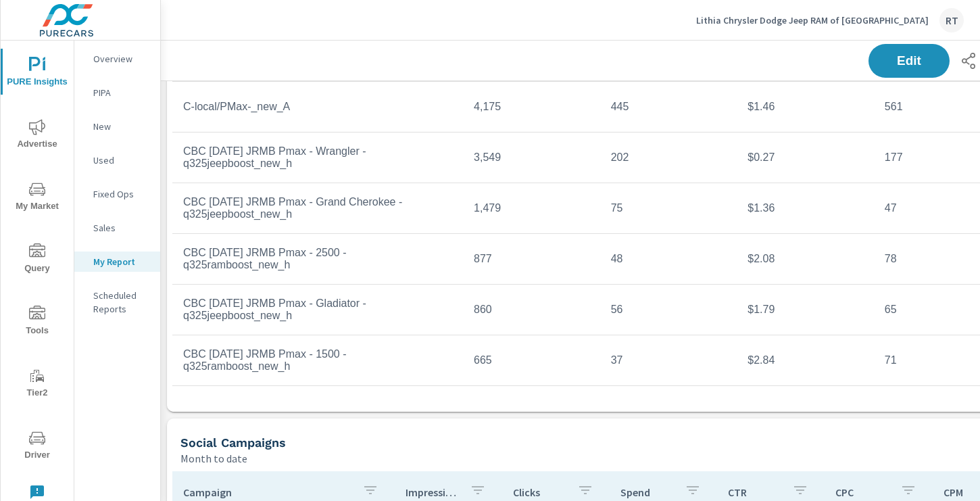
scroll to position [2147, 1]
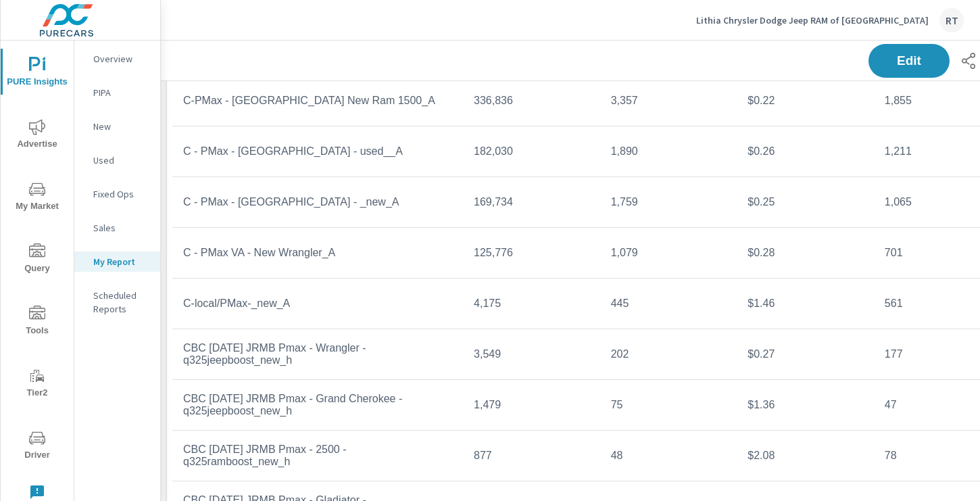
scroll to position [2055, 1]
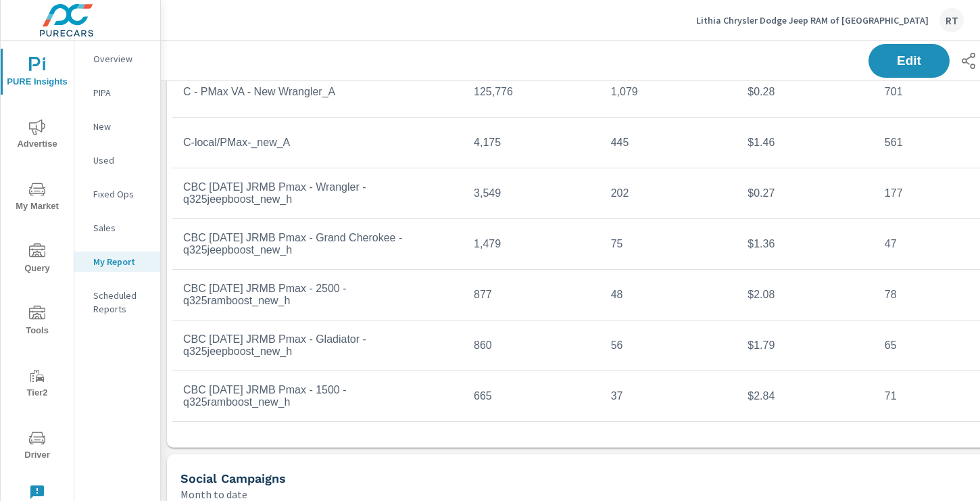
scroll to position [2115, 1]
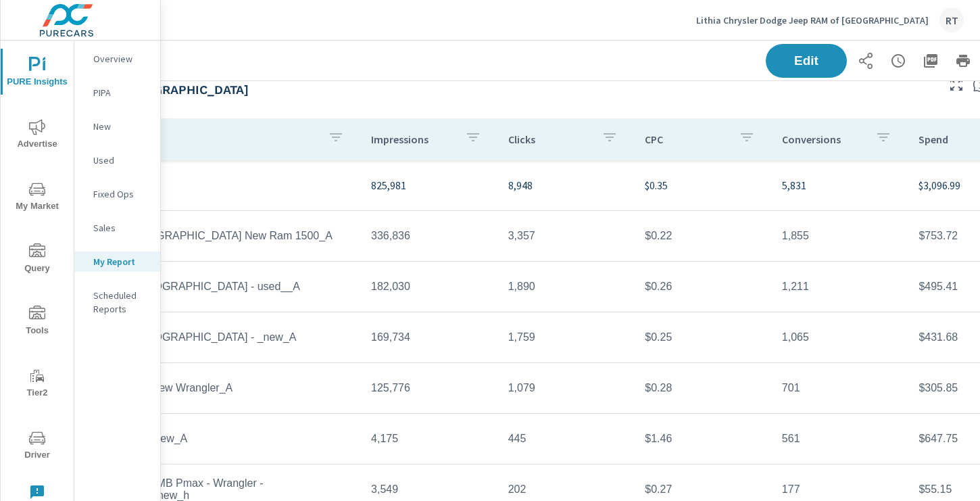
scroll to position [1887, 181]
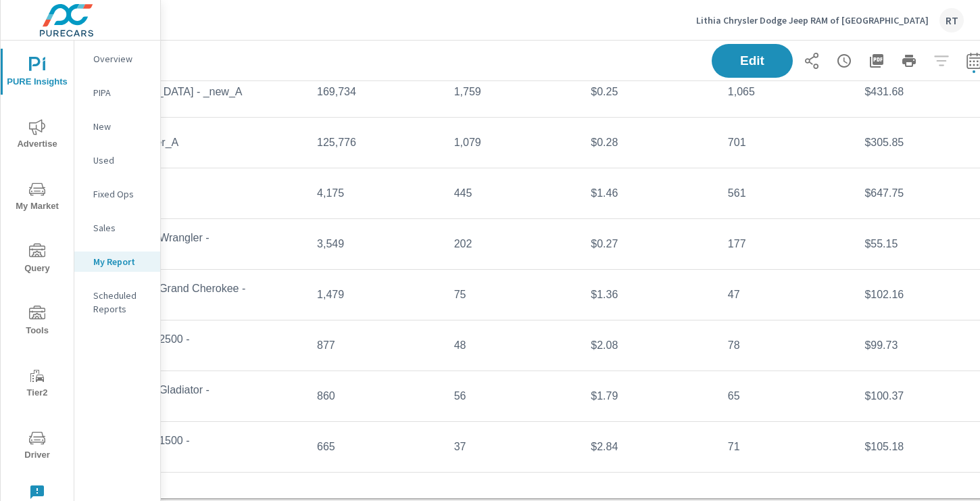
scroll to position [2069, 181]
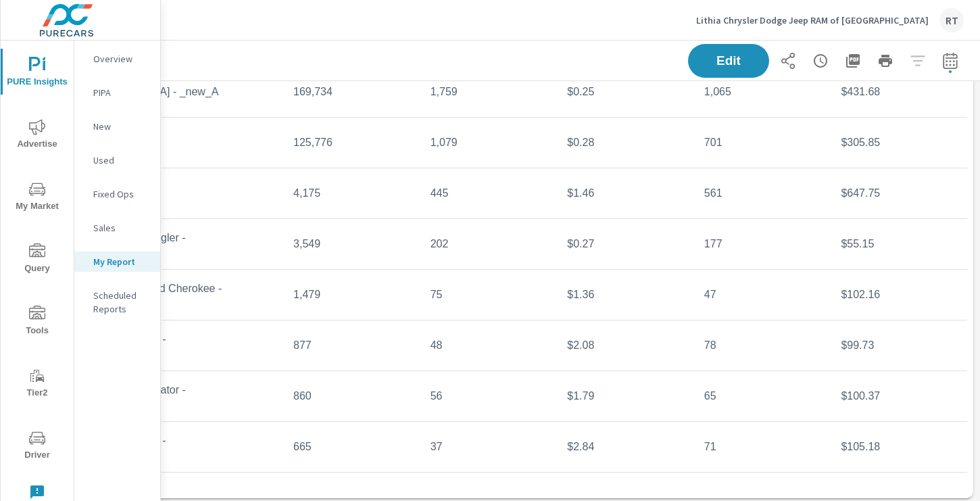
click at [955, 63] on icon "button" at bounding box center [950, 61] width 16 height 16
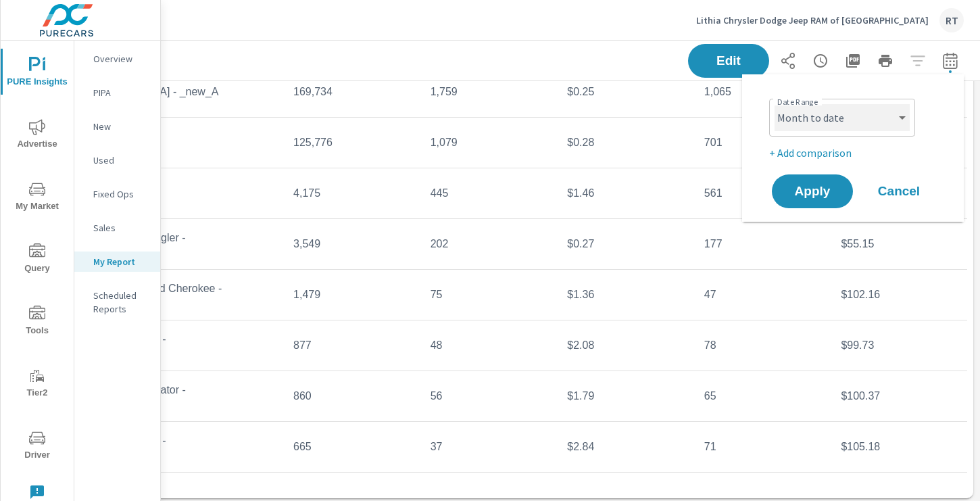
click at [895, 111] on select "Custom Yesterday Last week Last 7 days Last 14 days Last 30 days Last 45 days L…" at bounding box center [841, 117] width 135 height 27
click at [774, 104] on select "Custom Yesterday Last week Last 7 days Last 14 days Last 30 days Last 45 days L…" at bounding box center [841, 117] width 135 height 27
select select "Last 7 days"
click at [813, 197] on span "Apply" at bounding box center [811, 191] width 55 height 13
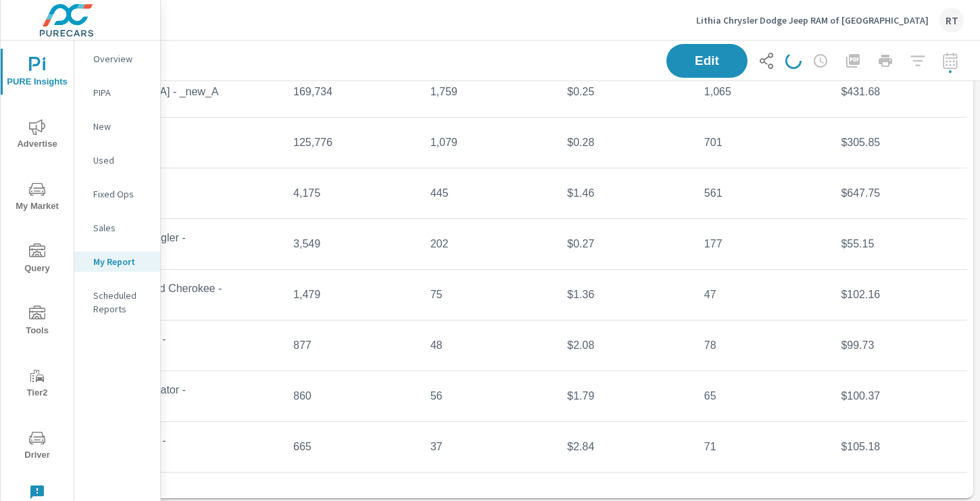
scroll to position [0, 181]
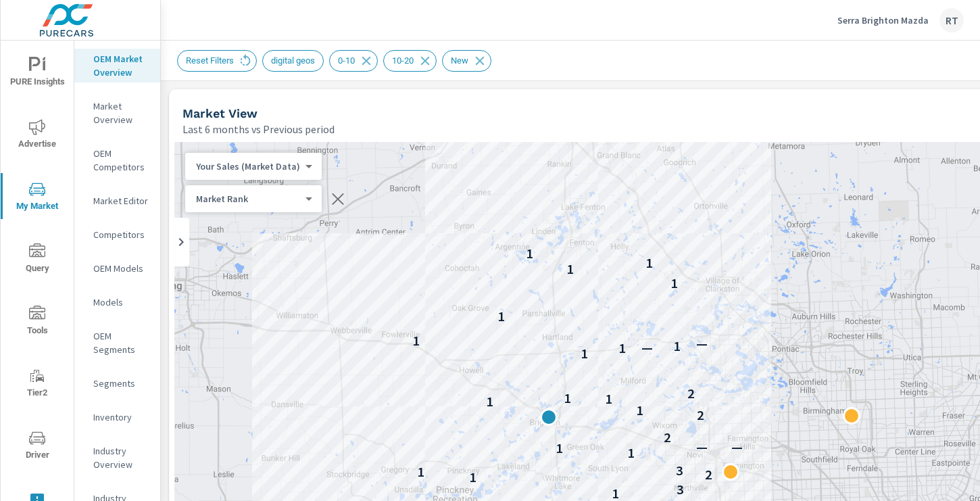
scroll to position [317, 324]
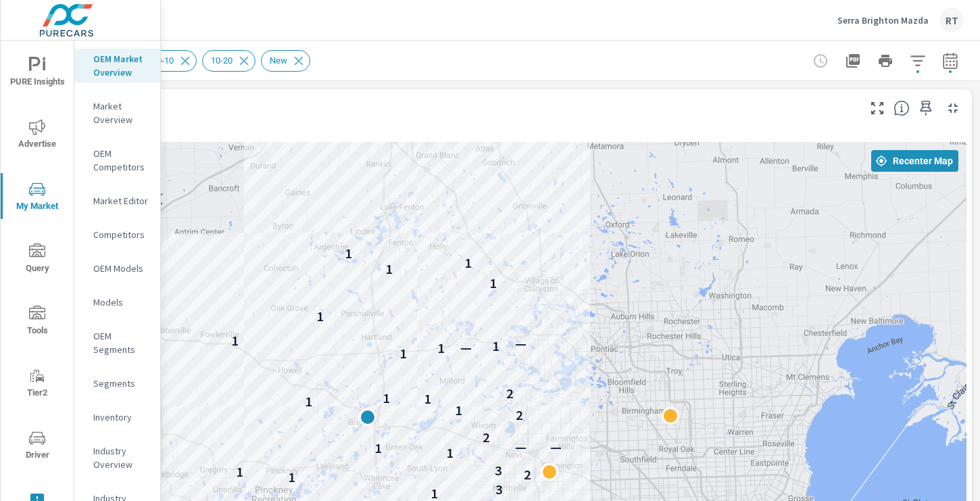
click at [868, 18] on p "Serra Brighton Mazda" at bounding box center [882, 20] width 91 height 12
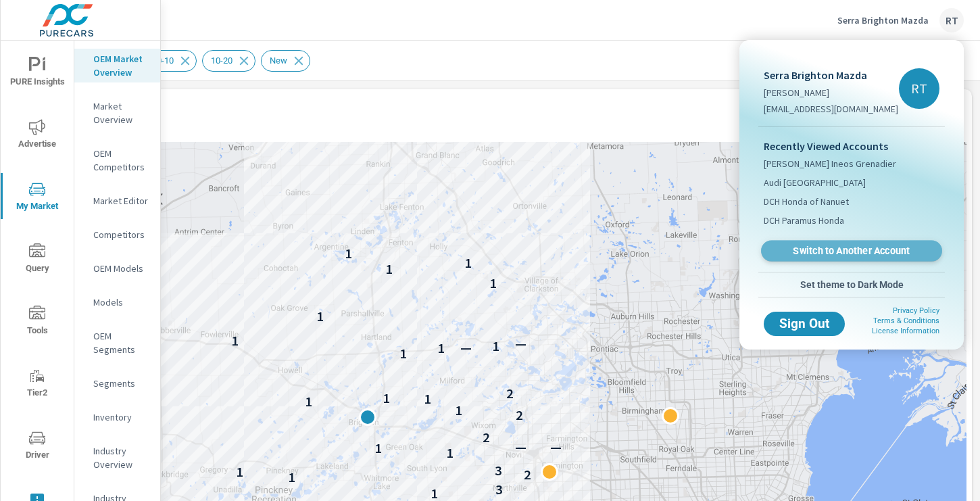
click at [818, 252] on span "Switch to Another Account" at bounding box center [851, 251] width 166 height 13
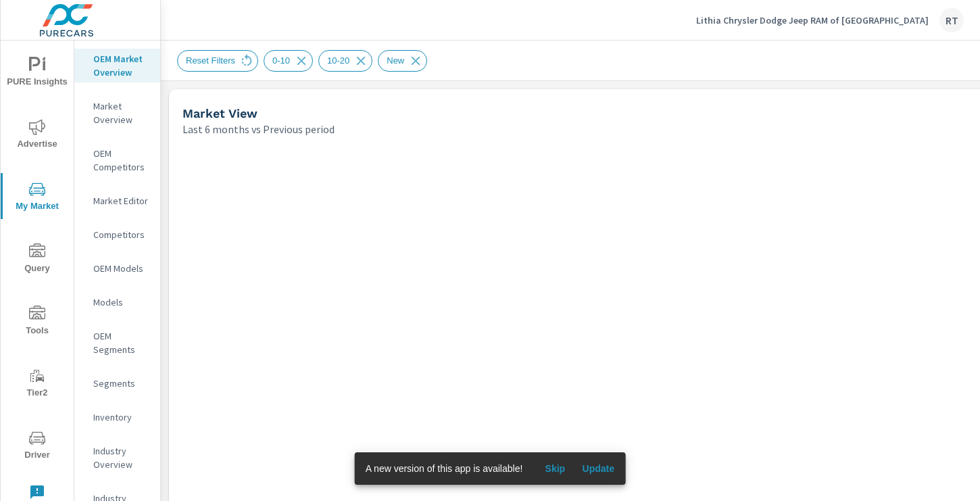
scroll to position [317, 0]
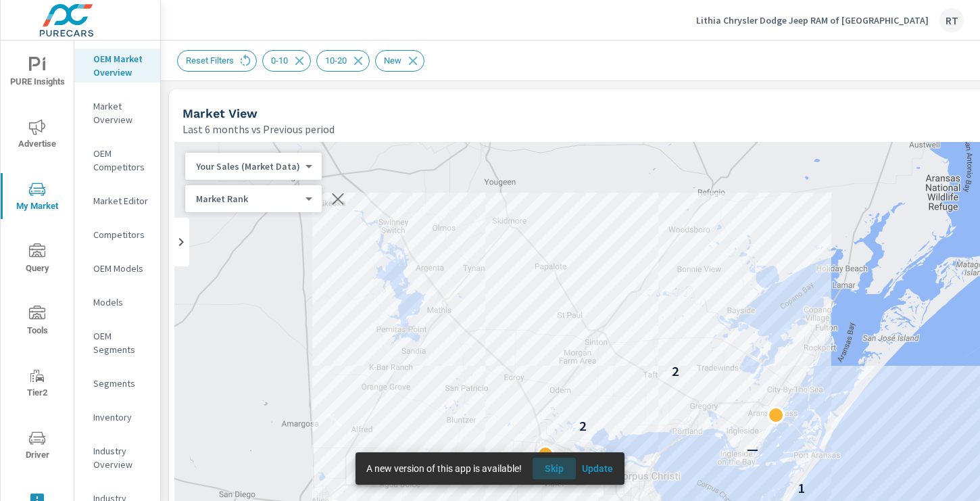
click at [561, 471] on span "Skip" at bounding box center [554, 468] width 32 height 12
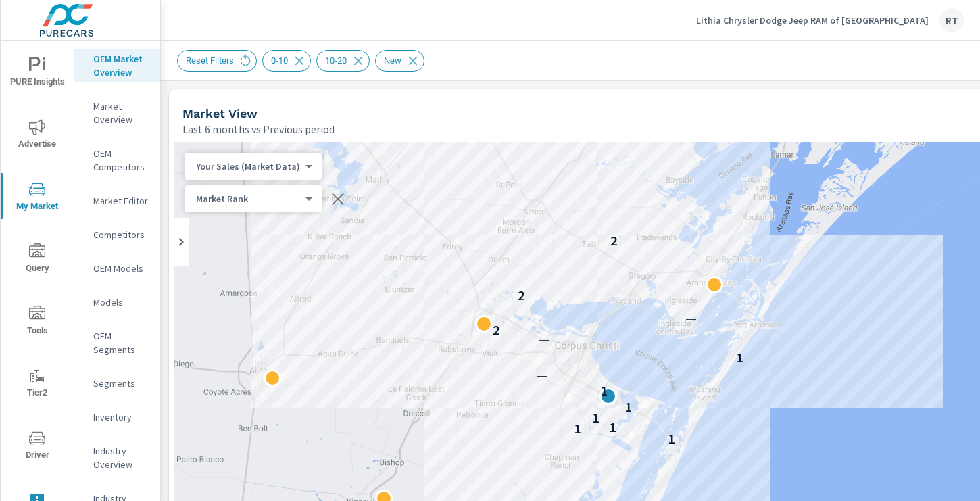
drag, startPoint x: 782, startPoint y: 324, endPoint x: 720, endPoint y: 191, distance: 146.9
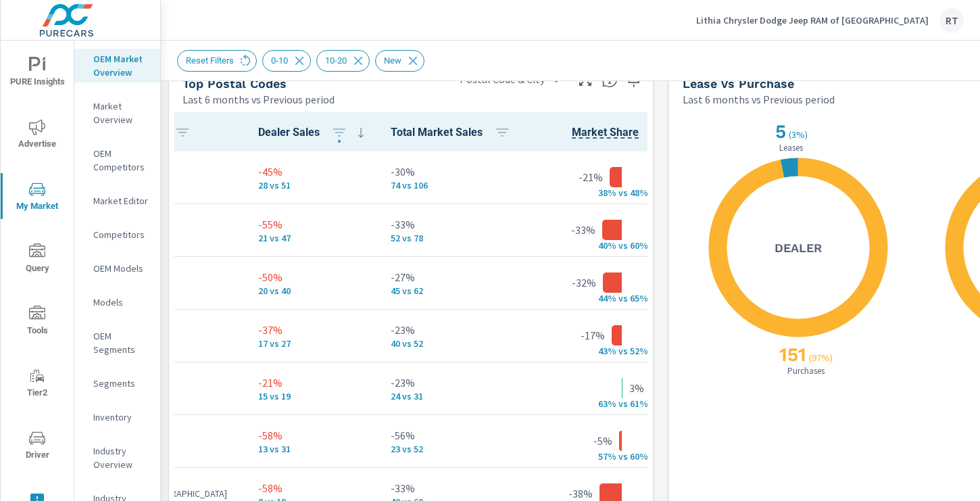
scroll to position [0, 324]
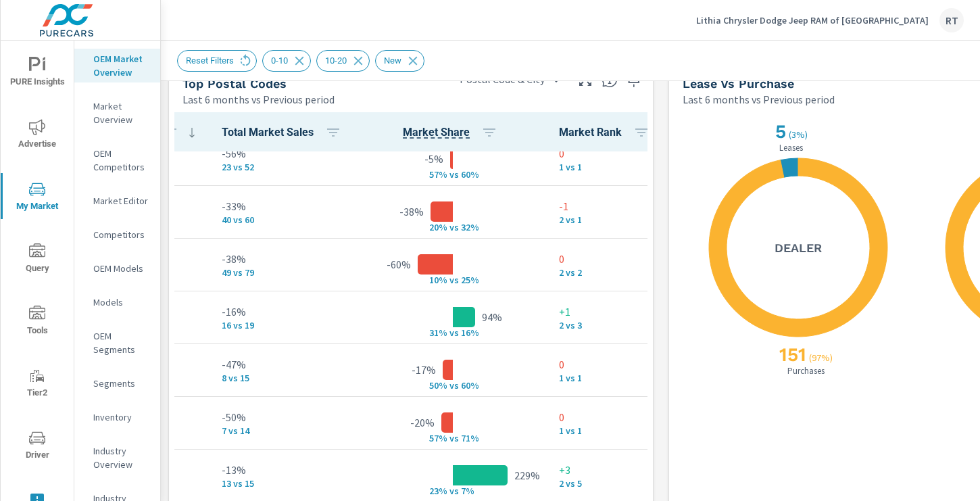
scroll to position [0, 324]
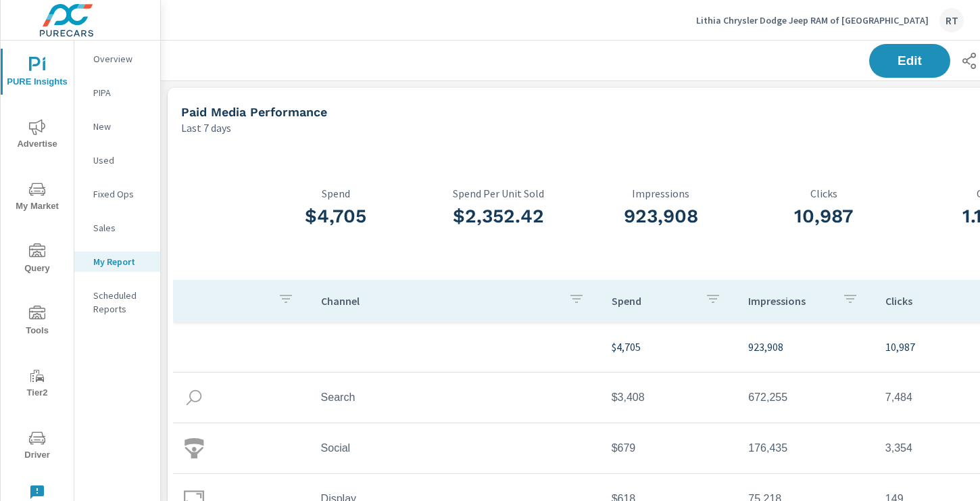
click at [793, 20] on p "Lithia Chrysler Dodge Jeep RAM of Corpus Christi" at bounding box center [812, 20] width 232 height 12
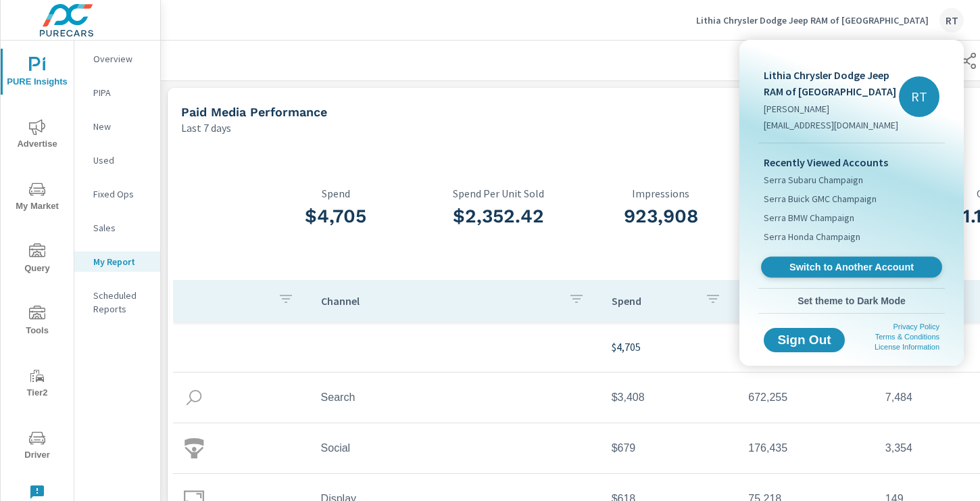
click at [826, 263] on span "Switch to Another Account" at bounding box center [851, 267] width 166 height 13
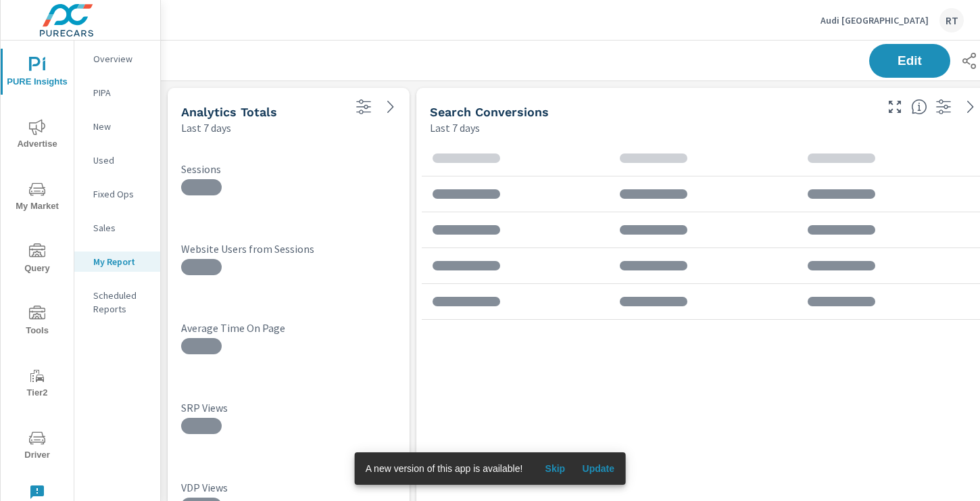
scroll to position [2338, 1001]
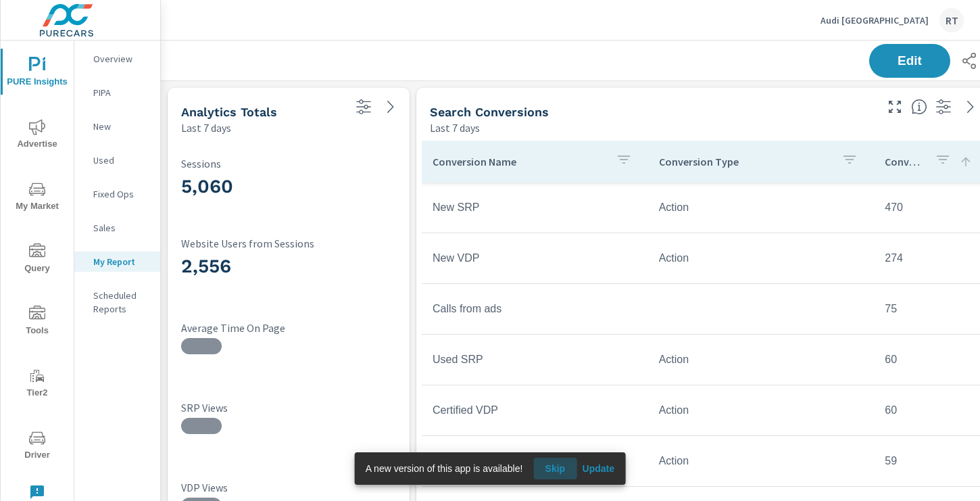
click at [561, 463] on span "Skip" at bounding box center [554, 468] width 32 height 12
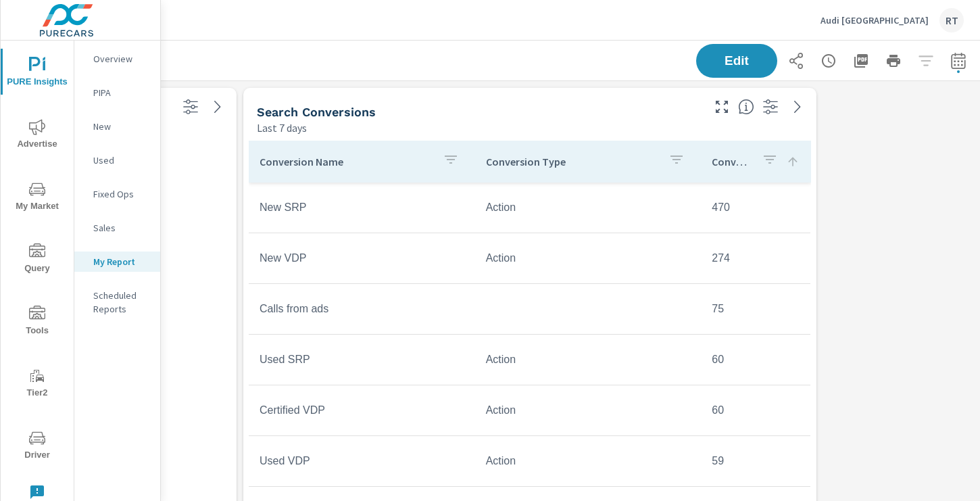
scroll to position [0, 181]
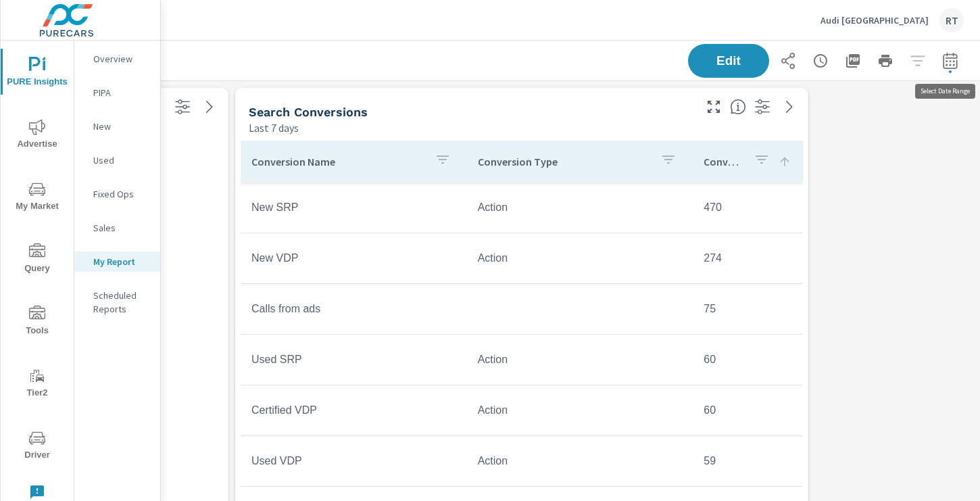
click at [948, 57] on icon "button" at bounding box center [949, 60] width 14 height 16
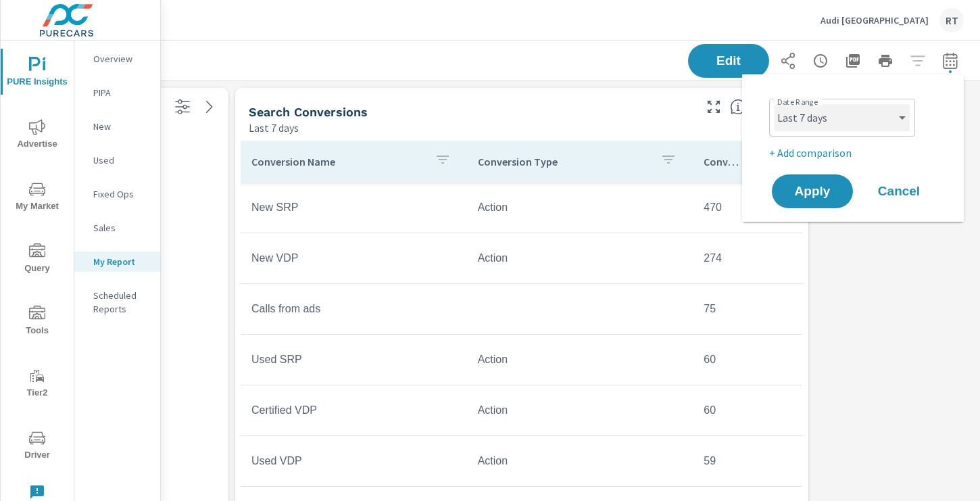
click at [888, 119] on select "Custom [DATE] Last week Last 7 days Last 14 days Last 30 days Last 45 days Last…" at bounding box center [841, 117] width 135 height 27
click at [774, 104] on select "Custom [DATE] Last week Last 7 days Last 14 days Last 30 days Last 45 days Last…" at bounding box center [841, 117] width 135 height 27
click at [868, 120] on select "Custom [DATE] Last week Last 7 days Last 14 days Last 30 days Last 45 days Last…" at bounding box center [841, 117] width 135 height 27
click at [774, 104] on select "Custom [DATE] Last week Last 7 days Last 14 days Last 30 days Last 45 days Last…" at bounding box center [841, 117] width 135 height 27
select select "Last month"
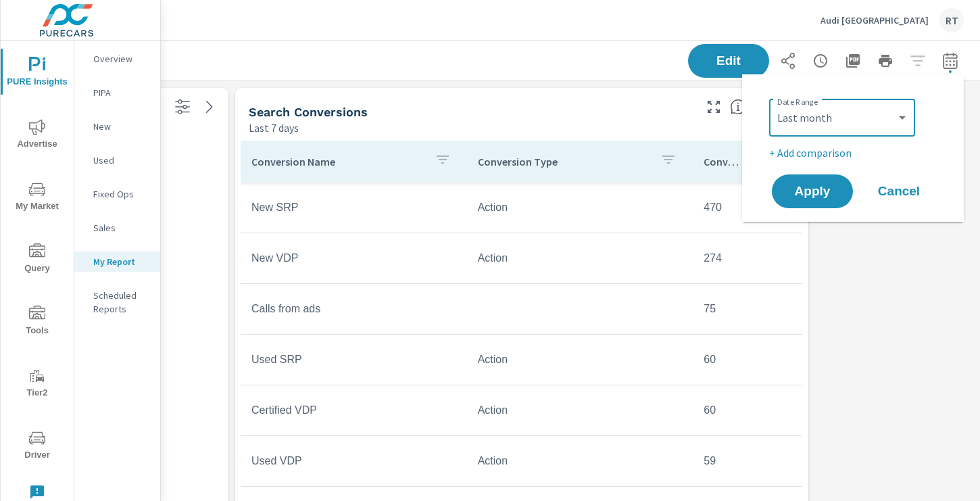
click at [822, 156] on p "+ Add comparison" at bounding box center [855, 153] width 173 height 16
select select "Previous period"
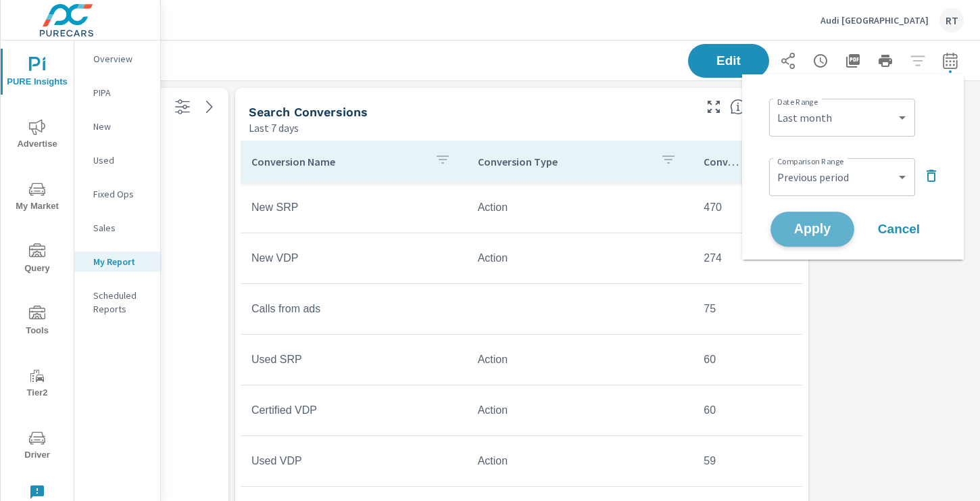
click at [812, 240] on button "Apply" at bounding box center [812, 228] width 84 height 35
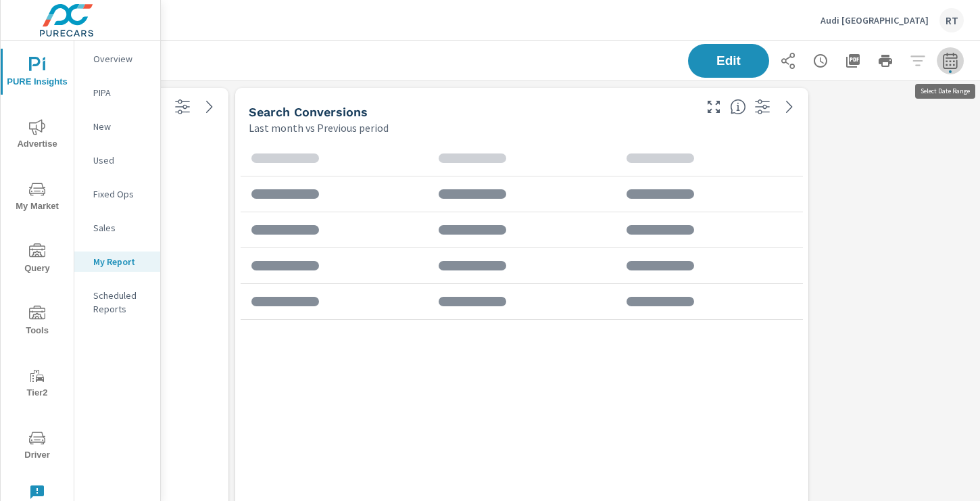
click at [943, 72] on button "button" at bounding box center [949, 60] width 27 height 27
select select "Last month"
select select "Previous period"
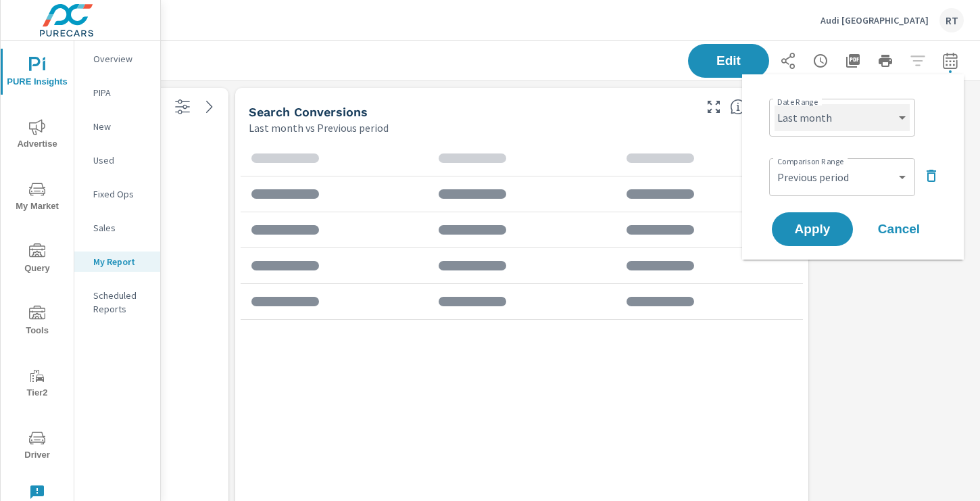
click at [876, 122] on select "Custom [DATE] Last week Last 7 days Last 14 days Last 30 days Last 45 days Last…" at bounding box center [841, 117] width 135 height 27
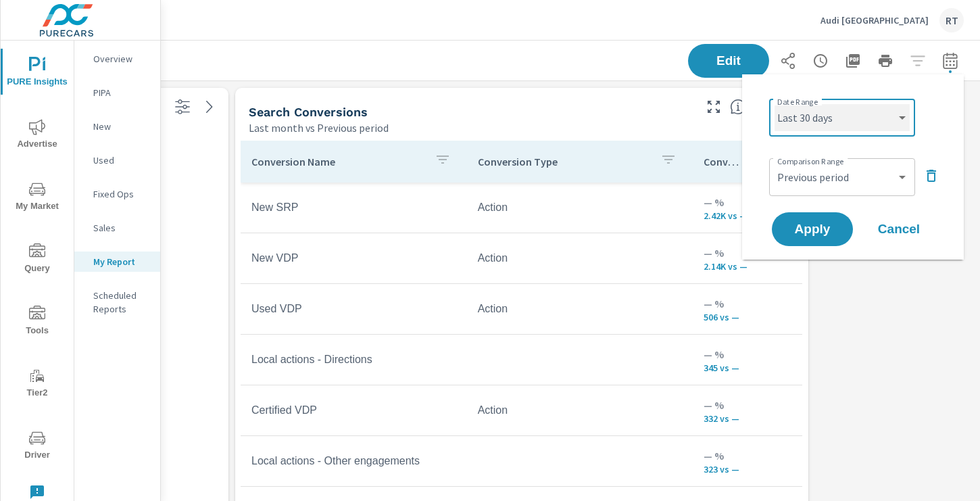
click at [774, 104] on select "Custom [DATE] Last week Last 7 days Last 14 days Last 30 days Last 45 days Last…" at bounding box center [841, 117] width 135 height 27
select select "Last 30 days"
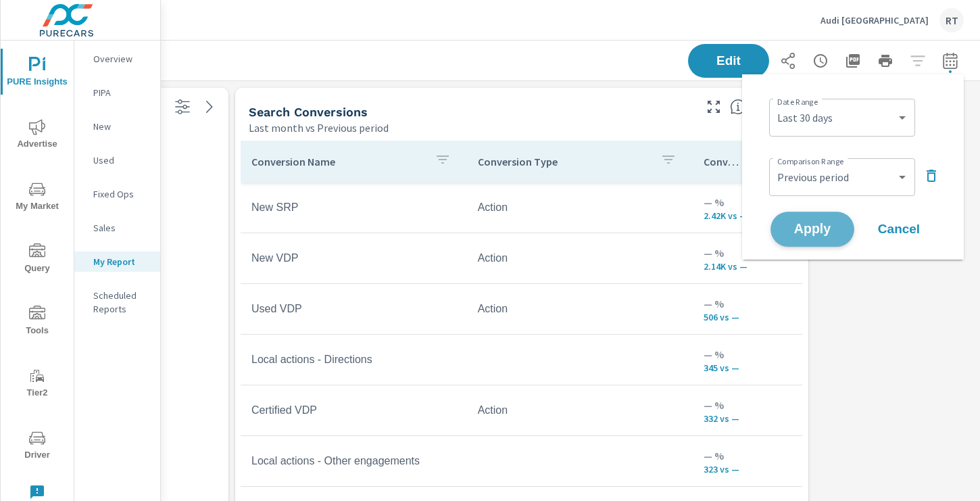
click at [809, 225] on span "Apply" at bounding box center [811, 229] width 55 height 13
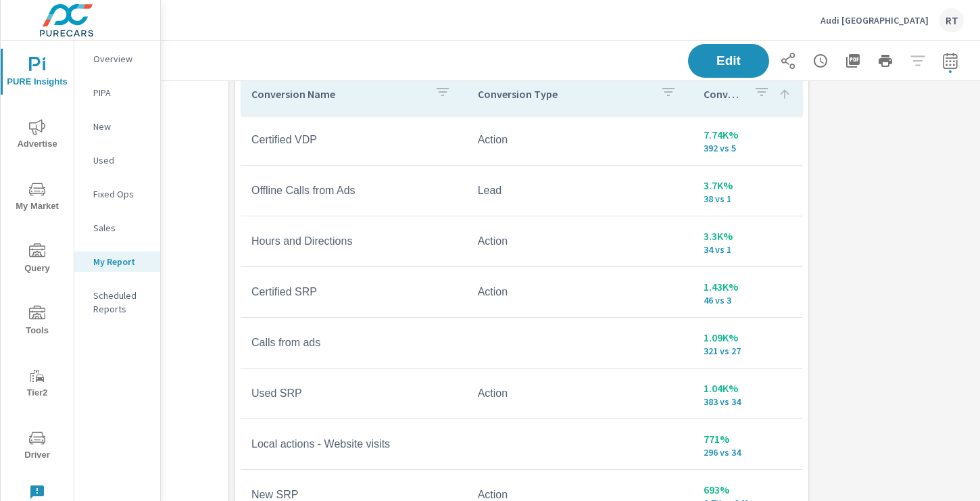
scroll to position [0, 181]
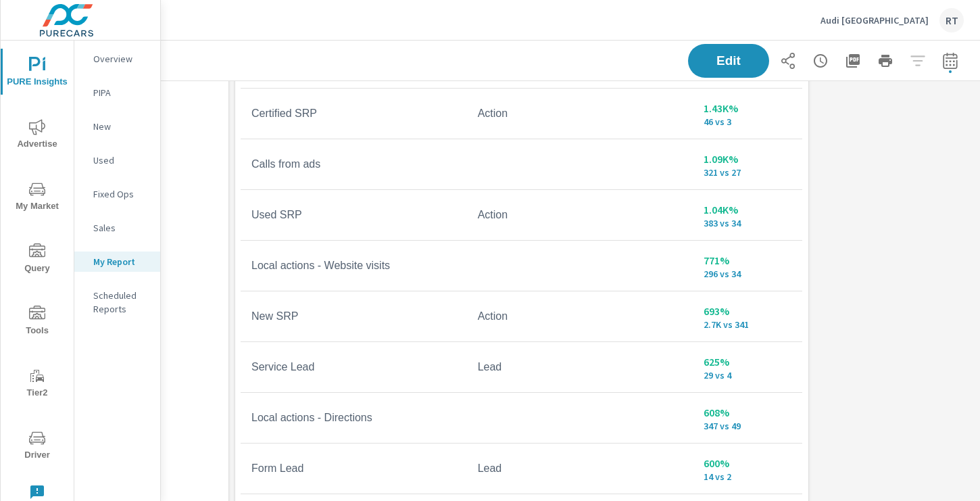
scroll to position [257, 181]
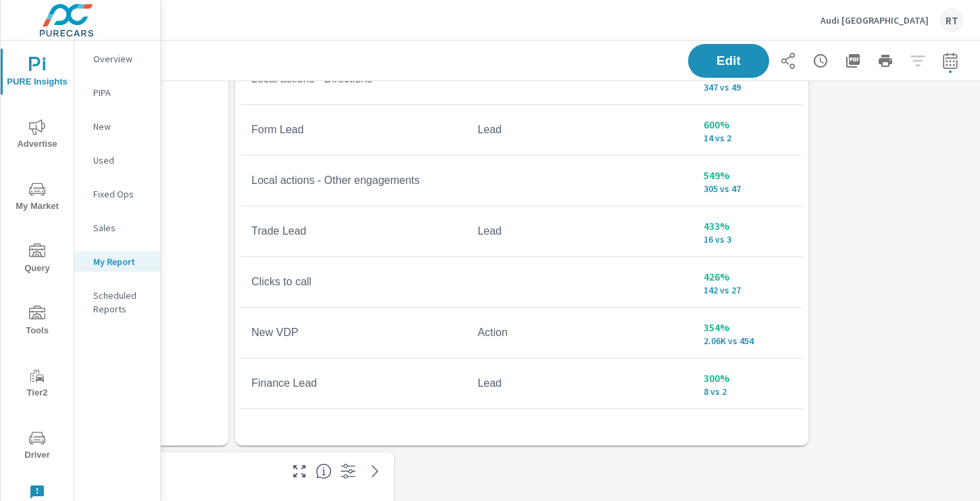
scroll to position [418, 0]
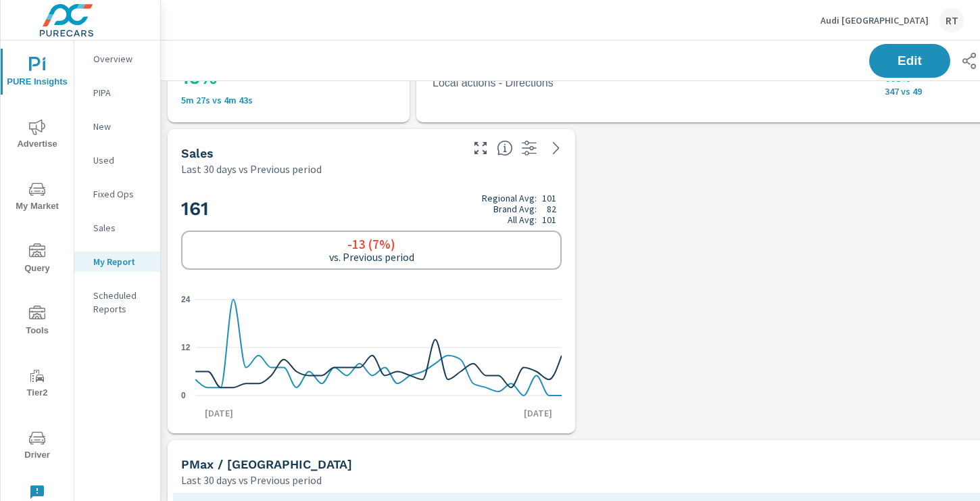
scroll to position [576, 0]
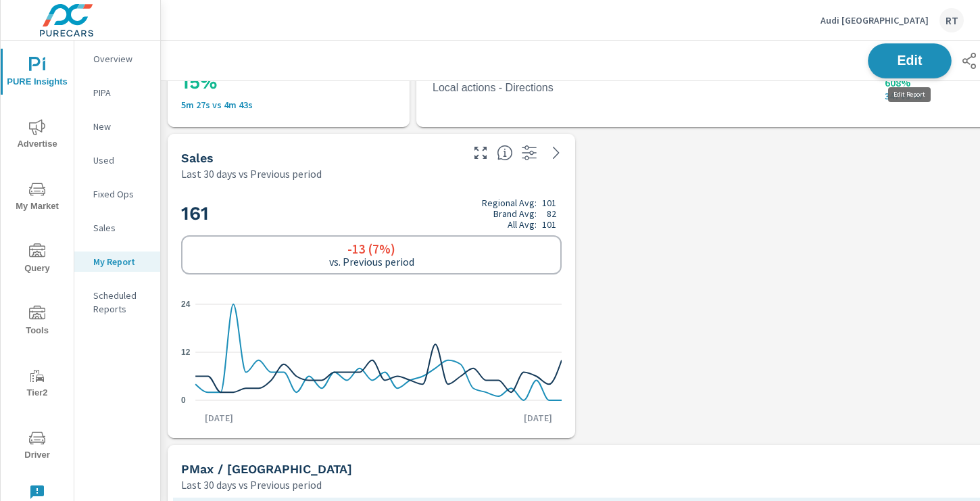
click at [905, 59] on span "Edit" at bounding box center [909, 60] width 55 height 13
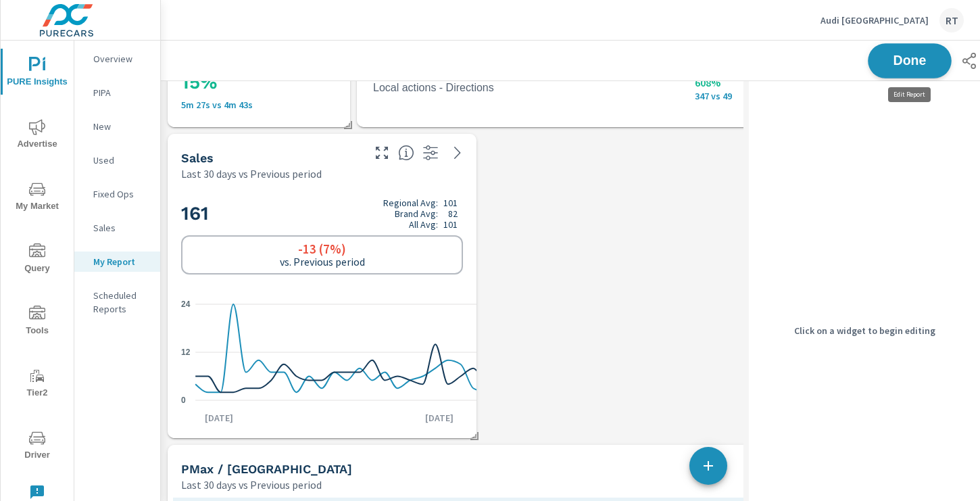
scroll to position [2338, 764]
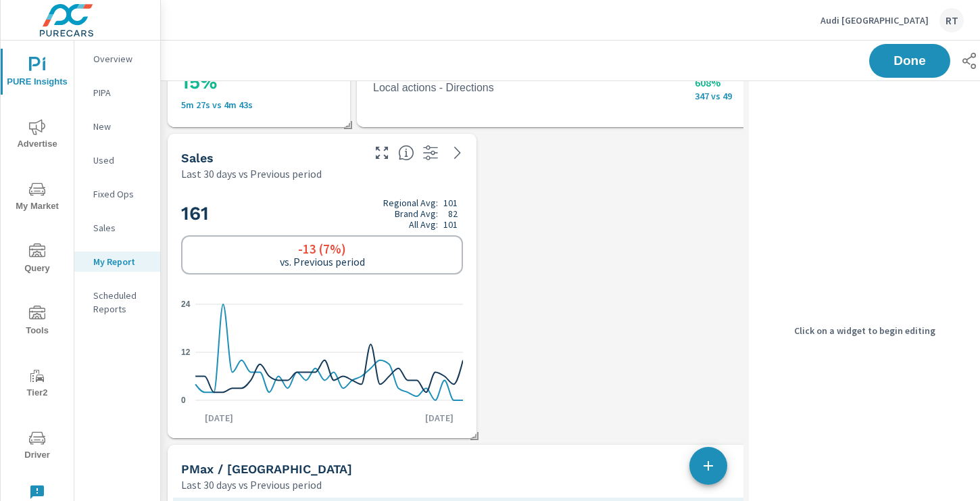
click at [354, 161] on div "Sales" at bounding box center [270, 158] width 179 height 16
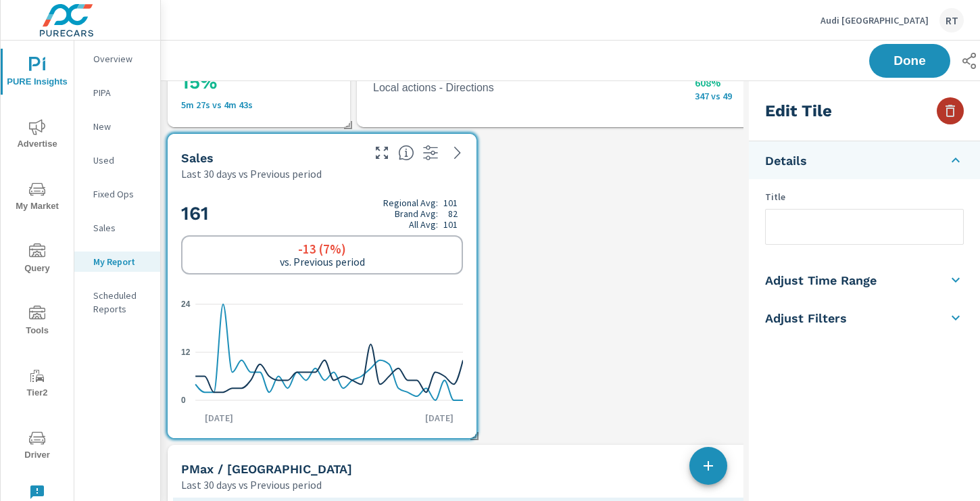
click at [951, 110] on icon "button" at bounding box center [950, 111] width 16 height 16
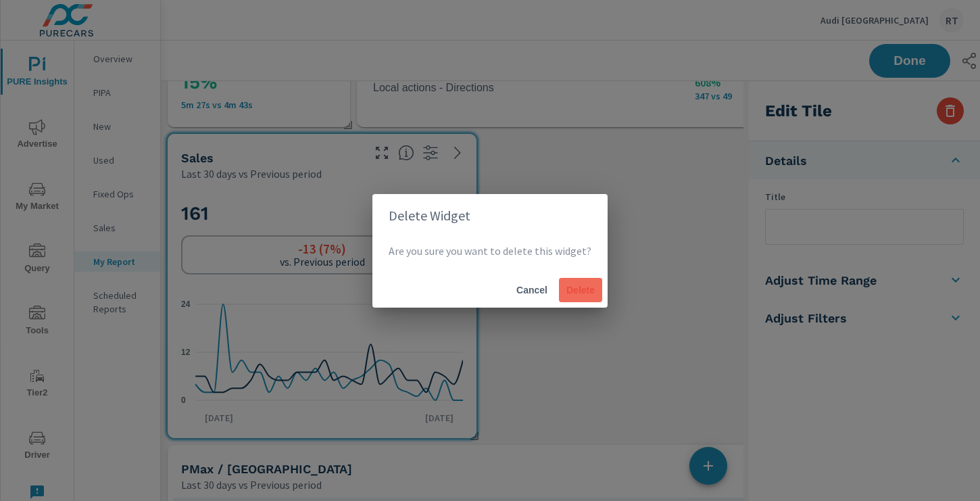
click at [589, 291] on span "Delete" at bounding box center [580, 290] width 32 height 12
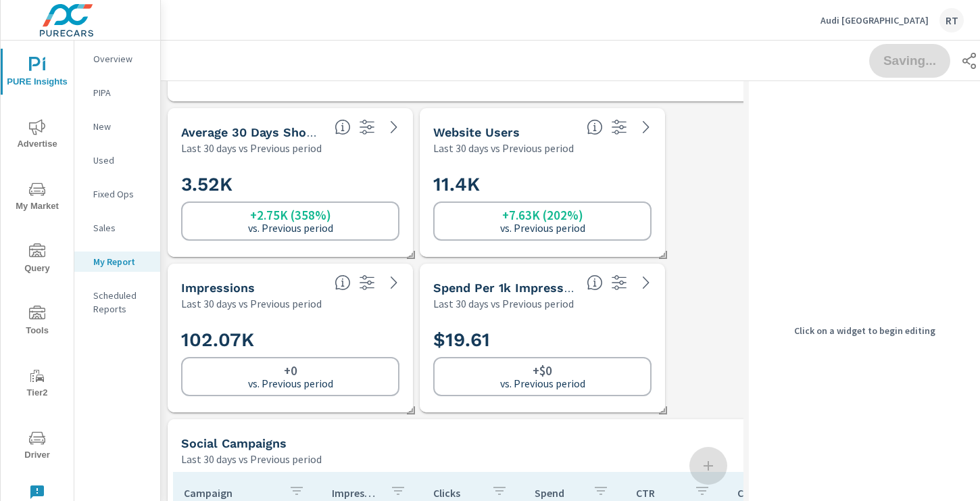
scroll to position [0, 0]
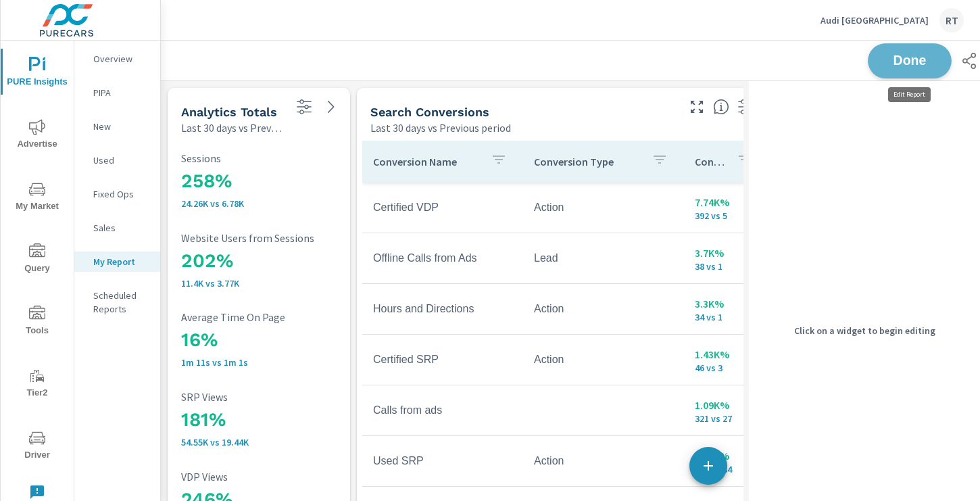
click at [912, 59] on span "Done" at bounding box center [909, 60] width 55 height 13
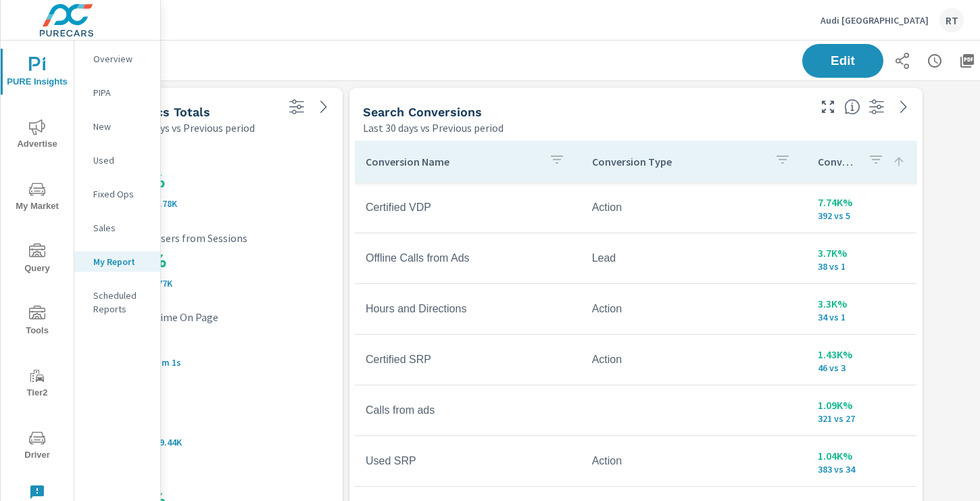
scroll to position [0, 181]
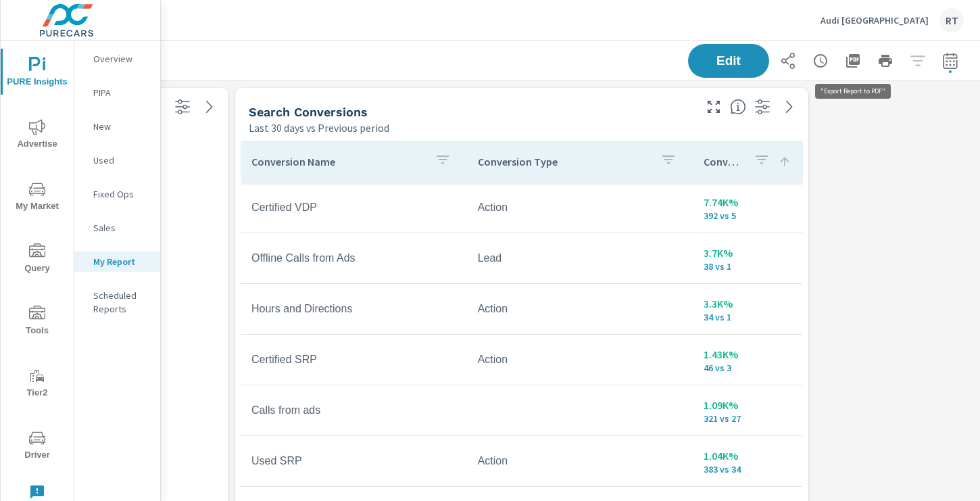
click at [851, 55] on icon "button" at bounding box center [853, 61] width 14 height 14
